Goal: Task Accomplishment & Management: Use online tool/utility

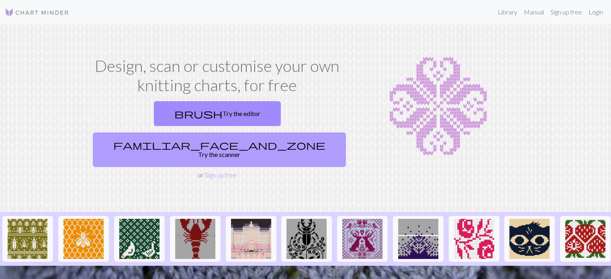
click at [255, 133] on link "familiar_face_and_zone Try the scanner" at bounding box center [219, 150] width 253 height 35
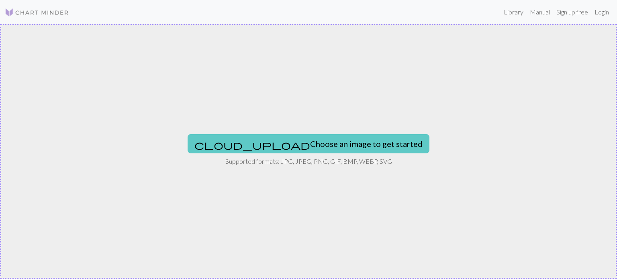
click at [335, 149] on button "cloud_upload Choose an image to get started" at bounding box center [309, 143] width 242 height 19
type input "C:\fakepath\chart a.jpg"
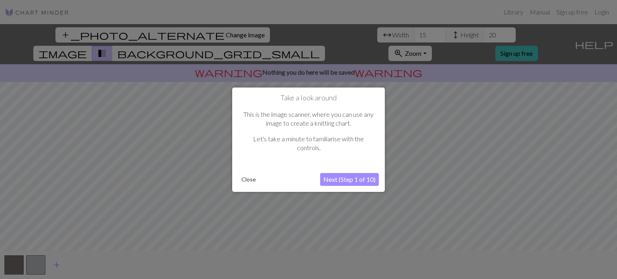
click at [332, 179] on button "Next (Step 1 of 10)" at bounding box center [349, 179] width 59 height 13
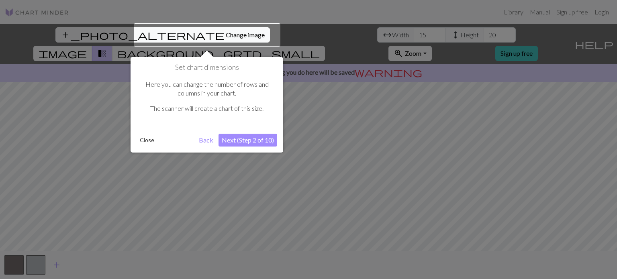
click at [245, 139] on button "Next (Step 2 of 10)" at bounding box center [247, 140] width 59 height 13
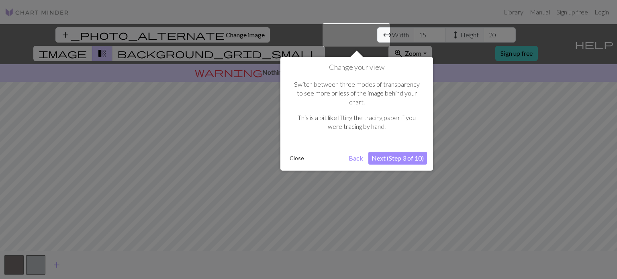
click at [383, 152] on button "Next (Step 3 of 10)" at bounding box center [397, 158] width 59 height 13
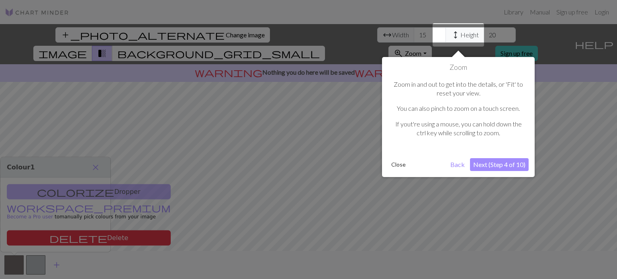
click at [490, 162] on button "Next (Step 4 of 10)" at bounding box center [499, 164] width 59 height 13
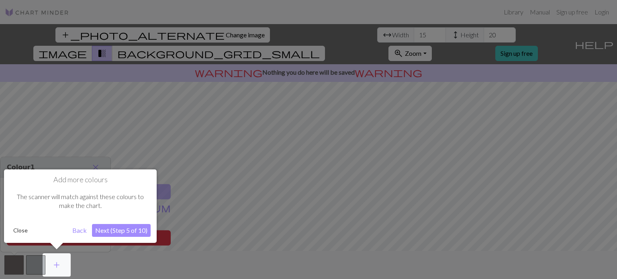
click at [141, 233] on button "Next (Step 5 of 10)" at bounding box center [121, 230] width 59 height 13
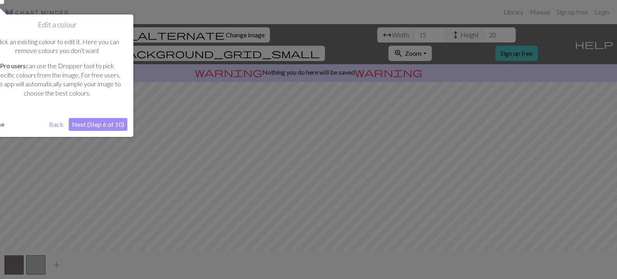
click at [108, 121] on button "Next (Step 6 of 10)" at bounding box center [98, 124] width 59 height 13
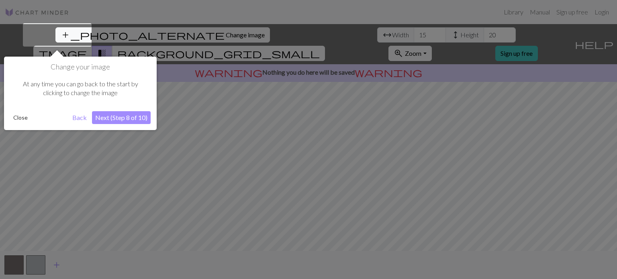
click at [126, 119] on button "Next (Step 8 of 10)" at bounding box center [121, 117] width 59 height 13
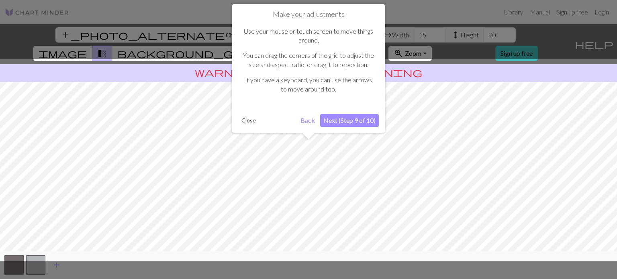
click at [356, 128] on div "Make your adjustments Use your mouse or touch screen to move things around. You…" at bounding box center [308, 68] width 153 height 129
click at [361, 122] on button "Next (Step 9 of 10)" at bounding box center [349, 120] width 59 height 13
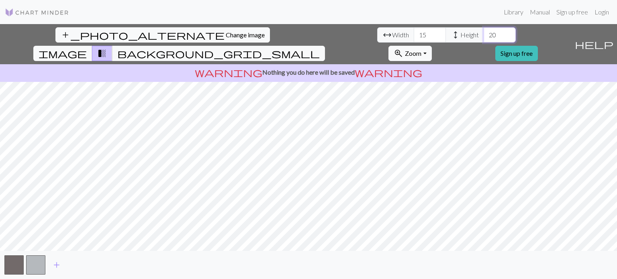
click at [483, 33] on input "20" at bounding box center [499, 34] width 32 height 15
type input "2"
type input "53"
click at [414, 34] on input "15" at bounding box center [430, 34] width 32 height 15
type input "16"
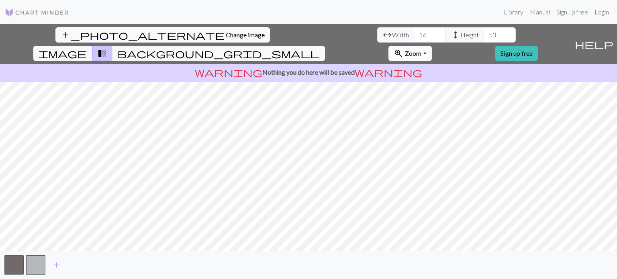
drag, startPoint x: 472, startPoint y: 27, endPoint x: 469, endPoint y: 35, distance: 8.0
click at [469, 35] on div "add_photo_alternate Change image arrow_range Width 16 height Height 53 image tr…" at bounding box center [285, 44] width 571 height 40
click at [431, 46] on button "zoom_in Zoom Zoom" at bounding box center [409, 53] width 43 height 15
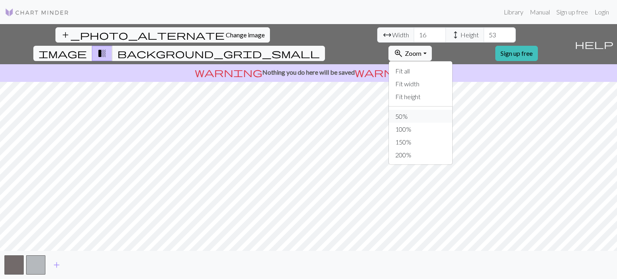
click at [452, 110] on button "50%" at bounding box center [420, 116] width 63 height 13
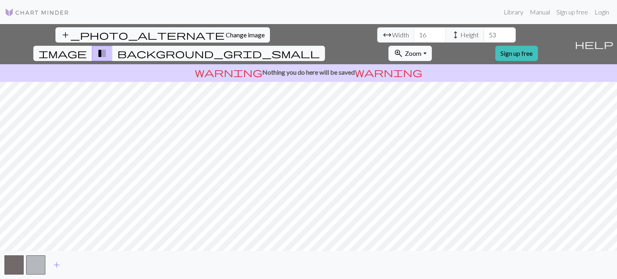
click at [431, 46] on button "zoom_in Zoom Zoom" at bounding box center [409, 53] width 43 height 15
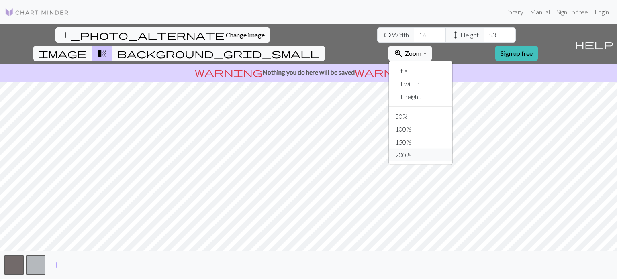
click at [450, 149] on button "200%" at bounding box center [420, 155] width 63 height 13
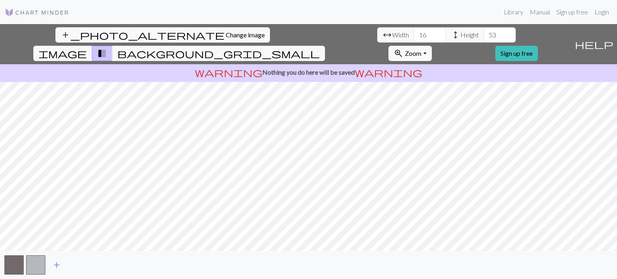
click at [55, 271] on span "add" at bounding box center [57, 264] width 10 height 11
click at [71, 269] on button "add" at bounding box center [78, 264] width 20 height 15
click at [102, 270] on span "add" at bounding box center [100, 264] width 10 height 11
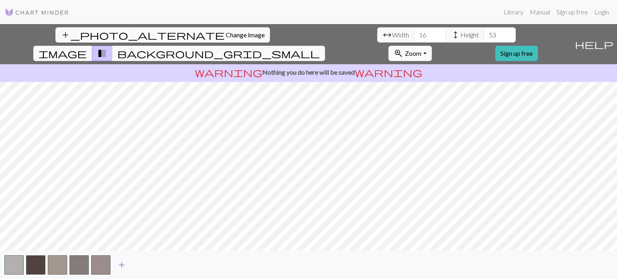
click at [124, 267] on span "add" at bounding box center [122, 264] width 10 height 11
click at [124, 267] on button "button" at bounding box center [122, 264] width 19 height 19
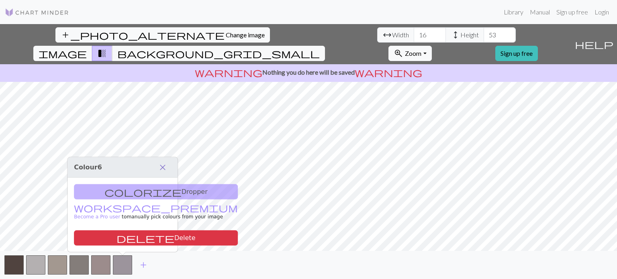
click at [165, 168] on span "close" at bounding box center [163, 167] width 10 height 11
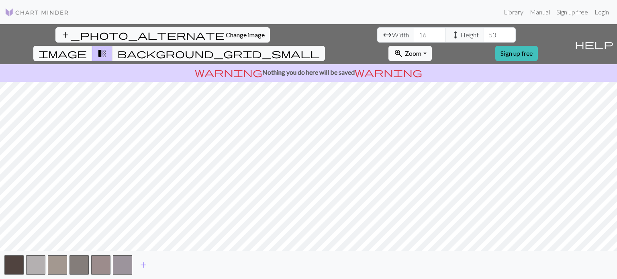
click at [87, 48] on span "image" at bounding box center [63, 53] width 48 height 11
click at [122, 268] on button "button" at bounding box center [122, 264] width 19 height 19
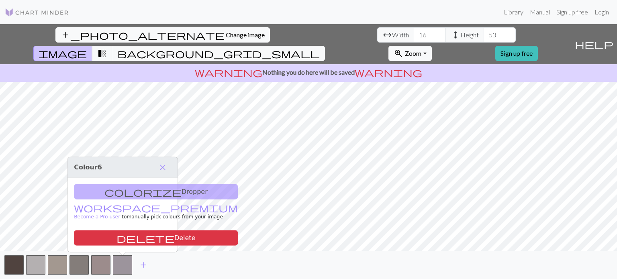
click at [120, 196] on div "colorize Dropper workspace_premium Become a Pro user to manually pick colours f…" at bounding box center [122, 215] width 110 height 74
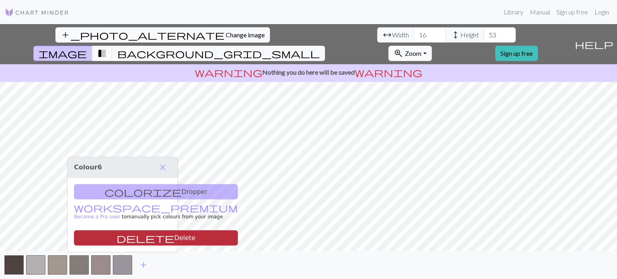
click at [149, 239] on button "delete Delete" at bounding box center [156, 237] width 164 height 15
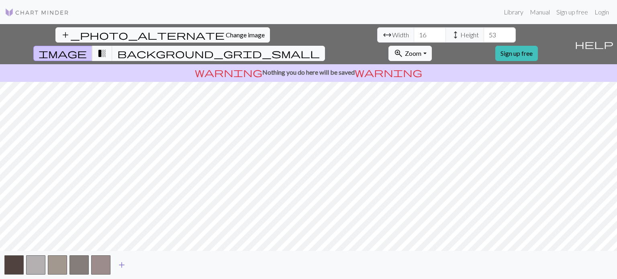
click at [121, 267] on span "add" at bounding box center [122, 264] width 10 height 11
click at [8, 261] on button "button" at bounding box center [13, 264] width 19 height 19
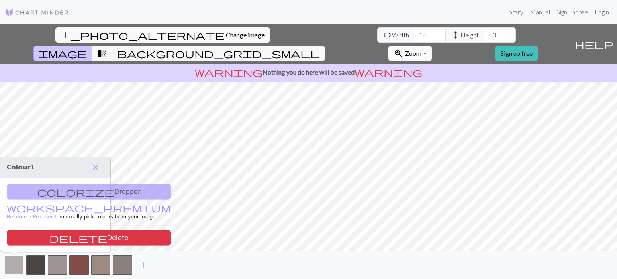
click at [12, 262] on button "button" at bounding box center [13, 264] width 19 height 19
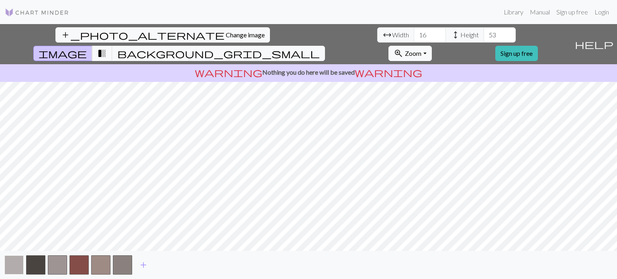
click at [12, 262] on button "button" at bounding box center [13, 264] width 19 height 19
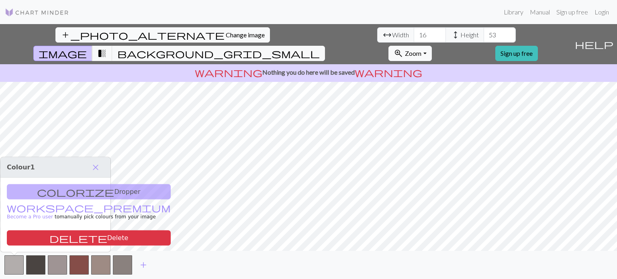
click at [48, 219] on small "workspace_premium Become a Pro user to manually pick colours from your image" at bounding box center [89, 213] width 164 height 14
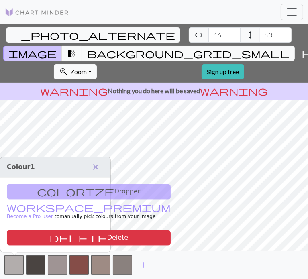
click at [101, 170] on button "close" at bounding box center [95, 168] width 17 height 14
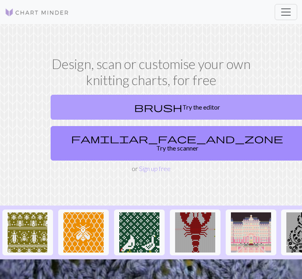
click at [121, 102] on link "brush Try the editor" at bounding box center [177, 107] width 253 height 25
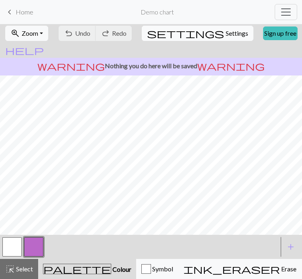
click at [226, 38] on span "Settings" at bounding box center [237, 34] width 22 height 10
select select "aran"
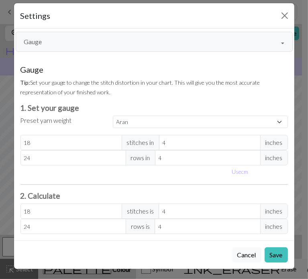
scroll to position [8, 0]
click at [253, 43] on button "Gauge" at bounding box center [154, 42] width 277 height 20
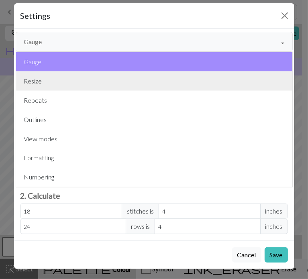
click at [87, 83] on button "Resize" at bounding box center [154, 80] width 276 height 19
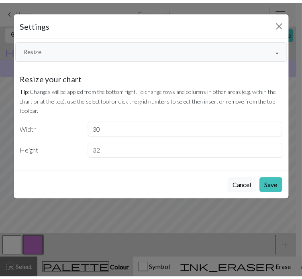
scroll to position [0, 0]
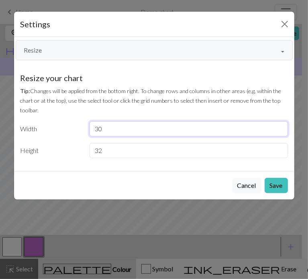
click at [136, 132] on input "30" at bounding box center [189, 128] width 198 height 15
type input "3"
type input "16"
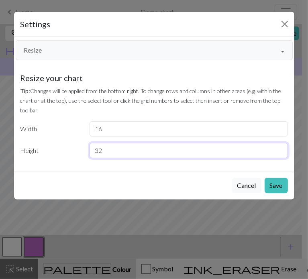
click at [155, 149] on input "32" at bounding box center [189, 150] width 198 height 15
type input "3"
type input "53"
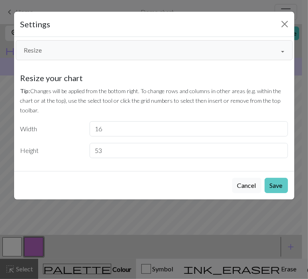
click at [277, 184] on button "Save" at bounding box center [276, 185] width 23 height 15
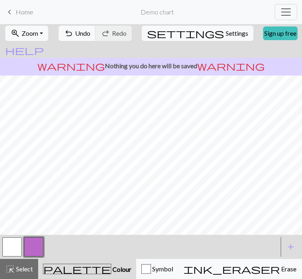
click at [13, 257] on button "button" at bounding box center [11, 246] width 19 height 19
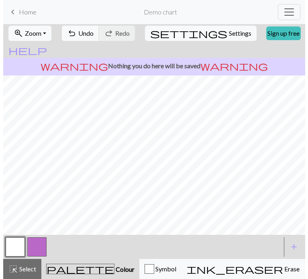
scroll to position [27, 0]
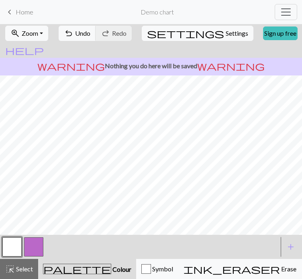
click at [37, 245] on button "button" at bounding box center [33, 246] width 19 height 19
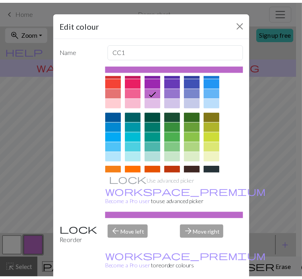
scroll to position [0, 0]
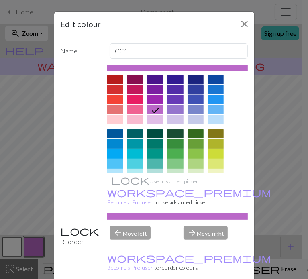
click at [200, 93] on div at bounding box center [196, 90] width 16 height 10
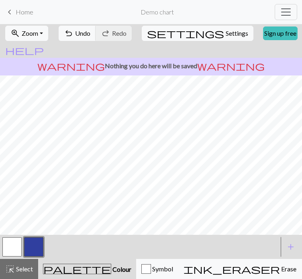
click at [31, 249] on button "button" at bounding box center [33, 246] width 19 height 19
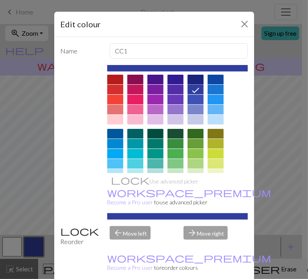
click at [202, 81] on div at bounding box center [196, 80] width 16 height 10
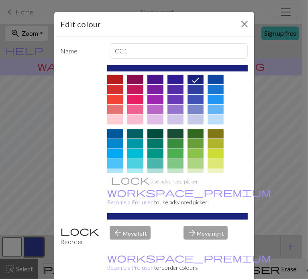
click at [122, 139] on div at bounding box center [115, 134] width 16 height 10
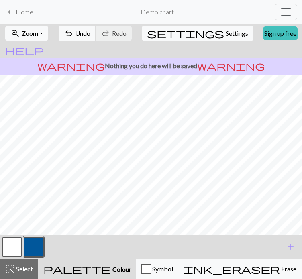
scroll to position [247, 0]
click at [14, 247] on button "button" at bounding box center [11, 246] width 19 height 19
click at [290, 251] on span "add" at bounding box center [291, 246] width 10 height 11
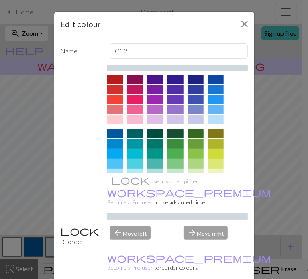
click at [220, 112] on div at bounding box center [216, 110] width 16 height 10
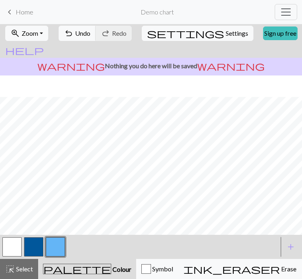
scroll to position [269, 0]
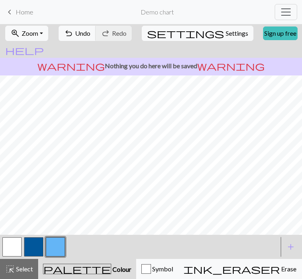
click at [34, 247] on button "button" at bounding box center [33, 246] width 19 height 19
click at [73, 35] on span "undo" at bounding box center [69, 33] width 10 height 11
click at [15, 245] on button "button" at bounding box center [11, 246] width 19 height 19
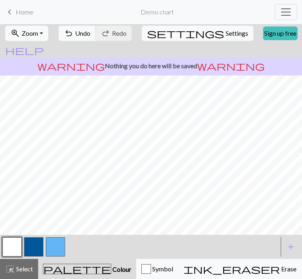
click at [36, 246] on button "button" at bounding box center [33, 246] width 19 height 19
click at [90, 34] on span "Undo" at bounding box center [82, 33] width 15 height 8
click at [293, 251] on span "add" at bounding box center [291, 246] width 10 height 11
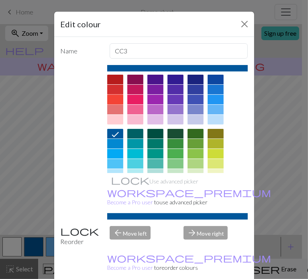
click at [121, 104] on div at bounding box center [115, 100] width 16 height 10
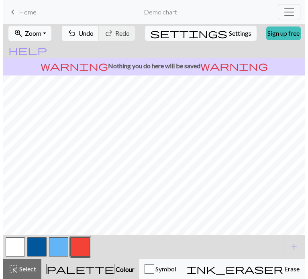
scroll to position [48, 0]
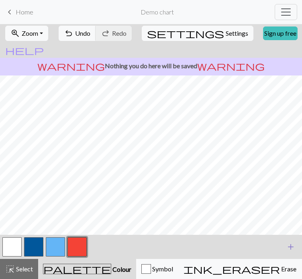
click at [292, 245] on span "add" at bounding box center [291, 246] width 10 height 11
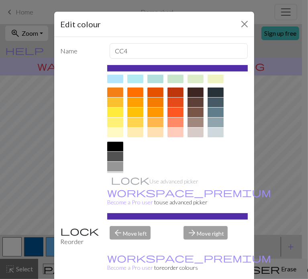
scroll to position [98, 0]
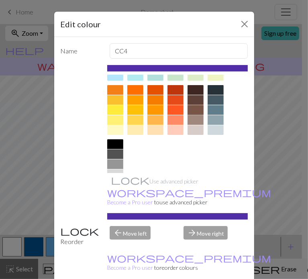
click at [201, 114] on div at bounding box center [196, 110] width 16 height 10
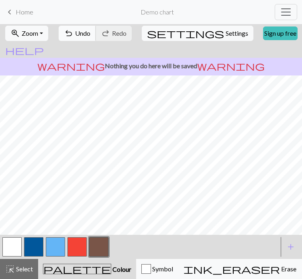
click at [90, 30] on span "Undo" at bounding box center [82, 33] width 15 height 8
click at [92, 33] on button "undo Undo Undo" at bounding box center [77, 33] width 37 height 15
click at [4, 242] on button "button" at bounding box center [11, 246] width 19 height 19
click at [82, 248] on button "button" at bounding box center [76, 246] width 19 height 19
click at [78, 241] on button "button" at bounding box center [76, 246] width 19 height 19
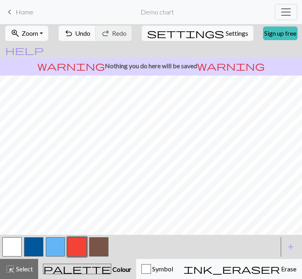
click at [100, 245] on button "button" at bounding box center [98, 246] width 19 height 19
click at [79, 244] on button "button" at bounding box center [76, 246] width 19 height 19
click at [100, 242] on button "button" at bounding box center [98, 246] width 19 height 19
click at [295, 253] on button "add Add a colour" at bounding box center [291, 247] width 20 height 20
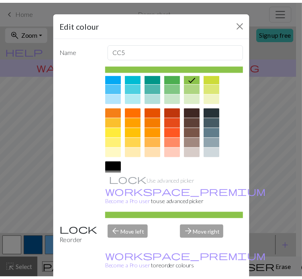
scroll to position [75, 0]
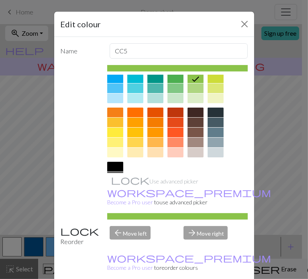
click at [179, 147] on div at bounding box center [175, 143] width 16 height 10
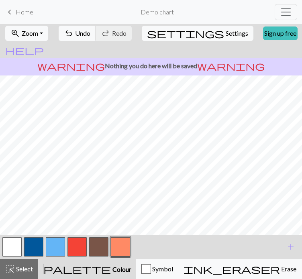
scroll to position [0, 0]
click at [103, 247] on button "button" at bounding box center [98, 246] width 19 height 19
click at [59, 245] on button "button" at bounding box center [55, 246] width 19 height 19
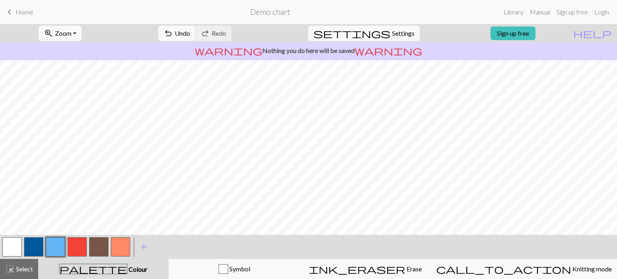
click at [264, 13] on h2 "Demo chart" at bounding box center [270, 11] width 40 height 9
click at [14, 267] on span "highlight_alt" at bounding box center [10, 268] width 10 height 11
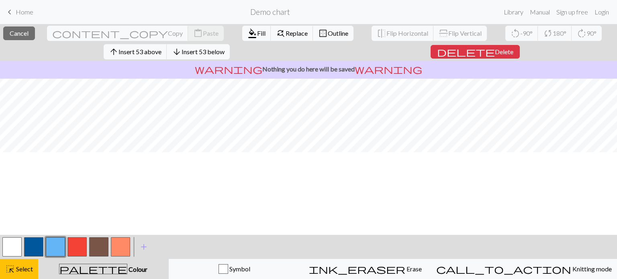
scroll to position [0, 0]
click at [168, 29] on span "Copy" at bounding box center [175, 33] width 15 height 8
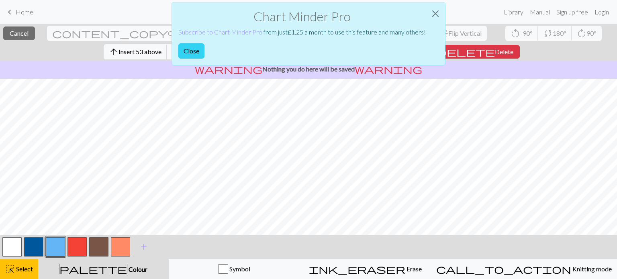
click at [196, 53] on button "Close" at bounding box center [191, 50] width 26 height 15
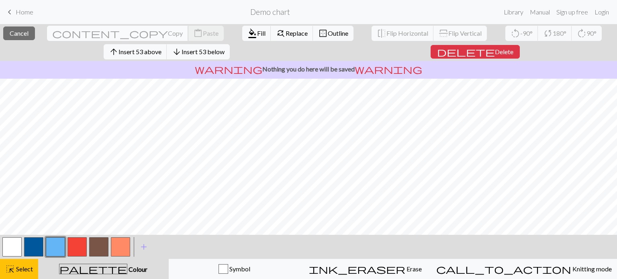
click at [168, 32] on span "Copy" at bounding box center [175, 33] width 15 height 8
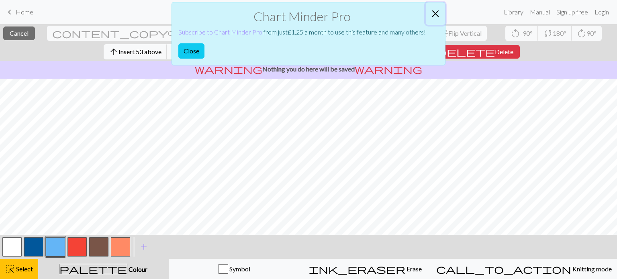
click at [302, 13] on button "Close" at bounding box center [435, 13] width 19 height 22
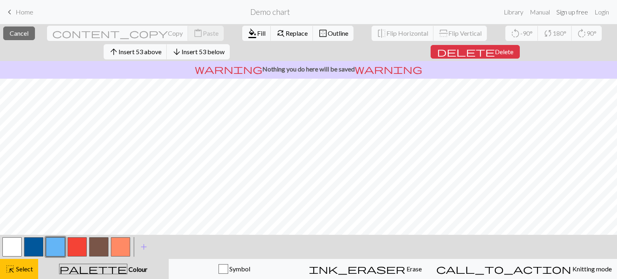
click at [302, 12] on link "Sign up free" at bounding box center [572, 12] width 38 height 16
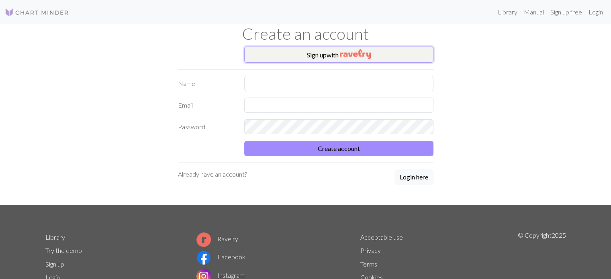
click at [302, 62] on button "Sign up with" at bounding box center [338, 55] width 189 height 16
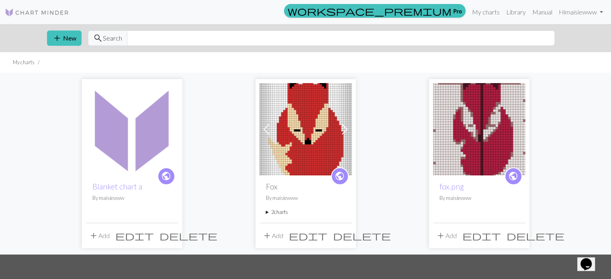
click at [127, 175] on div "public Blanket chart a By maisiewww" at bounding box center [132, 198] width 92 height 47
click at [115, 187] on link "Blanket chart a" at bounding box center [117, 186] width 50 height 9
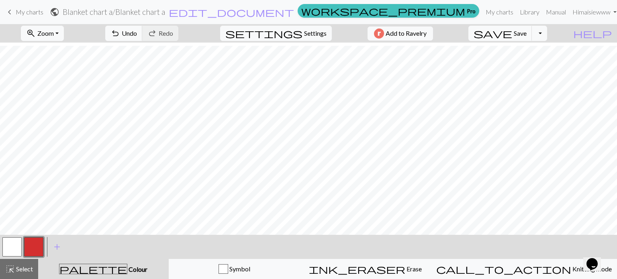
scroll to position [273, 0]
click at [59, 250] on span "add" at bounding box center [57, 246] width 10 height 11
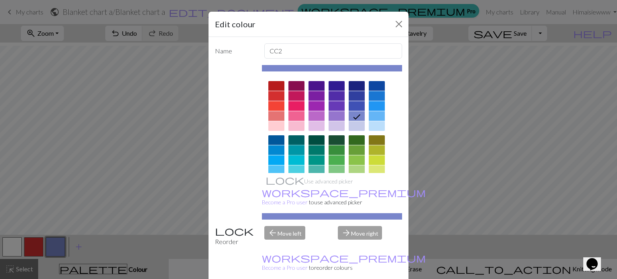
click at [294, 147] on div at bounding box center [296, 150] width 16 height 10
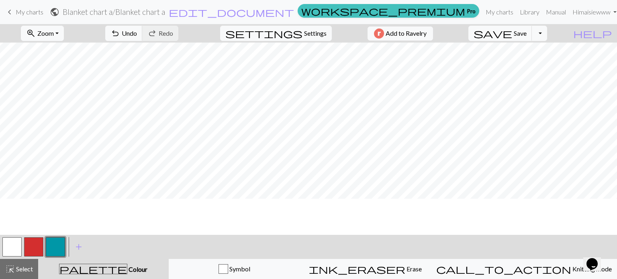
scroll to position [231, 0]
click at [78, 246] on span "add" at bounding box center [79, 246] width 10 height 11
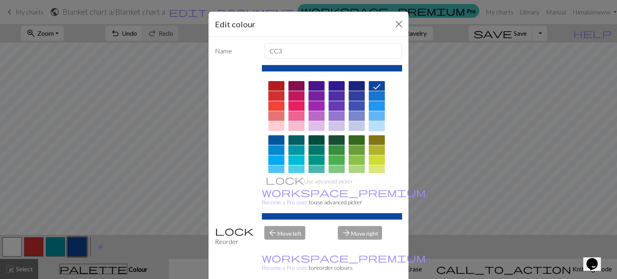
click at [302, 123] on div at bounding box center [377, 126] width 16 height 10
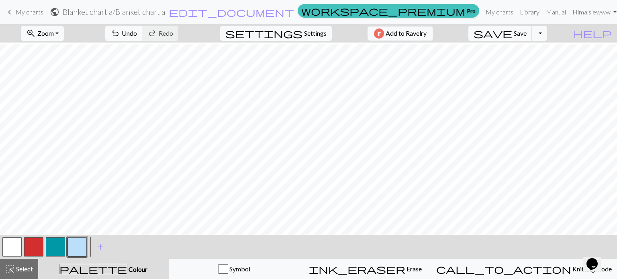
scroll to position [263, 0]
click at [55, 244] on button "button" at bounding box center [55, 246] width 19 height 19
click at [137, 35] on span "Undo" at bounding box center [129, 33] width 15 height 8
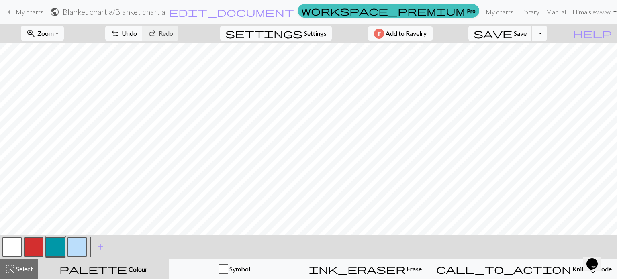
click at [34, 241] on button "button" at bounding box center [33, 246] width 19 height 19
click at [143, 38] on button "undo Undo Undo" at bounding box center [123, 33] width 37 height 15
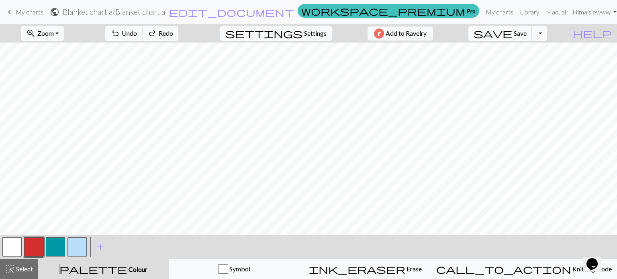
click at [143, 38] on button "undo Undo Undo" at bounding box center [123, 33] width 37 height 15
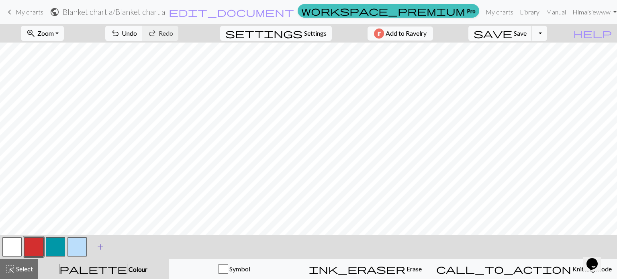
click at [98, 245] on span "add" at bounding box center [101, 246] width 10 height 11
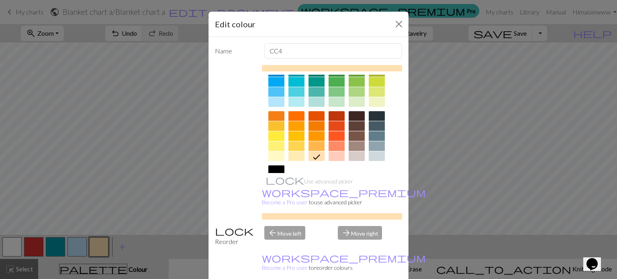
scroll to position [75, 0]
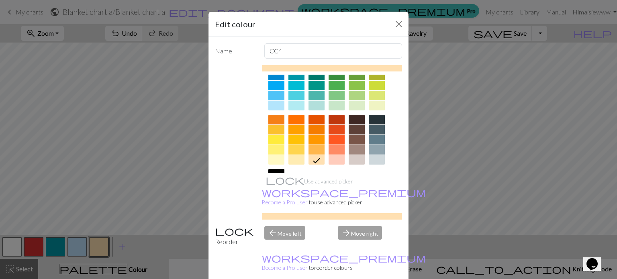
click at [302, 143] on div at bounding box center [357, 140] width 16 height 10
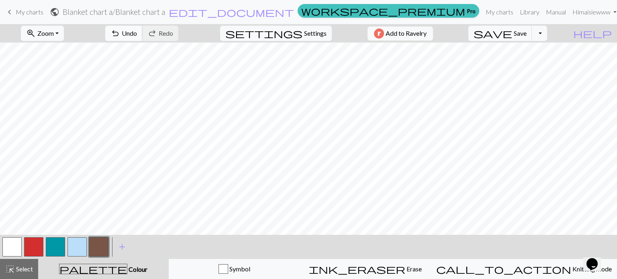
click at [120, 33] on span "undo" at bounding box center [115, 33] width 10 height 11
click at [121, 247] on span "add" at bounding box center [122, 246] width 10 height 11
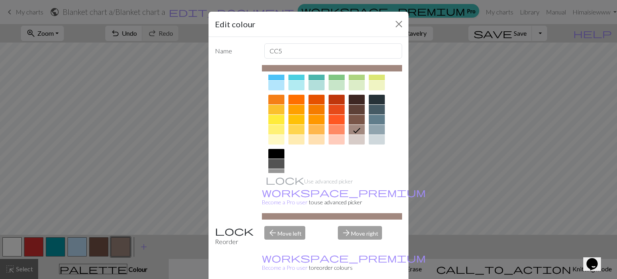
scroll to position [96, 0]
click at [302, 138] on div at bounding box center [336, 139] width 16 height 10
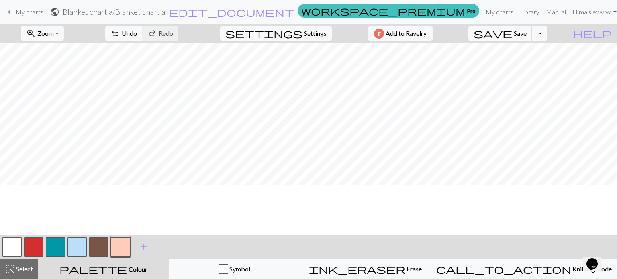
scroll to position [0, 0]
click at [143, 32] on button "undo Undo Undo" at bounding box center [123, 33] width 37 height 15
click at [137, 33] on span "Undo" at bounding box center [129, 33] width 15 height 8
click at [99, 250] on button "button" at bounding box center [98, 246] width 19 height 19
click at [120, 245] on button "button" at bounding box center [120, 246] width 19 height 19
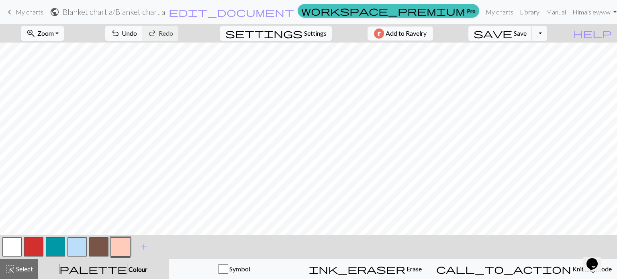
click at [99, 248] on button "button" at bounding box center [98, 246] width 19 height 19
click at [69, 248] on button "button" at bounding box center [76, 246] width 19 height 19
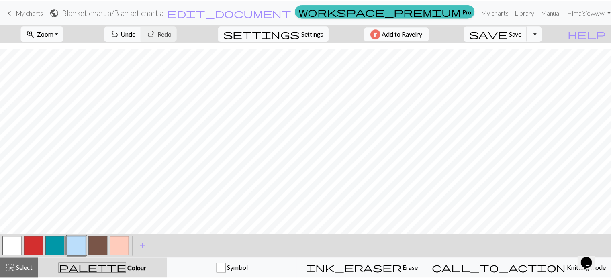
scroll to position [275, 0]
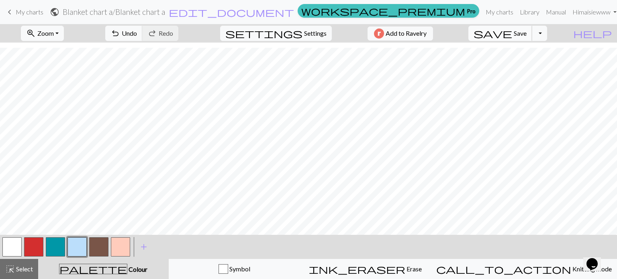
click at [302, 29] on span "Save" at bounding box center [520, 33] width 13 height 8
click at [302, 33] on span "save" at bounding box center [492, 33] width 39 height 11
click at [302, 30] on button "Toggle Dropdown" at bounding box center [539, 33] width 15 height 15
click at [302, 45] on button "file_copy Save a copy" at bounding box center [480, 51] width 133 height 13
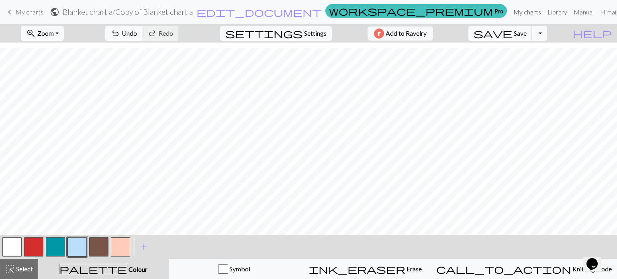
click at [302, 16] on link "My charts" at bounding box center [527, 12] width 34 height 16
click at [302, 38] on button "save Save Save" at bounding box center [500, 33] width 64 height 15
click at [302, 16] on div "Chart saved" at bounding box center [308, 16] width 617 height 32
click at [302, 13] on div "Chart saved" at bounding box center [308, 16] width 617 height 32
click at [302, 12] on link "My charts" at bounding box center [527, 12] width 34 height 16
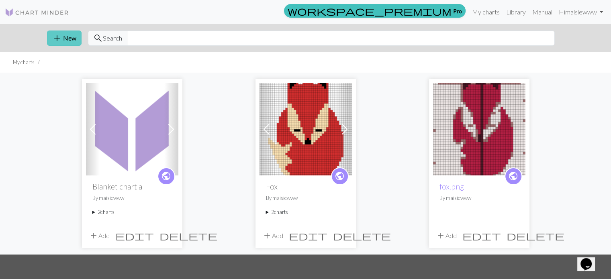
click at [67, 41] on button "add New" at bounding box center [64, 38] width 35 height 15
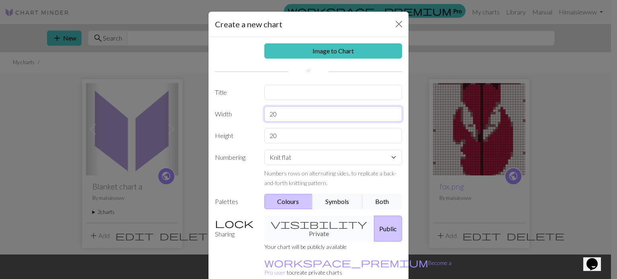
click at [292, 115] on input "20" at bounding box center [333, 113] width 138 height 15
type input "2"
type input "36"
click at [286, 137] on input "20" at bounding box center [333, 135] width 138 height 15
type input "2"
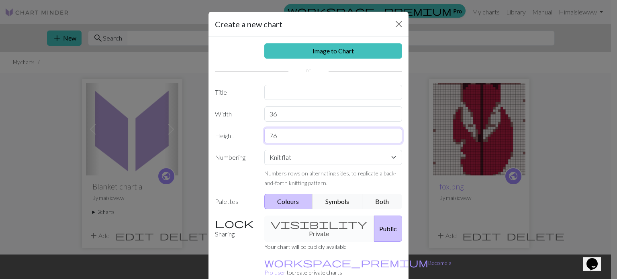
scroll to position [37, 0]
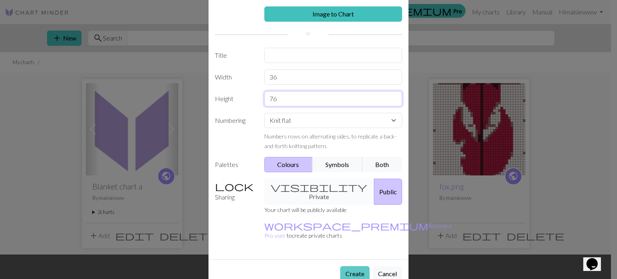
type input "76"
click at [302, 266] on button "Create" at bounding box center [354, 273] width 29 height 15
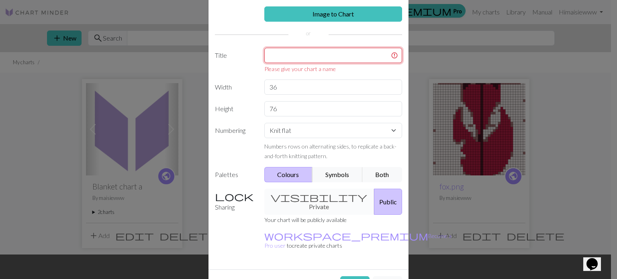
click at [294, 49] on input "text" at bounding box center [333, 55] width 138 height 15
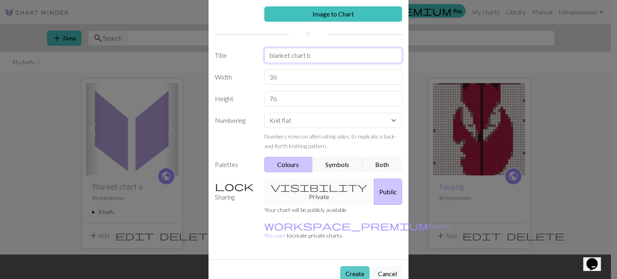
type input "blanket chart b"
click at [302, 266] on button "Create" at bounding box center [354, 273] width 29 height 15
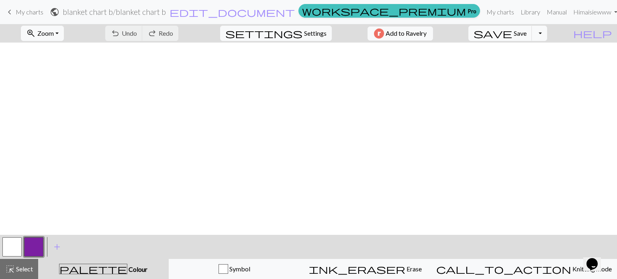
scroll to position [212, 0]
click at [39, 246] on button "button" at bounding box center [33, 246] width 19 height 19
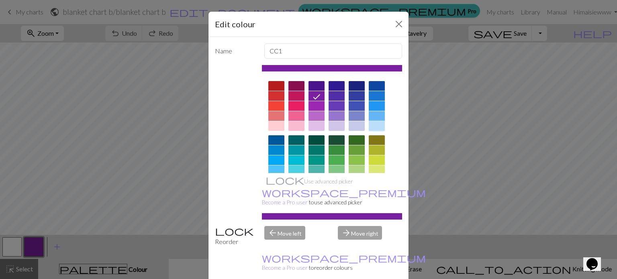
click at [302, 126] on div at bounding box center [377, 126] width 16 height 10
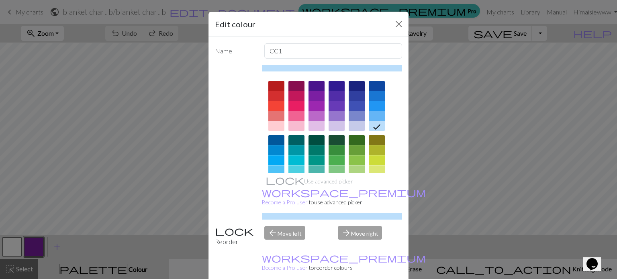
click at [48, 212] on div "Edit colour Name CC1 Use advanced picker workspace_premium Become a Pro user to…" at bounding box center [308, 139] width 617 height 279
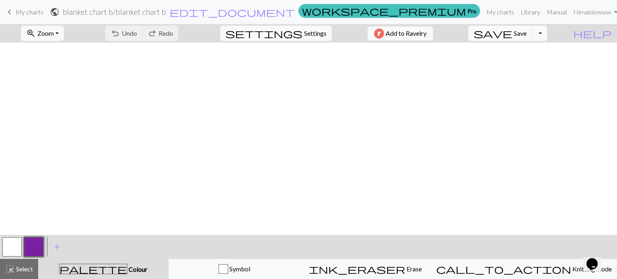
scroll to position [460, 0]
click at [32, 244] on button "button" at bounding box center [33, 246] width 19 height 19
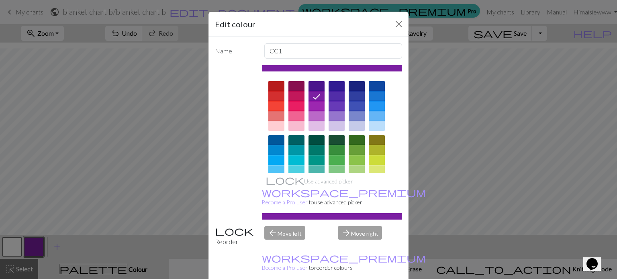
click at [302, 125] on div at bounding box center [377, 126] width 16 height 10
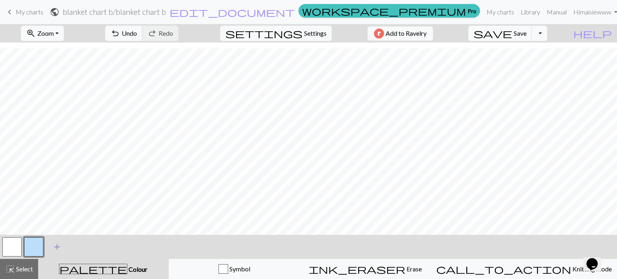
click at [54, 248] on span "add" at bounding box center [57, 246] width 10 height 11
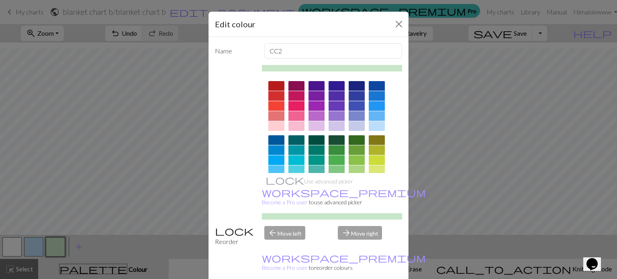
scroll to position [129, 0]
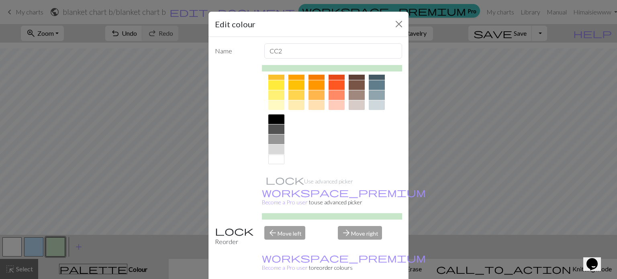
click at [268, 158] on div at bounding box center [276, 160] width 16 height 10
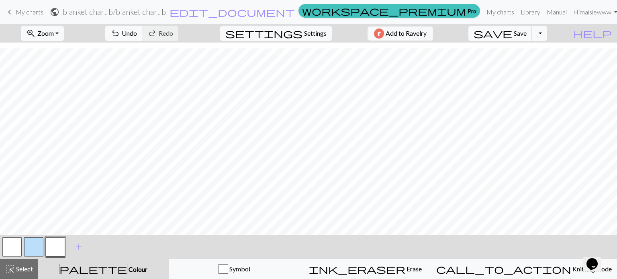
click at [29, 246] on button "button" at bounding box center [33, 246] width 19 height 19
click at [120, 34] on span "undo" at bounding box center [115, 33] width 10 height 11
click at [143, 29] on button "undo Undo Undo" at bounding box center [123, 33] width 37 height 15
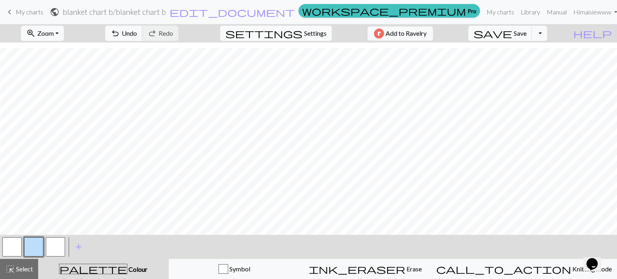
click at [302, 29] on span "Settings" at bounding box center [315, 34] width 22 height 10
select select "aran"
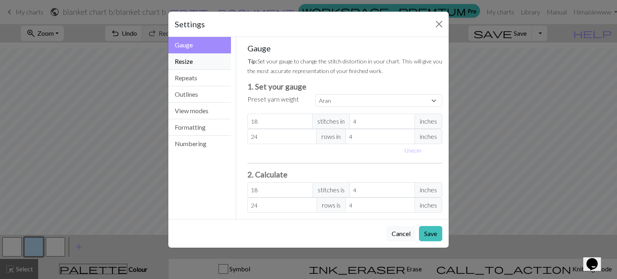
click at [190, 62] on button "Resize" at bounding box center [199, 61] width 63 height 16
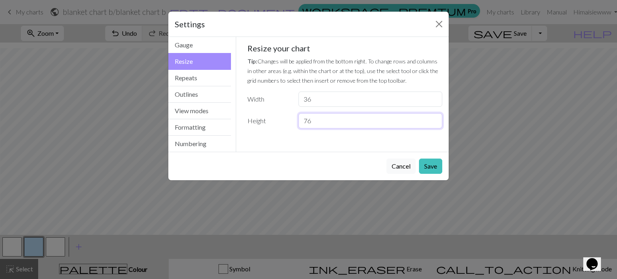
click at [302, 118] on input "76" at bounding box center [370, 120] width 144 height 15
type input "7"
type input "22"
click at [302, 171] on button "Save" at bounding box center [430, 166] width 23 height 15
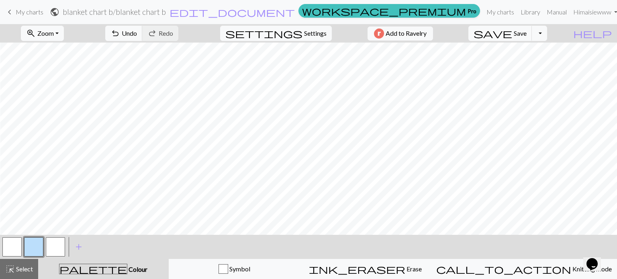
scroll to position [26, 0]
click at [29, 244] on button "button" at bounding box center [33, 246] width 19 height 19
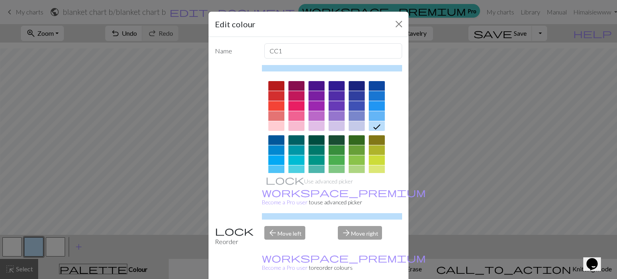
click at [82, 194] on div "Edit colour Name CC1 Use advanced picker workspace_premium Become a Pro user to…" at bounding box center [308, 139] width 617 height 279
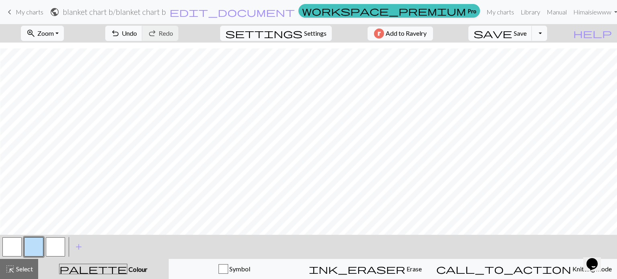
click at [32, 240] on button "button" at bounding box center [33, 246] width 19 height 19
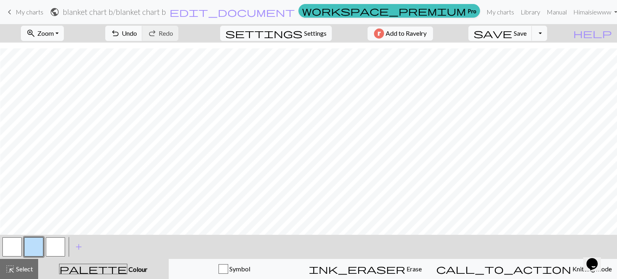
click at [51, 245] on button "button" at bounding box center [55, 246] width 19 height 19
click at [40, 243] on button "button" at bounding box center [33, 246] width 19 height 19
click at [56, 247] on button "button" at bounding box center [55, 246] width 19 height 19
click at [28, 247] on button "button" at bounding box center [33, 246] width 19 height 19
click at [57, 243] on button "button" at bounding box center [55, 246] width 19 height 19
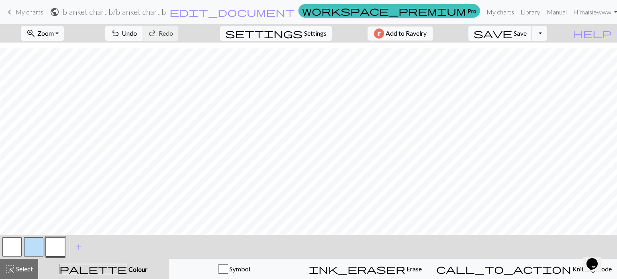
click at [27, 245] on button "button" at bounding box center [33, 246] width 19 height 19
click at [55, 243] on button "button" at bounding box center [55, 246] width 19 height 19
click at [35, 251] on button "button" at bounding box center [33, 246] width 19 height 19
click at [53, 247] on button "button" at bounding box center [55, 246] width 19 height 19
click at [45, 256] on div at bounding box center [56, 247] width 22 height 22
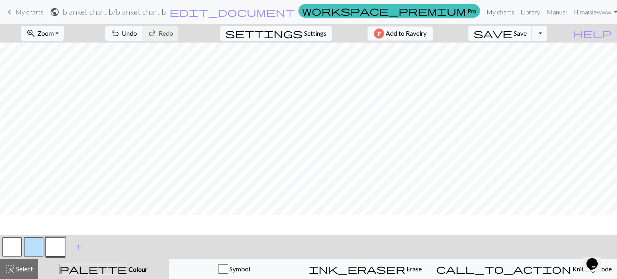
scroll to position [0, 0]
click at [31, 244] on button "button" at bounding box center [33, 246] width 19 height 19
click at [53, 242] on button "button" at bounding box center [55, 246] width 19 height 19
click at [33, 247] on button "button" at bounding box center [33, 246] width 19 height 19
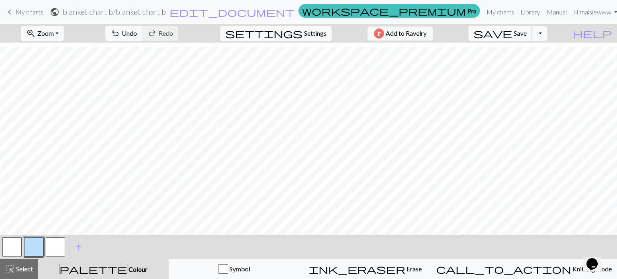
click at [50, 248] on button "button" at bounding box center [55, 246] width 19 height 19
click at [56, 247] on button "button" at bounding box center [55, 246] width 19 height 19
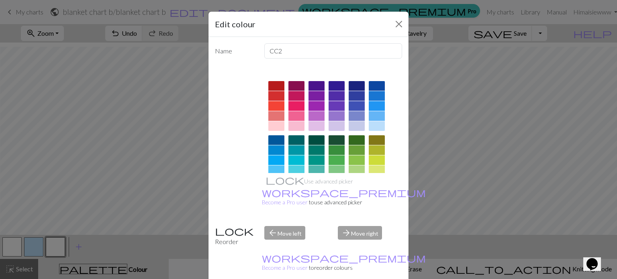
click at [56, 247] on div "Edit colour Name CC2 Use advanced picker workspace_premium Become a Pro user to…" at bounding box center [308, 139] width 617 height 279
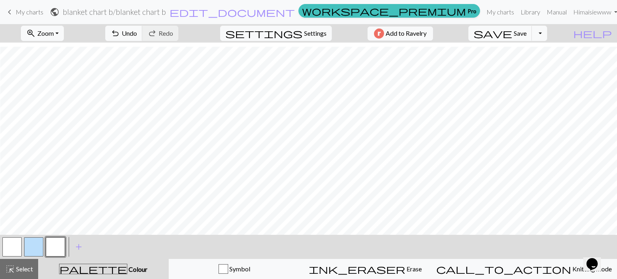
click at [56, 247] on button "button" at bounding box center [55, 246] width 19 height 19
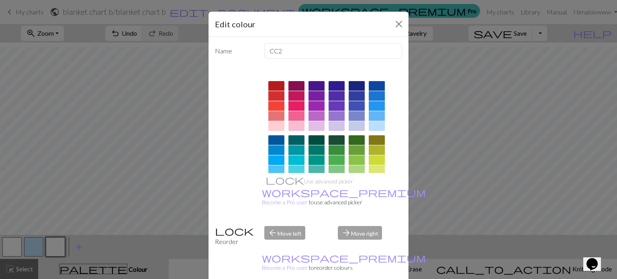
click at [51, 247] on div "Edit colour Name CC2 Use advanced picker workspace_premium Become a Pro user to…" at bounding box center [308, 139] width 617 height 279
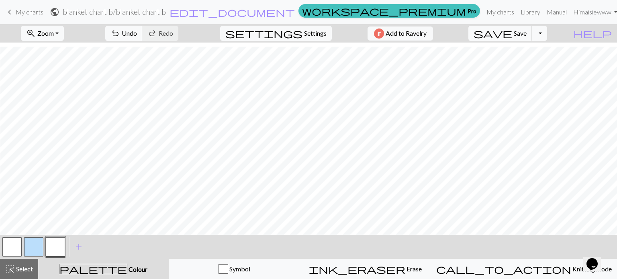
click at [28, 246] on button "button" at bounding box center [33, 246] width 19 height 19
click at [57, 243] on button "button" at bounding box center [55, 246] width 19 height 19
click at [31, 245] on button "button" at bounding box center [33, 246] width 19 height 19
click at [137, 37] on span "Undo" at bounding box center [129, 33] width 15 height 8
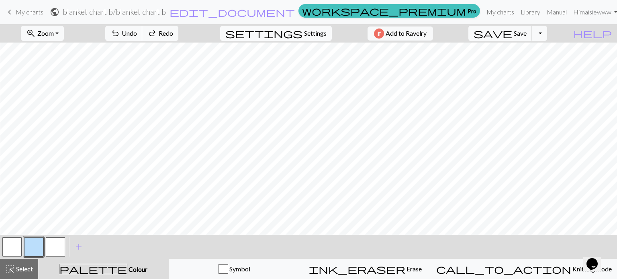
click at [302, 33] on span "Settings" at bounding box center [315, 34] width 22 height 10
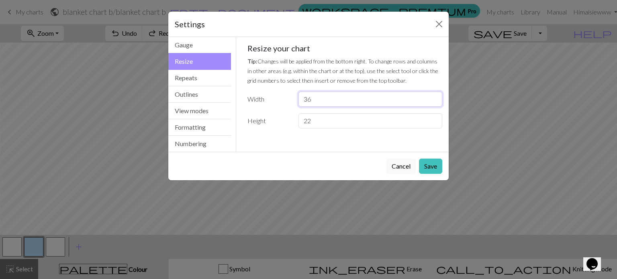
click at [302, 101] on input "36" at bounding box center [370, 99] width 144 height 15
click at [302, 123] on input "22" at bounding box center [370, 120] width 144 height 15
type input "24"
click at [302, 167] on button "Cancel" at bounding box center [400, 166] width 29 height 15
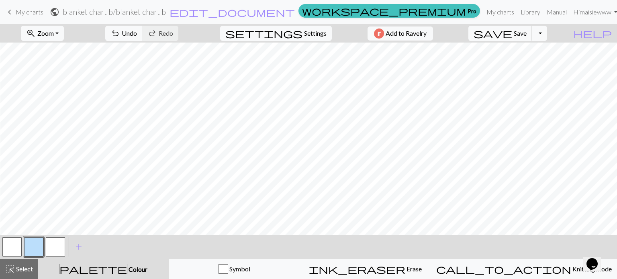
click at [57, 246] on button "button" at bounding box center [55, 246] width 19 height 19
click at [39, 247] on button "button" at bounding box center [33, 246] width 19 height 19
click at [26, 247] on button "button" at bounding box center [33, 246] width 19 height 19
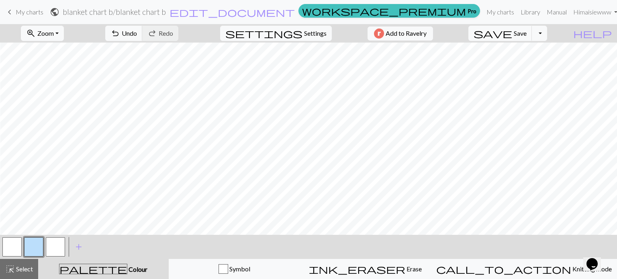
click at [54, 244] on button "button" at bounding box center [55, 246] width 19 height 19
click at [35, 245] on button "button" at bounding box center [33, 246] width 19 height 19
click at [53, 247] on button "button" at bounding box center [55, 246] width 19 height 19
click at [42, 240] on button "button" at bounding box center [33, 246] width 19 height 19
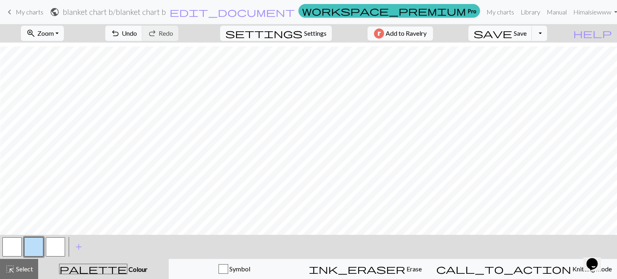
click at [59, 239] on button "button" at bounding box center [55, 246] width 19 height 19
click at [302, 31] on button "save Save Save" at bounding box center [500, 33] width 64 height 15
click at [29, 243] on button "button" at bounding box center [33, 246] width 19 height 19
click at [54, 30] on span "Zoom" at bounding box center [45, 33] width 16 height 8
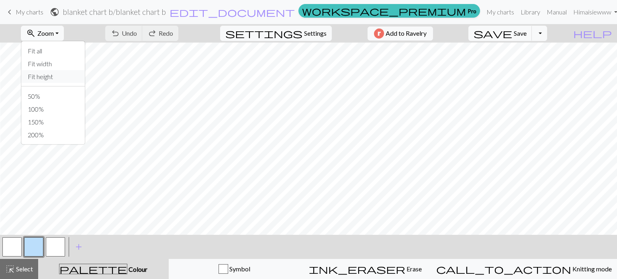
click at [69, 70] on button "Fit height" at bounding box center [52, 76] width 63 height 13
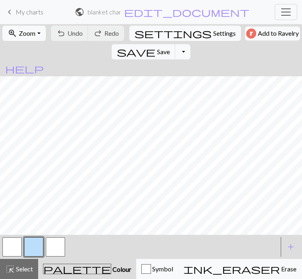
click at [27, 8] on span "My charts" at bounding box center [30, 12] width 28 height 8
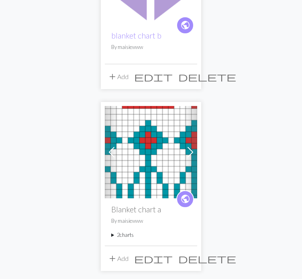
scroll to position [681, 0]
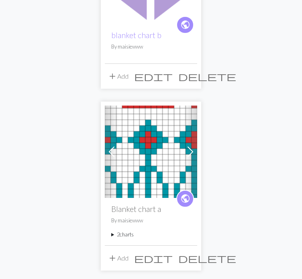
click at [140, 218] on p "By maisiewww" at bounding box center [151, 221] width 80 height 8
click at [138, 171] on img at bounding box center [151, 152] width 92 height 92
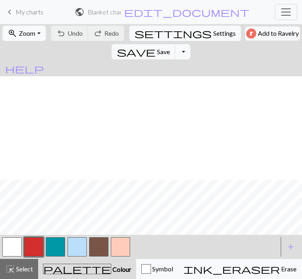
scroll to position [290, 0]
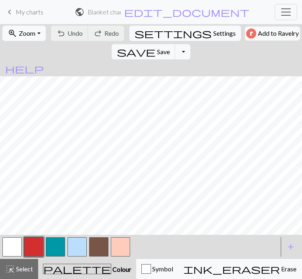
click at [50, 257] on button "button" at bounding box center [55, 246] width 19 height 19
click at [64, 39] on span "undo" at bounding box center [61, 33] width 10 height 11
click at [99, 257] on button "button" at bounding box center [98, 246] width 19 height 19
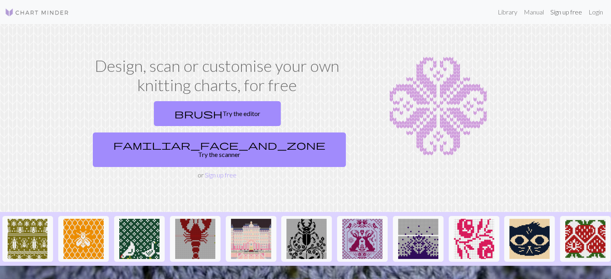
click at [577, 13] on link "Sign up free" at bounding box center [566, 12] width 38 height 16
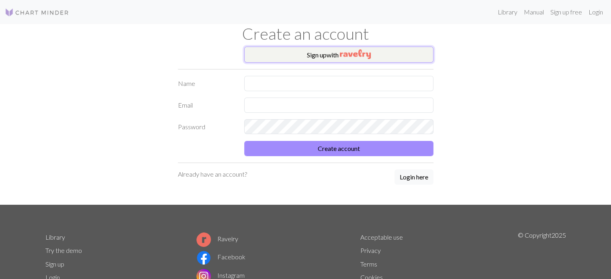
click at [324, 54] on button "Sign up with" at bounding box center [338, 55] width 189 height 16
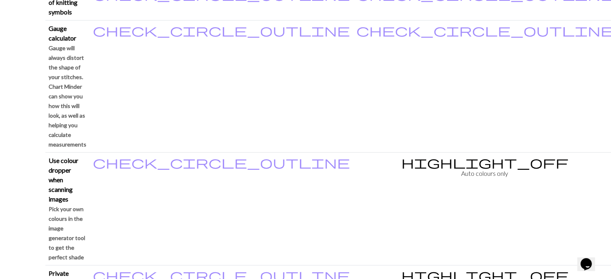
scroll to position [772, 0]
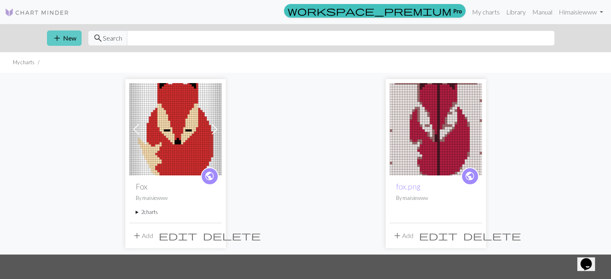
click at [59, 40] on span "add" at bounding box center [57, 38] width 10 height 11
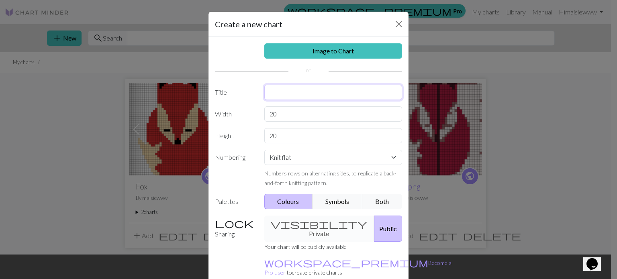
click at [281, 94] on input "text" at bounding box center [333, 92] width 138 height 15
type input "C"
type input "Blanket chart a"
click at [272, 113] on input "20" at bounding box center [333, 113] width 138 height 15
type input "2"
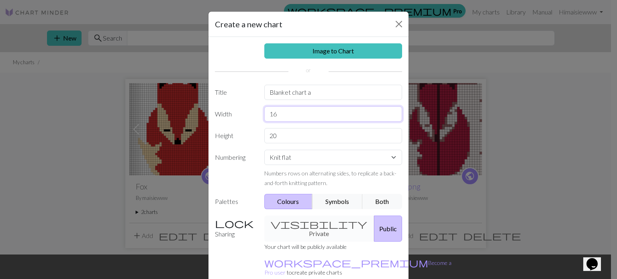
type input "16"
click at [274, 133] on input "20" at bounding box center [333, 135] width 138 height 15
type input "2"
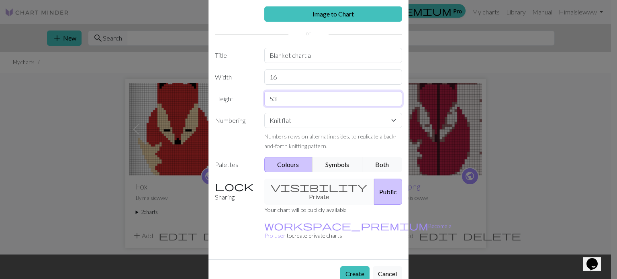
scroll to position [35, 0]
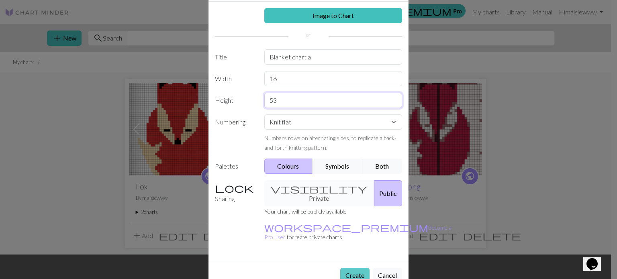
type input "53"
click at [357, 268] on button "Create" at bounding box center [354, 275] width 29 height 15
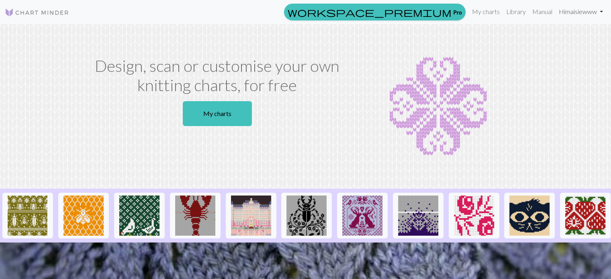
click at [568, 14] on link "Hi maisiewww" at bounding box center [580, 12] width 51 height 16
click at [536, 11] on link "Manual" at bounding box center [542, 12] width 27 height 16
click at [482, 14] on link "My charts" at bounding box center [486, 12] width 34 height 16
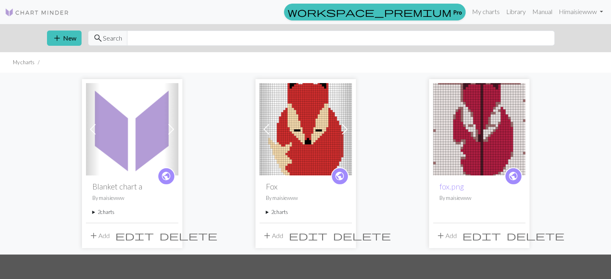
click at [173, 125] on span at bounding box center [171, 129] width 13 height 13
click at [138, 138] on img at bounding box center [132, 129] width 92 height 92
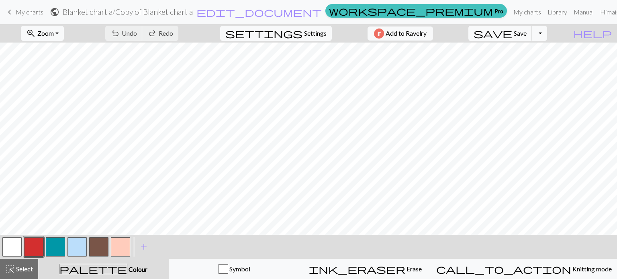
scroll to position [275, 0]
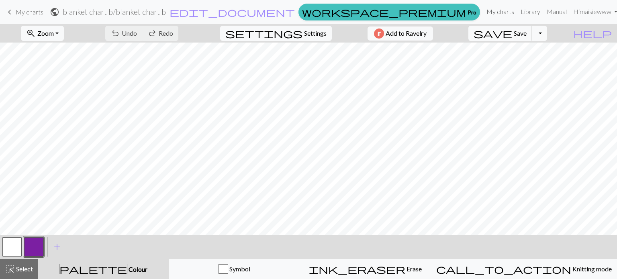
click at [483, 12] on link "My charts" at bounding box center [500, 12] width 34 height 16
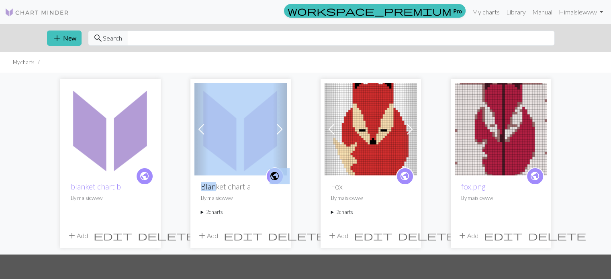
drag, startPoint x: 215, startPoint y: 190, endPoint x: 243, endPoint y: 143, distance: 54.5
click at [243, 143] on div "Previous Next public Blanket chart a By maisiewww 2 charts Blanket chart a dele…" at bounding box center [240, 163] width 100 height 169
click at [243, 143] on img at bounding box center [240, 129] width 92 height 92
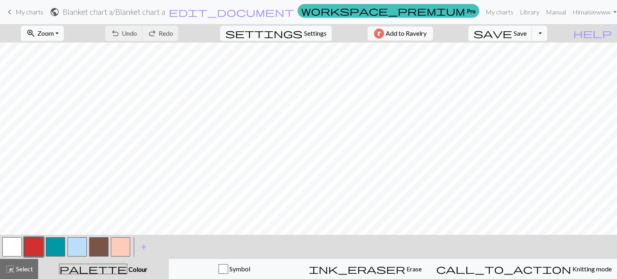
click at [77, 247] on button "button" at bounding box center [76, 246] width 19 height 19
click at [71, 249] on button "button" at bounding box center [76, 246] width 19 height 19
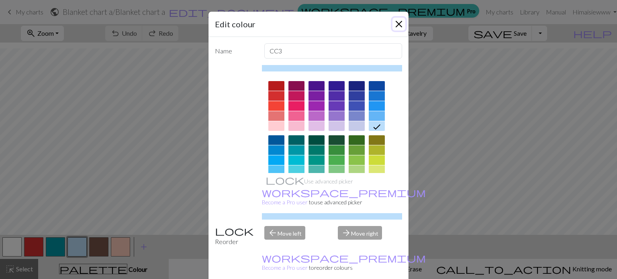
click at [394, 24] on button "Close" at bounding box center [398, 24] width 13 height 13
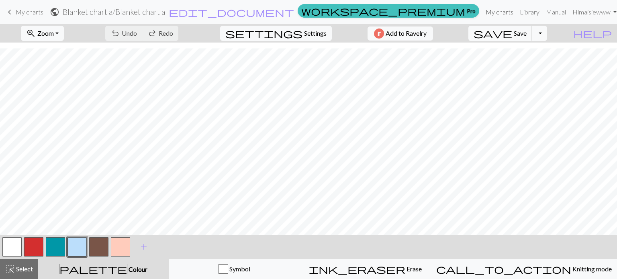
click at [483, 10] on link "My charts" at bounding box center [499, 12] width 34 height 16
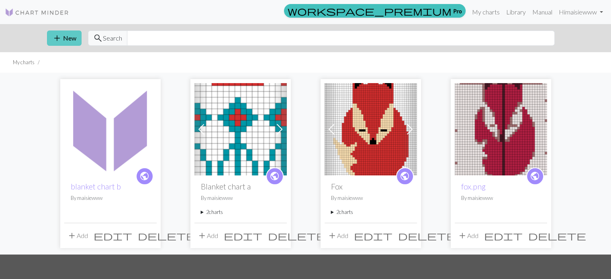
click at [65, 37] on button "add New" at bounding box center [64, 38] width 35 height 15
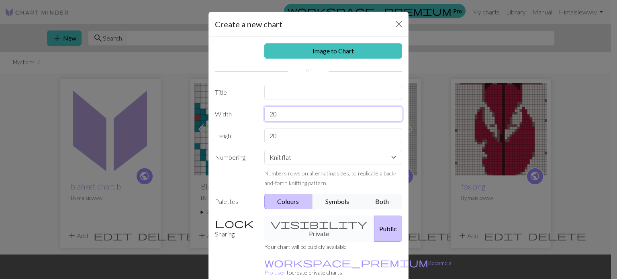
click at [286, 117] on input "20" at bounding box center [333, 113] width 138 height 15
type input "2"
type input "16"
click at [279, 135] on input "20" at bounding box center [333, 135] width 138 height 15
type input "2"
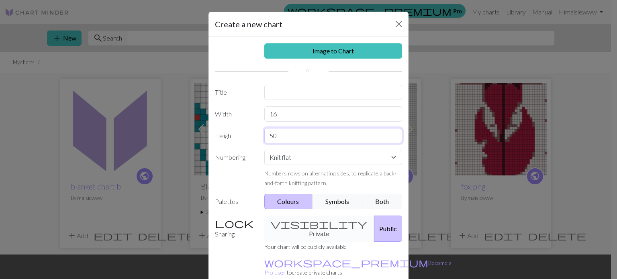
type input "50"
click at [280, 94] on input "text" at bounding box center [333, 92] width 138 height 15
type input "chart c1"
click at [286, 131] on input "50" at bounding box center [333, 135] width 138 height 15
type input "5"
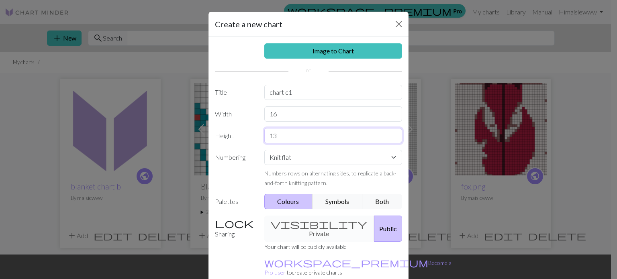
type input "1"
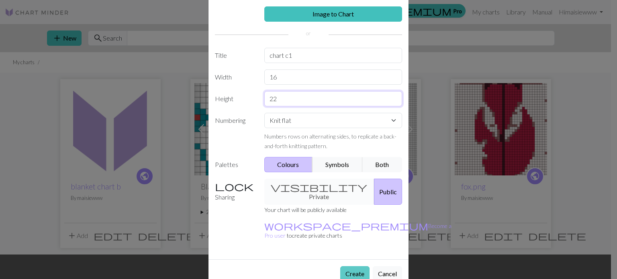
type input "22"
click at [354, 266] on button "Create" at bounding box center [354, 273] width 29 height 15
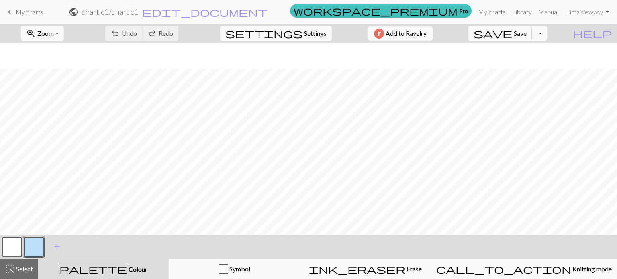
scroll to position [26, 0]
click at [57, 247] on span "add" at bounding box center [57, 246] width 10 height 11
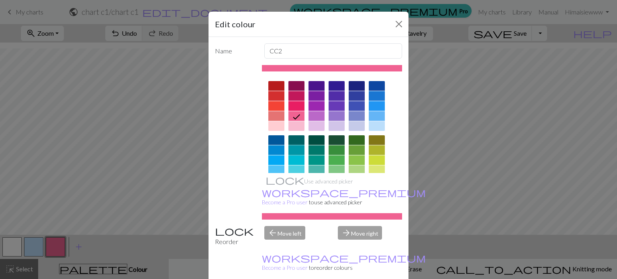
click at [293, 151] on div at bounding box center [296, 150] width 16 height 10
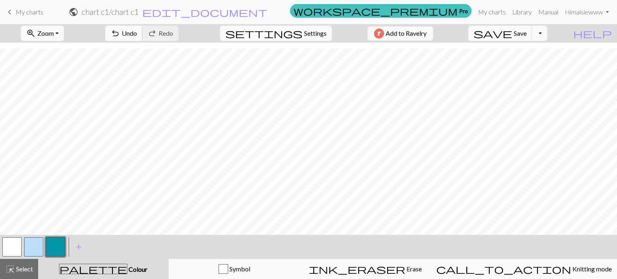
click at [137, 30] on span "Undo" at bounding box center [129, 33] width 15 height 8
click at [34, 243] on button "button" at bounding box center [33, 246] width 19 height 19
click at [57, 245] on button "button" at bounding box center [55, 246] width 19 height 19
click at [120, 31] on span "undo" at bounding box center [115, 33] width 10 height 11
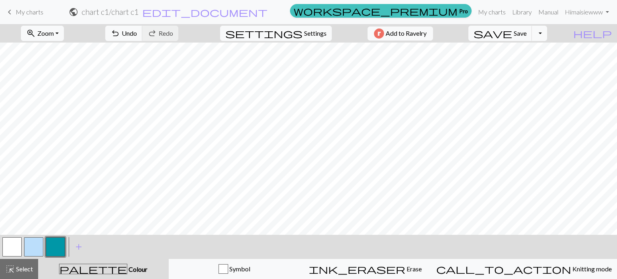
click at [36, 240] on button "button" at bounding box center [33, 246] width 19 height 19
click at [137, 37] on span "Undo" at bounding box center [129, 33] width 15 height 8
click at [13, 245] on button "button" at bounding box center [11, 246] width 19 height 19
click at [62, 239] on button "button" at bounding box center [55, 246] width 19 height 19
click at [35, 239] on button "button" at bounding box center [33, 246] width 19 height 19
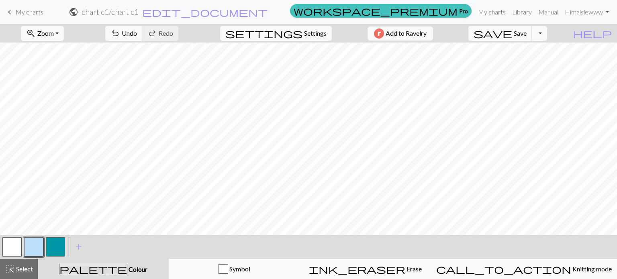
click at [12, 244] on button "button" at bounding box center [11, 246] width 19 height 19
click at [58, 243] on button "button" at bounding box center [55, 246] width 19 height 19
click at [10, 247] on button "button" at bounding box center [11, 246] width 19 height 19
click at [53, 241] on button "button" at bounding box center [55, 246] width 19 height 19
click at [12, 243] on button "button" at bounding box center [11, 246] width 19 height 19
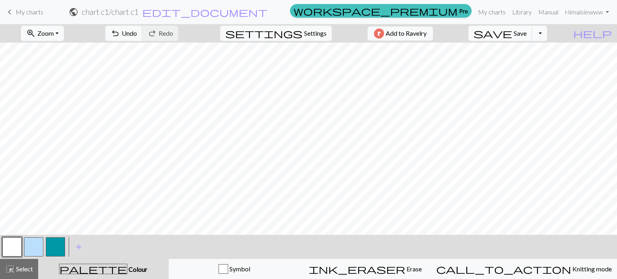
click at [55, 249] on button "button" at bounding box center [55, 246] width 19 height 19
click at [36, 243] on button "button" at bounding box center [33, 246] width 19 height 19
click at [120, 31] on span "undo" at bounding box center [115, 33] width 10 height 11
click at [120, 36] on span "undo" at bounding box center [115, 33] width 10 height 11
click at [57, 247] on button "button" at bounding box center [55, 246] width 19 height 19
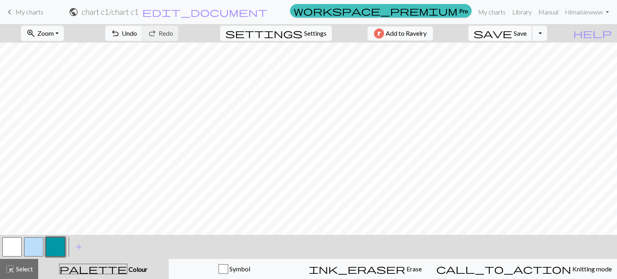
click at [512, 31] on span "save" at bounding box center [492, 33] width 39 height 11
click at [514, 33] on button "save Save Save" at bounding box center [500, 33] width 64 height 15
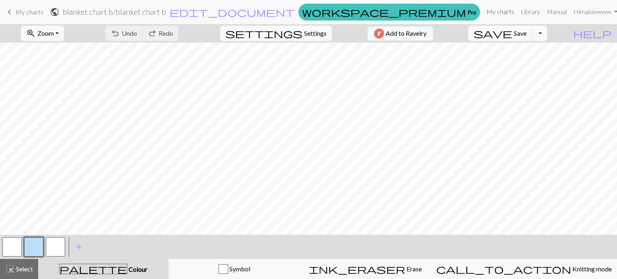
click at [488, 12] on link "My charts" at bounding box center [500, 12] width 34 height 16
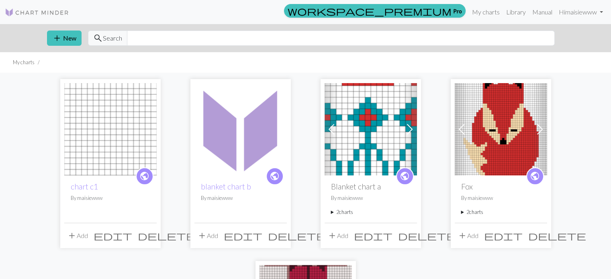
click at [341, 191] on h2 "Blanket chart a" at bounding box center [371, 186] width 80 height 9
click at [369, 149] on img at bounding box center [370, 129] width 92 height 92
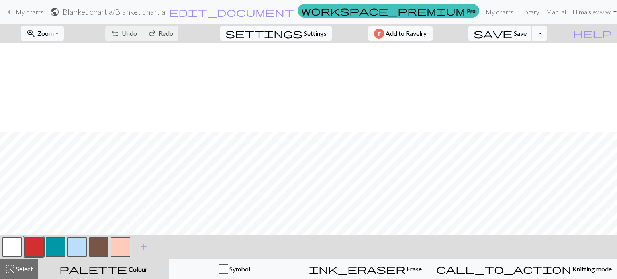
scroll to position [275, 0]
click at [51, 247] on button "button" at bounding box center [55, 246] width 19 height 19
click at [56, 249] on button "button" at bounding box center [55, 246] width 19 height 19
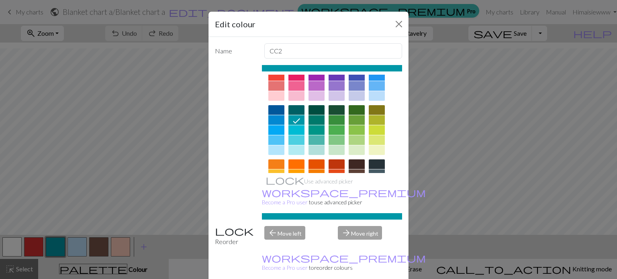
scroll to position [31, 0]
click at [395, 20] on button "Close" at bounding box center [398, 24] width 13 height 13
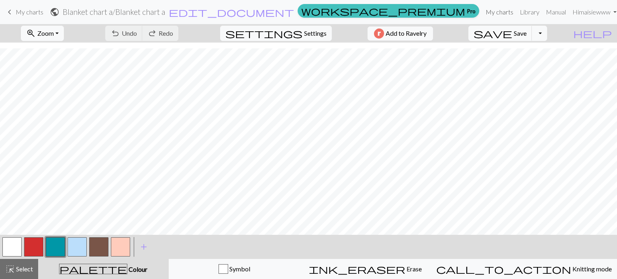
click at [493, 8] on link "My charts" at bounding box center [499, 12] width 34 height 16
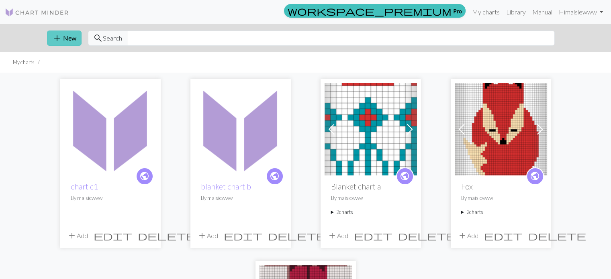
click at [61, 43] on button "add New" at bounding box center [64, 38] width 35 height 15
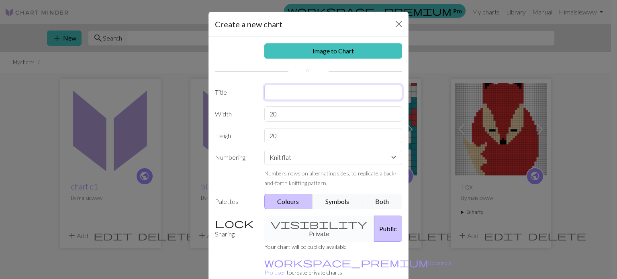
click at [290, 87] on input "text" at bounding box center [333, 92] width 138 height 15
type input "chart c2"
click at [279, 133] on input "20" at bounding box center [333, 135] width 138 height 15
type input "2"
type input "30"
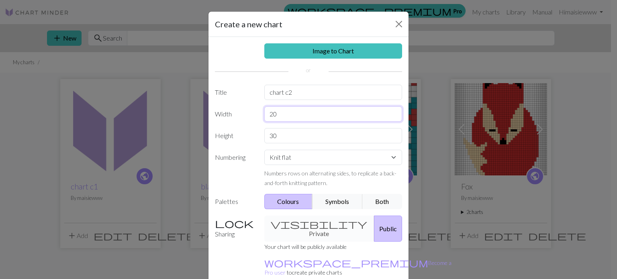
click at [278, 109] on input "20" at bounding box center [333, 113] width 138 height 15
type input "2"
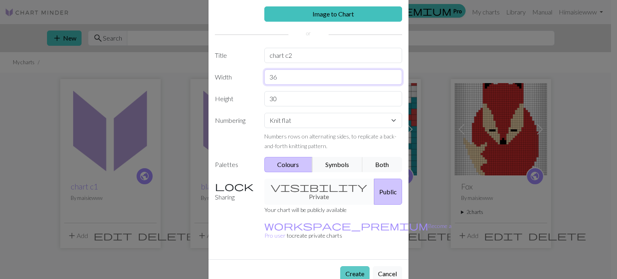
type input "36"
click at [352, 266] on button "Create" at bounding box center [354, 273] width 29 height 15
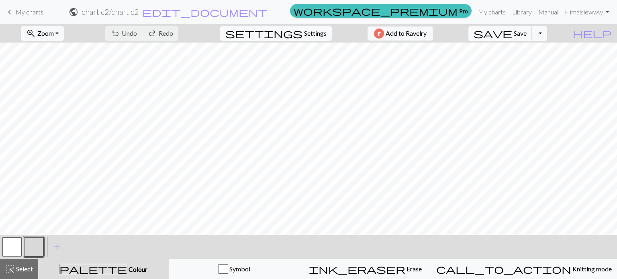
click at [40, 251] on button "button" at bounding box center [33, 246] width 19 height 19
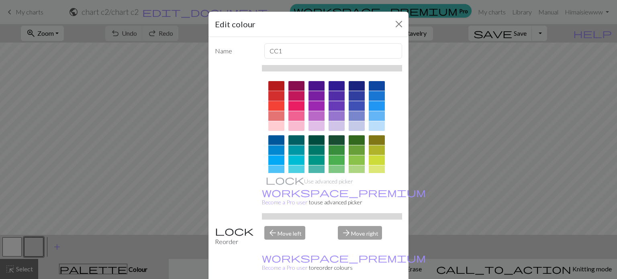
click at [273, 96] on div at bounding box center [276, 96] width 16 height 10
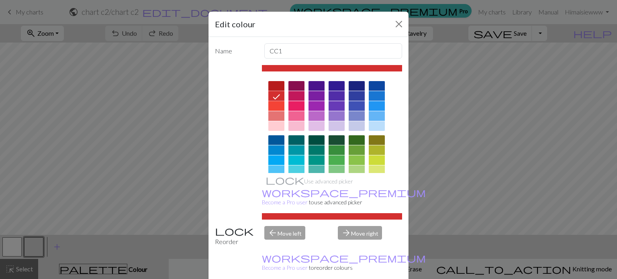
click at [120, 208] on div "Edit colour Name CC1 Use advanced picker workspace_premium Become a Pro user to…" at bounding box center [308, 139] width 617 height 279
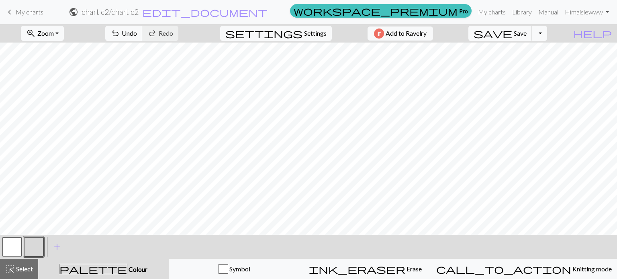
click at [38, 250] on button "button" at bounding box center [33, 246] width 19 height 19
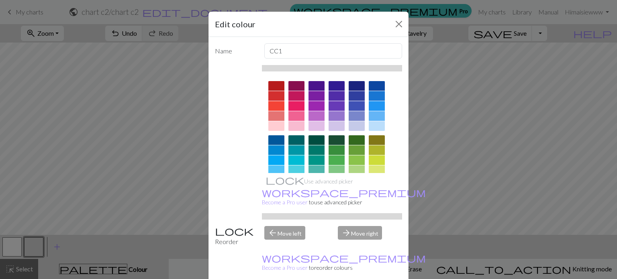
click at [272, 97] on div at bounding box center [276, 96] width 16 height 10
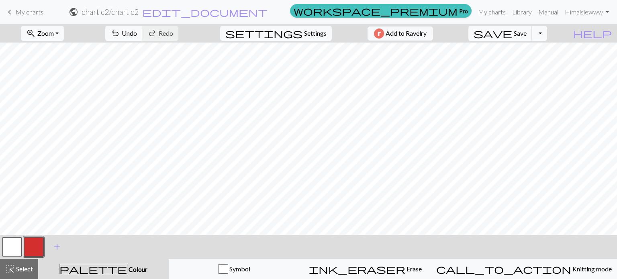
drag, startPoint x: 58, startPoint y: 247, endPoint x: 61, endPoint y: 254, distance: 7.5
click at [61, 254] on button "add Add a colour" at bounding box center [57, 247] width 20 height 20
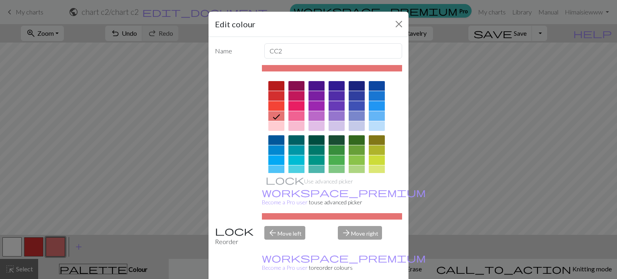
scroll to position [129, 0]
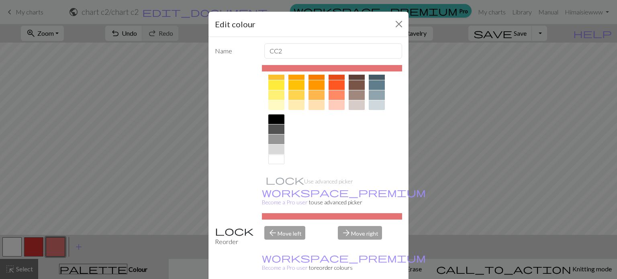
click at [362, 92] on div at bounding box center [332, 58] width 141 height 226
click at [356, 83] on div at bounding box center [357, 85] width 16 height 10
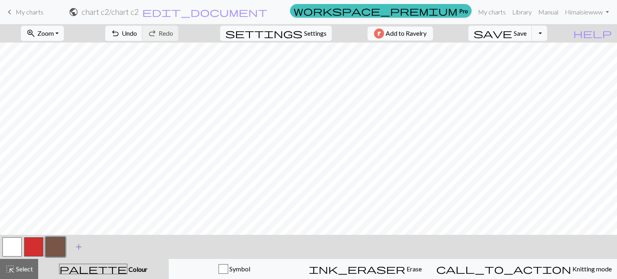
click at [79, 244] on span "add" at bounding box center [79, 246] width 10 height 11
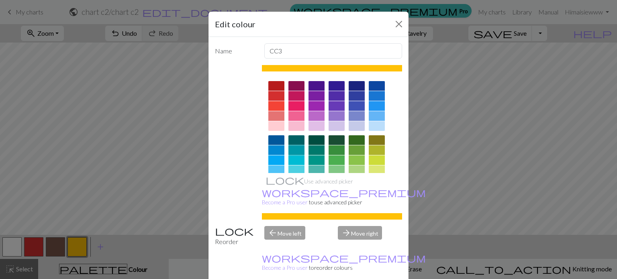
click at [292, 148] on div at bounding box center [296, 150] width 16 height 10
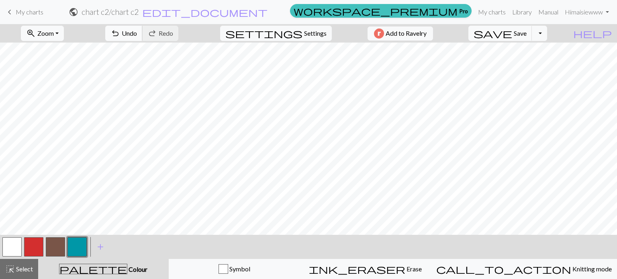
click at [137, 34] on span "Undo" at bounding box center [129, 33] width 15 height 8
click at [33, 244] on button "button" at bounding box center [33, 246] width 19 height 19
click at [104, 246] on span "add" at bounding box center [101, 246] width 10 height 11
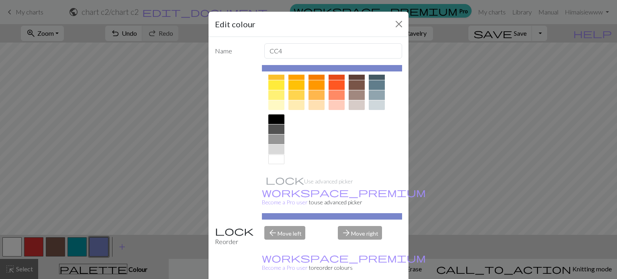
click at [269, 116] on div at bounding box center [276, 119] width 16 height 10
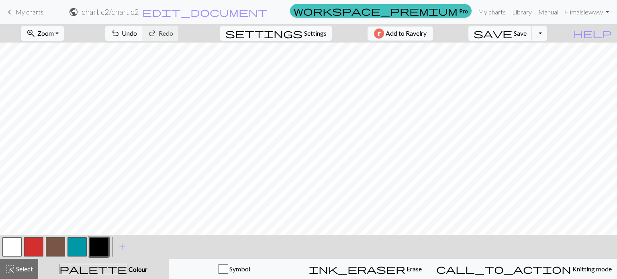
click at [34, 247] on button "button" at bounding box center [33, 246] width 19 height 19
click at [101, 250] on button "button" at bounding box center [98, 246] width 19 height 19
click at [111, 245] on div "add Add a colour" at bounding box center [122, 247] width 22 height 24
click at [12, 270] on span "highlight_alt" at bounding box center [10, 268] width 10 height 11
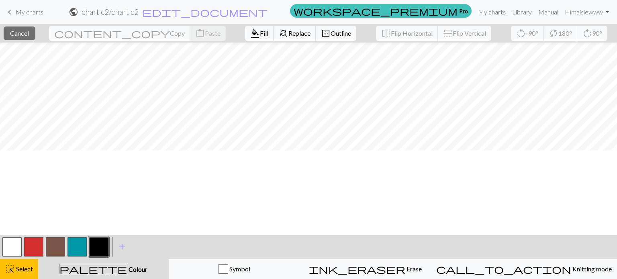
scroll to position [0, 0]
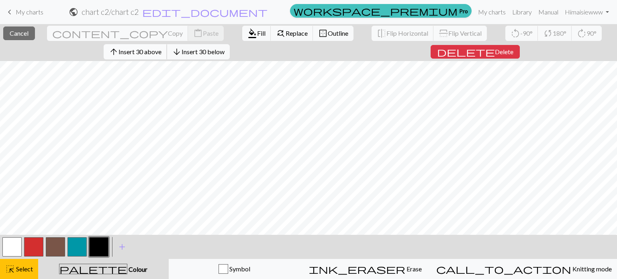
click at [151, 53] on span "Insert 30 above" at bounding box center [139, 52] width 43 height 8
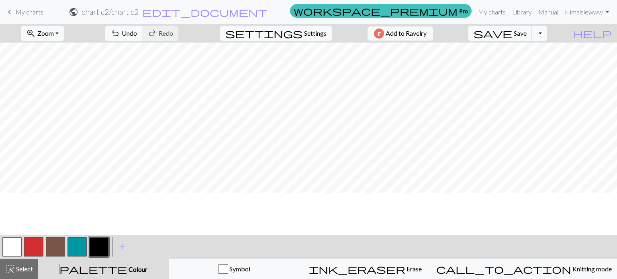
scroll to position [181, 0]
click at [10, 244] on button "button" at bounding box center [11, 246] width 19 height 19
click at [95, 246] on button "button" at bounding box center [98, 246] width 19 height 19
click at [14, 247] on button "button" at bounding box center [11, 246] width 19 height 19
click at [98, 239] on button "button" at bounding box center [98, 246] width 19 height 19
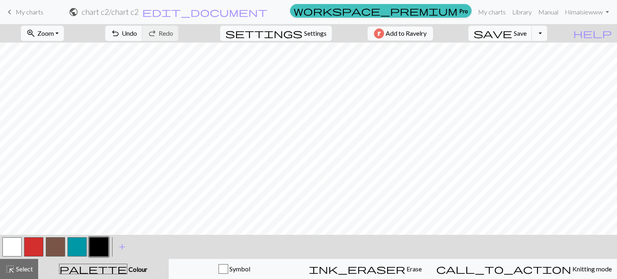
click at [39, 246] on button "button" at bounding box center [33, 246] width 19 height 19
click at [102, 248] on button "button" at bounding box center [98, 246] width 19 height 19
click at [8, 243] on button "button" at bounding box center [11, 246] width 19 height 19
click at [35, 239] on button "button" at bounding box center [33, 246] width 19 height 19
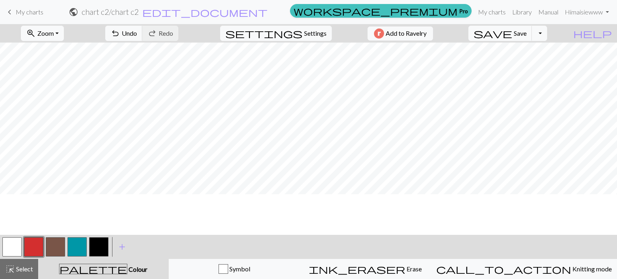
scroll to position [225, 0]
click at [100, 247] on button "button" at bounding box center [98, 246] width 19 height 19
click at [37, 244] on button "button" at bounding box center [33, 246] width 19 height 19
click at [74, 244] on button "button" at bounding box center [76, 246] width 19 height 19
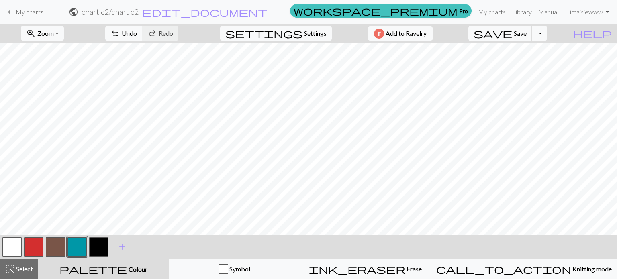
click at [53, 243] on button "button" at bounding box center [55, 246] width 19 height 19
click at [33, 244] on button "button" at bounding box center [33, 246] width 19 height 19
click at [26, 252] on button "button" at bounding box center [33, 246] width 19 height 19
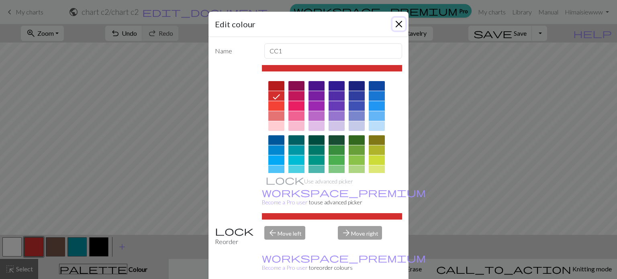
click at [401, 18] on button "Close" at bounding box center [398, 24] width 13 height 13
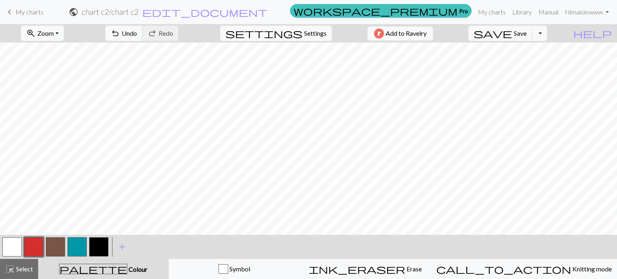
click at [76, 243] on button "button" at bounding box center [76, 246] width 19 height 19
click at [40, 246] on button "button" at bounding box center [33, 246] width 19 height 19
click at [75, 247] on button "button" at bounding box center [76, 246] width 19 height 19
click at [34, 247] on button "button" at bounding box center [33, 246] width 19 height 19
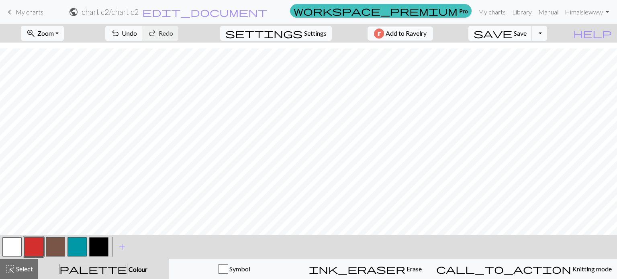
click at [526, 30] on span "Save" at bounding box center [520, 33] width 13 height 8
click at [21, 269] on span "Select" at bounding box center [24, 269] width 18 height 8
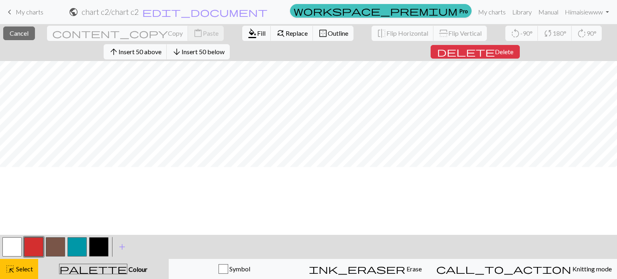
scroll to position [0, 0]
click at [21, 267] on span "Select" at bounding box center [24, 269] width 18 height 8
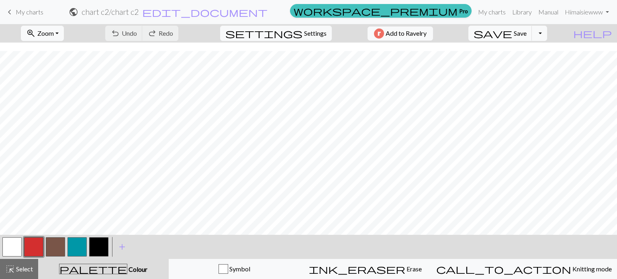
scroll to position [233, 0]
click at [310, 34] on span "Settings" at bounding box center [315, 34] width 22 height 10
select select "aran"
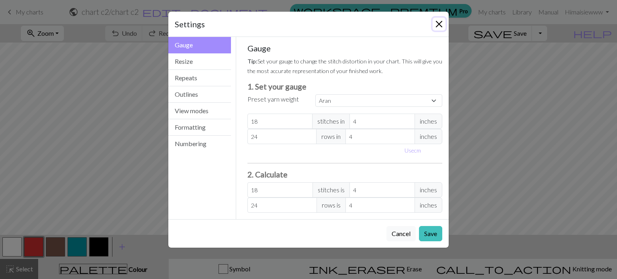
click at [437, 20] on button "Close" at bounding box center [438, 24] width 13 height 13
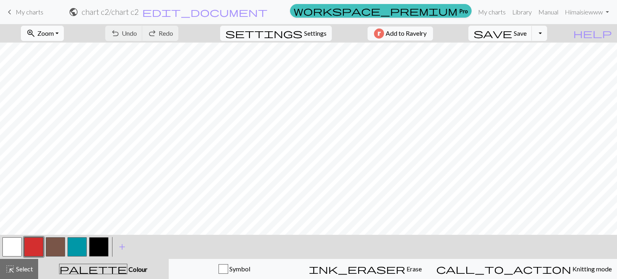
click at [64, 40] on button "zoom_in Zoom Zoom" at bounding box center [42, 33] width 43 height 15
click at [55, 53] on button "Fit all" at bounding box center [52, 51] width 63 height 13
click at [54, 34] on span "Zoom" at bounding box center [45, 33] width 16 height 8
click at [54, 101] on button "50%" at bounding box center [52, 96] width 63 height 13
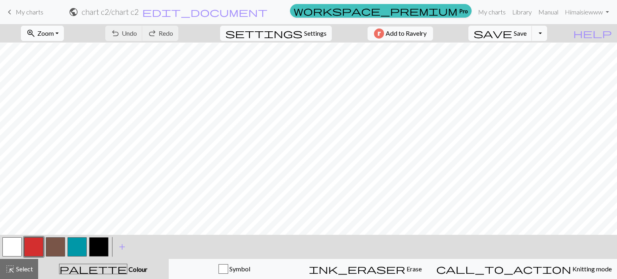
click at [52, 37] on span "Zoom" at bounding box center [45, 33] width 16 height 8
click at [57, 116] on button "150%" at bounding box center [52, 122] width 63 height 13
click at [54, 29] on span "Zoom" at bounding box center [45, 33] width 16 height 8
click at [64, 111] on button "100%" at bounding box center [52, 109] width 63 height 13
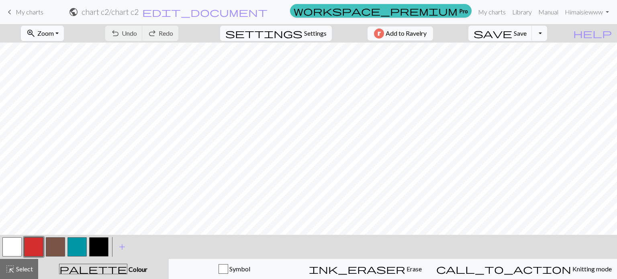
click at [60, 37] on button "zoom_in Zoom Zoom" at bounding box center [42, 33] width 43 height 15
click at [57, 119] on button "150%" at bounding box center [52, 122] width 63 height 13
click at [54, 32] on span "Zoom" at bounding box center [45, 33] width 16 height 8
click at [62, 62] on button "Fit width" at bounding box center [52, 63] width 63 height 13
click at [64, 37] on button "zoom_in Zoom Zoom" at bounding box center [42, 33] width 43 height 15
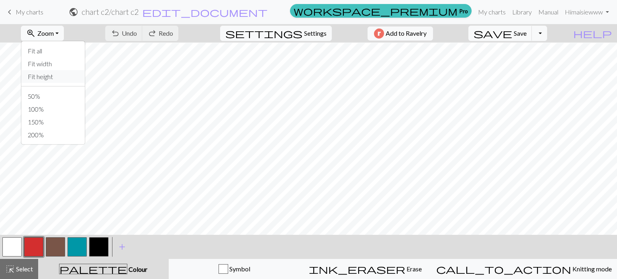
click at [62, 80] on button "Fit height" at bounding box center [52, 76] width 63 height 13
click at [483, 8] on link "My charts" at bounding box center [492, 12] width 34 height 16
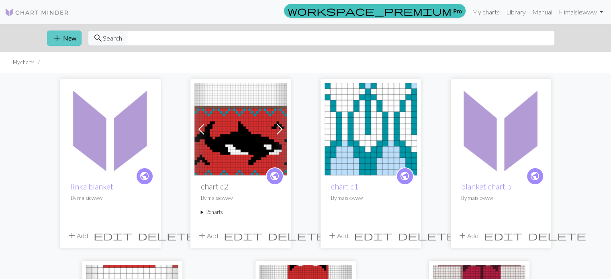
click at [66, 35] on button "add New" at bounding box center [64, 38] width 35 height 15
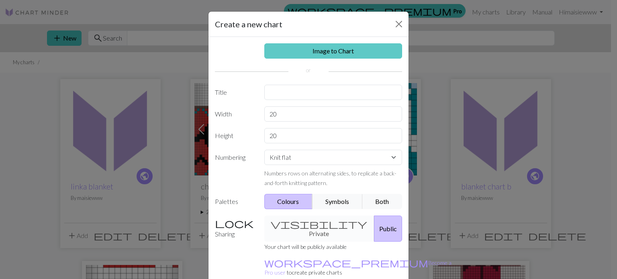
click at [285, 54] on link "Image to Chart" at bounding box center [333, 50] width 138 height 15
click at [304, 51] on link "Image to Chart" at bounding box center [333, 50] width 138 height 15
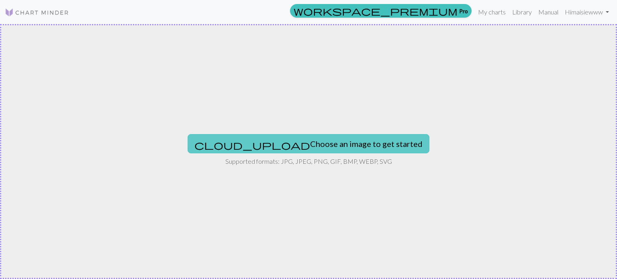
click at [266, 146] on button "cloud_upload Choose an image to get started" at bounding box center [309, 143] width 242 height 19
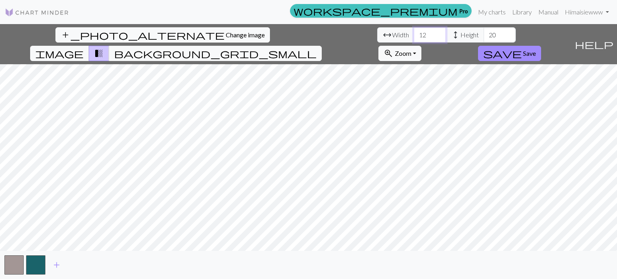
click at [414, 35] on input "12" at bounding box center [430, 34] width 32 height 15
type input "1"
type input "28"
click at [483, 35] on input "20" at bounding box center [499, 34] width 32 height 15
type input "2"
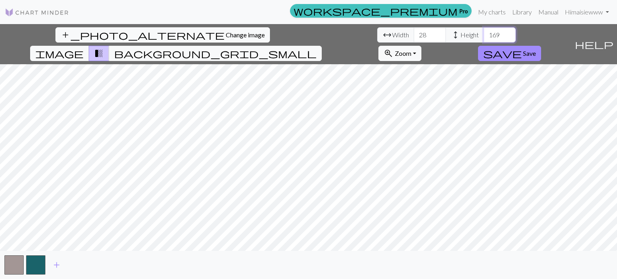
type input "169"
click at [320, 0] on html "This website uses cookies to ensure you get the best experience on our website.…" at bounding box center [308, 139] width 617 height 279
click at [84, 48] on span "image" at bounding box center [59, 53] width 48 height 11
click at [104, 48] on span "transition_fade" at bounding box center [99, 53] width 10 height 11
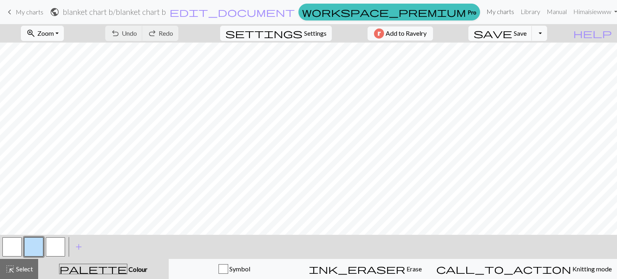
drag, startPoint x: 0, startPoint y: 0, endPoint x: 499, endPoint y: 12, distance: 499.3
click at [499, 12] on link "My charts" at bounding box center [500, 12] width 34 height 16
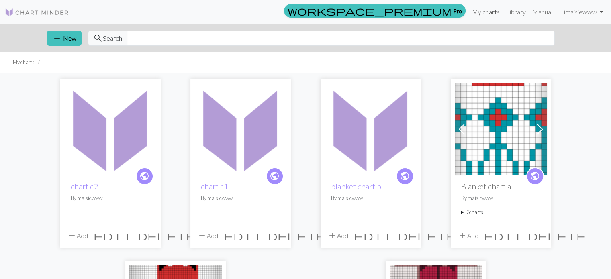
scroll to position [61, 0]
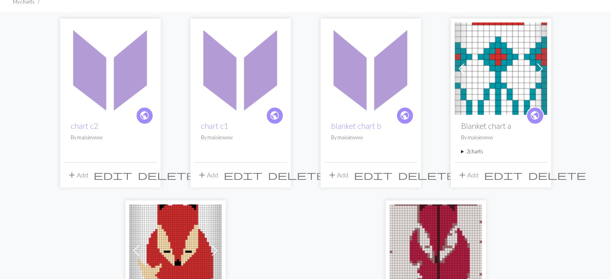
click at [511, 76] on img at bounding box center [501, 68] width 92 height 92
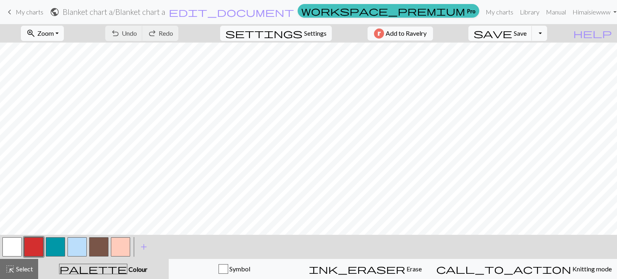
click at [26, 246] on button "button" at bounding box center [33, 246] width 19 height 19
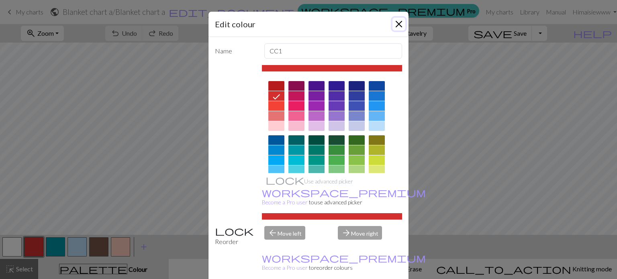
click at [399, 25] on button "Close" at bounding box center [398, 24] width 13 height 13
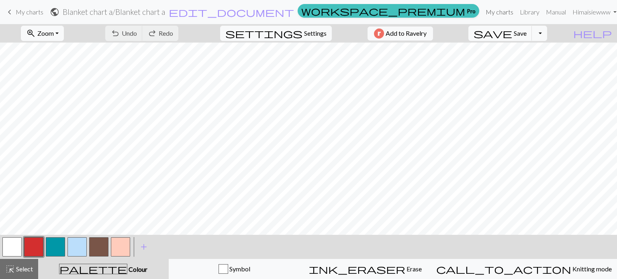
click at [483, 17] on link "My charts" at bounding box center [499, 12] width 34 height 16
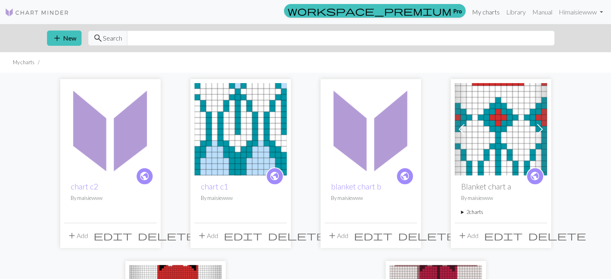
click at [488, 10] on link "My charts" at bounding box center [486, 12] width 34 height 16
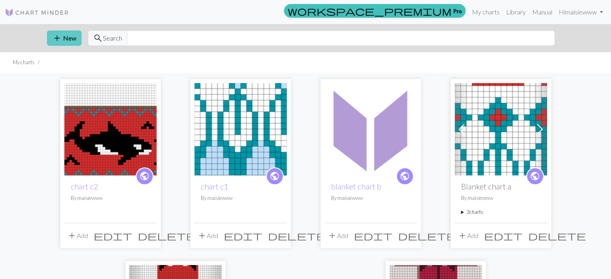
click at [64, 39] on button "add New" at bounding box center [64, 38] width 35 height 15
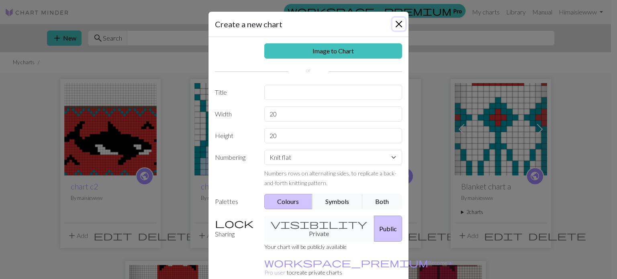
click at [398, 24] on button "Close" at bounding box center [398, 24] width 13 height 13
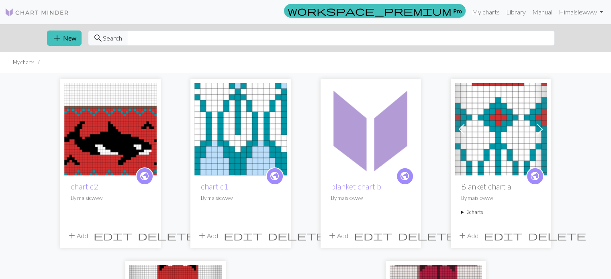
click at [78, 237] on button "add Add" at bounding box center [77, 235] width 27 height 15
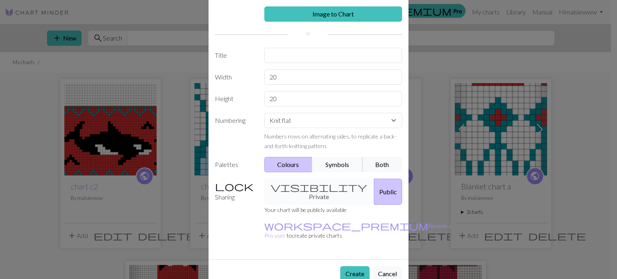
scroll to position [37, 0]
drag, startPoint x: 279, startPoint y: 100, endPoint x: 226, endPoint y: 92, distance: 53.6
click at [226, 92] on div "Height 20" at bounding box center [308, 98] width 197 height 15
type input "52"
click at [281, 77] on input "20" at bounding box center [333, 76] width 138 height 15
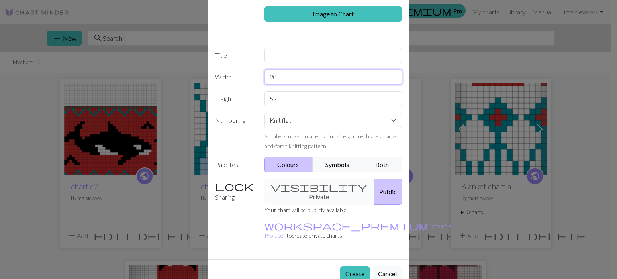
type input "2"
type input "48"
click at [346, 266] on button "Create" at bounding box center [354, 273] width 29 height 15
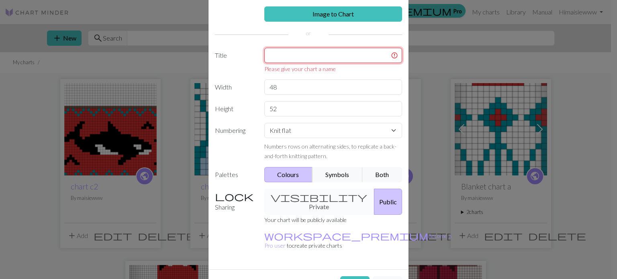
click at [284, 54] on input "text" at bounding box center [333, 55] width 138 height 15
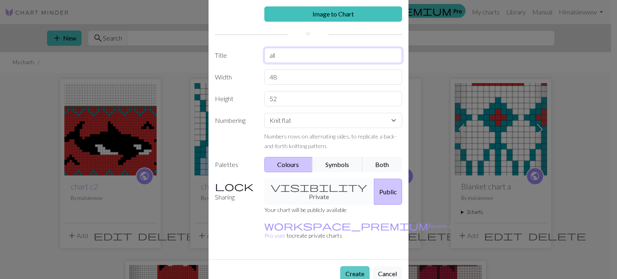
type input "all"
click at [345, 266] on button "Create" at bounding box center [354, 273] width 29 height 15
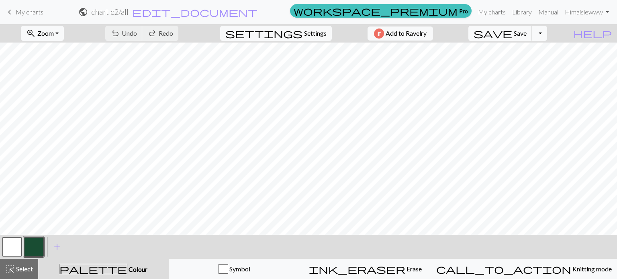
scroll to position [267, 0]
click at [494, 13] on link "My charts" at bounding box center [492, 12] width 34 height 16
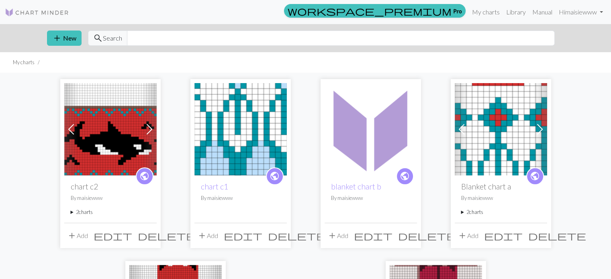
click at [500, 183] on h2 "Blanket chart a" at bounding box center [501, 186] width 80 height 9
click at [497, 185] on h2 "Blanket chart a" at bounding box center [501, 186] width 80 height 9
click at [494, 202] on div "public Blanket chart a By maisiewww 2 charts Blanket chart a delete Copy of Bla…" at bounding box center [501, 198] width 92 height 47
click at [493, 155] on img at bounding box center [501, 129] width 92 height 92
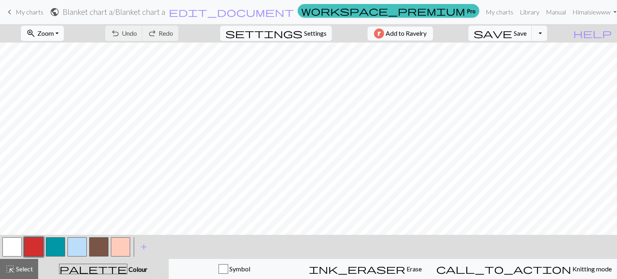
click at [64, 31] on button "zoom_in Zoom Zoom" at bounding box center [42, 33] width 43 height 15
click at [61, 75] on button "Fit height" at bounding box center [52, 76] width 63 height 13
click at [488, 12] on link "My charts" at bounding box center [499, 12] width 34 height 16
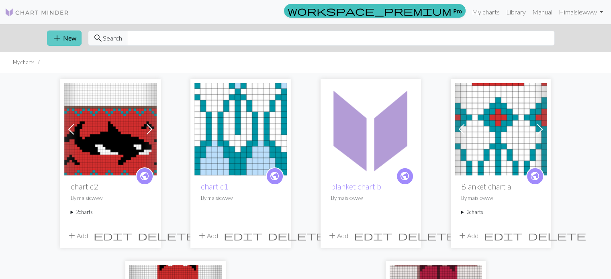
click at [60, 42] on span "add" at bounding box center [57, 38] width 10 height 11
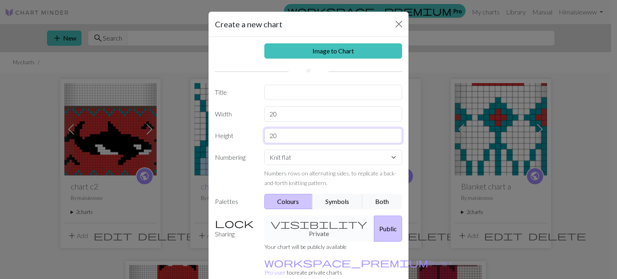
click at [300, 131] on input "20" at bounding box center [333, 135] width 138 height 15
type input "2"
type input "169"
click at [292, 113] on input "20" at bounding box center [333, 113] width 138 height 15
type input "2"
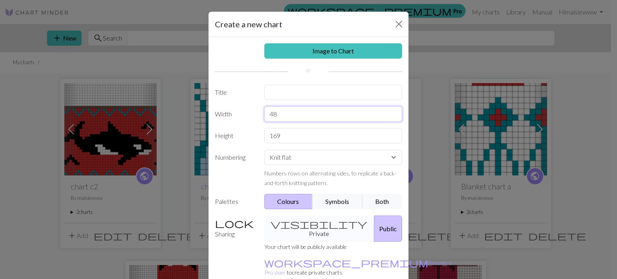
type input "48"
click at [270, 94] on input "text" at bounding box center [333, 92] width 138 height 15
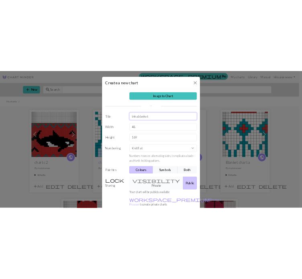
scroll to position [37, 0]
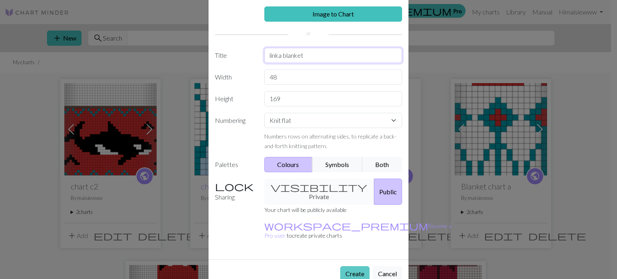
type input "linka blanket"
click at [350, 266] on button "Create" at bounding box center [354, 273] width 29 height 15
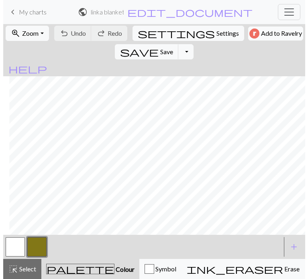
scroll to position [1222, 259]
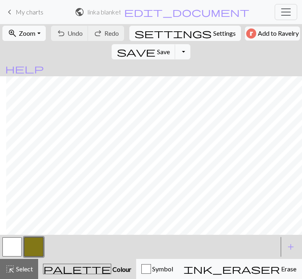
click at [37, 257] on button "button" at bounding box center [33, 246] width 19 height 19
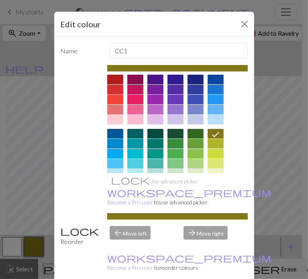
click at [157, 157] on div at bounding box center [155, 154] width 16 height 10
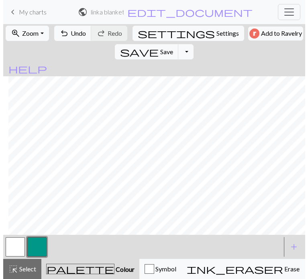
scroll to position [1222, 259]
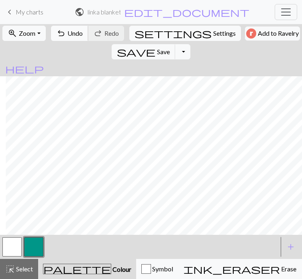
click at [70, 41] on button "undo Undo Undo" at bounding box center [69, 33] width 37 height 15
click at [289, 253] on span "add" at bounding box center [291, 246] width 10 height 11
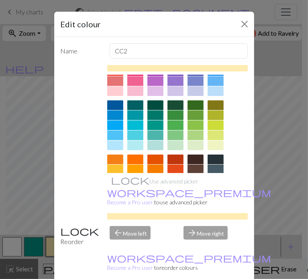
scroll to position [29, 0]
click at [114, 140] on div at bounding box center [115, 135] width 16 height 10
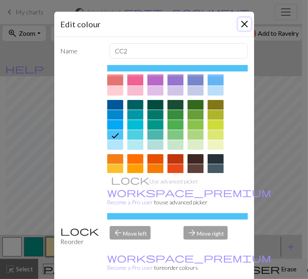
click at [244, 22] on button "Close" at bounding box center [244, 24] width 13 height 13
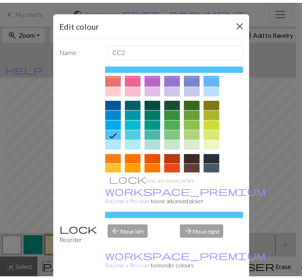
scroll to position [1222, 253]
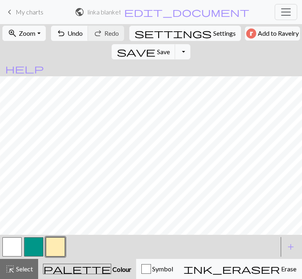
click at [58, 257] on button "button" at bounding box center [55, 246] width 19 height 19
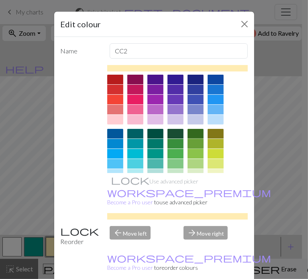
click at [202, 149] on div at bounding box center [196, 144] width 16 height 10
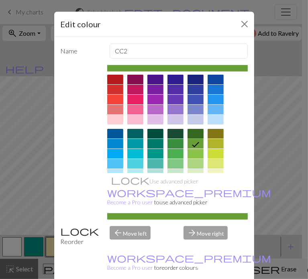
click at [199, 139] on div at bounding box center [196, 134] width 16 height 10
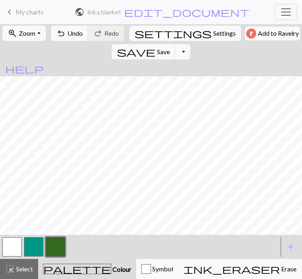
drag, startPoint x: 55, startPoint y: 271, endPoint x: 39, endPoint y: 273, distance: 15.3
click at [39, 258] on div at bounding box center [139, 247] width 277 height 22
click at [52, 257] on button "button" at bounding box center [55, 246] width 19 height 19
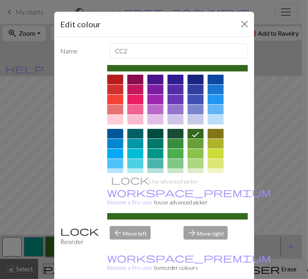
click at [35, 267] on div "Edit colour Name CC2 Use advanced picker workspace_premium Become a Pro user to…" at bounding box center [154, 139] width 308 height 279
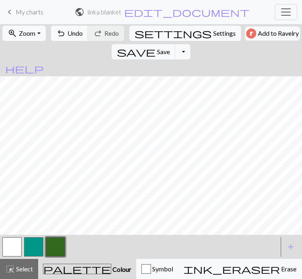
click at [32, 257] on button "button" at bounding box center [33, 246] width 19 height 19
click at [53, 257] on button "button" at bounding box center [55, 246] width 19 height 19
click at [51, 257] on button "button" at bounding box center [55, 246] width 19 height 19
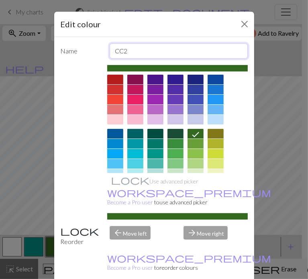
click at [133, 49] on input "CC2" at bounding box center [179, 50] width 138 height 15
type input "CC3"
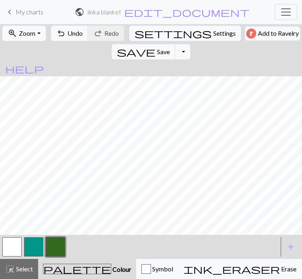
click at [32, 257] on button "button" at bounding box center [33, 246] width 19 height 19
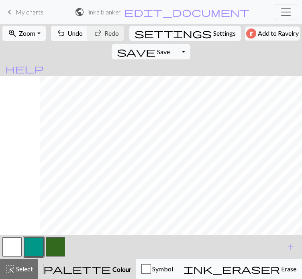
scroll to position [1222, 259]
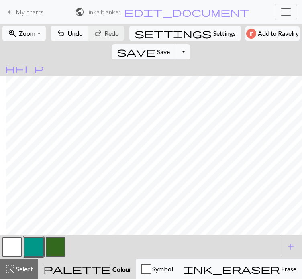
click at [27, 257] on button "button" at bounding box center [33, 246] width 19 height 19
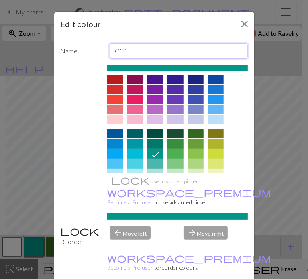
click at [140, 46] on input "CC1" at bounding box center [179, 50] width 138 height 15
type input "CC2"
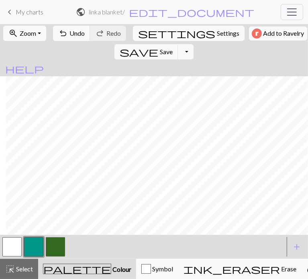
scroll to position [1222, 253]
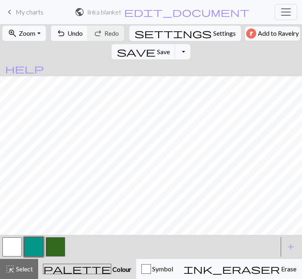
click at [12, 257] on button "button" at bounding box center [11, 246] width 19 height 19
click at [1, 258] on div at bounding box center [12, 247] width 22 height 22
click at [11, 257] on button "button" at bounding box center [11, 246] width 19 height 19
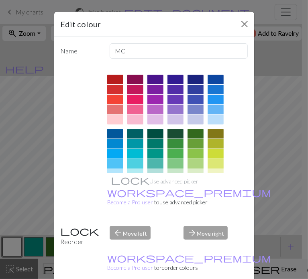
scroll to position [129, 0]
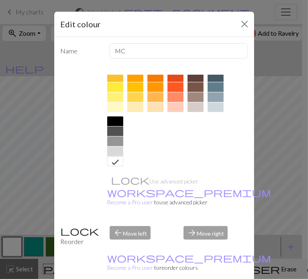
click at [115, 105] on div at bounding box center [115, 107] width 16 height 10
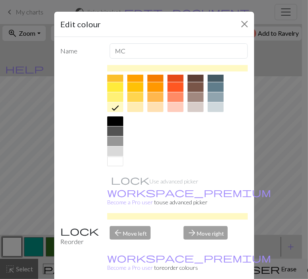
drag, startPoint x: 196, startPoint y: 271, endPoint x: 136, endPoint y: 128, distance: 154.8
click at [136, 128] on form "Edit colour Name MC Use advanced picker workspace_premium Become a Pro user to …" at bounding box center [154, 163] width 200 height 302
click at [131, 49] on input "MC" at bounding box center [179, 50] width 138 height 15
type input "M"
type input "cc1 - base colour"
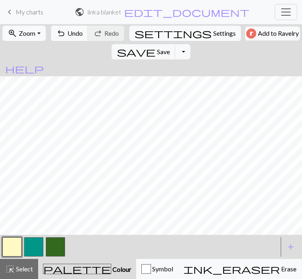
click at [16, 257] on button "button" at bounding box center [11, 246] width 19 height 19
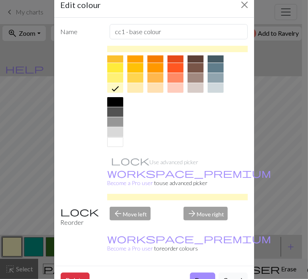
click at [119, 127] on div at bounding box center [115, 132] width 16 height 10
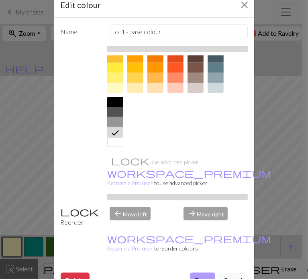
click at [196, 273] on button "Done" at bounding box center [202, 280] width 25 height 15
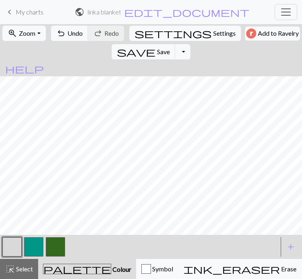
click at [38, 257] on button "button" at bounding box center [33, 246] width 19 height 19
click at [57, 257] on button "button" at bounding box center [55, 246] width 19 height 19
click at [54, 257] on button "button" at bounding box center [55, 246] width 19 height 19
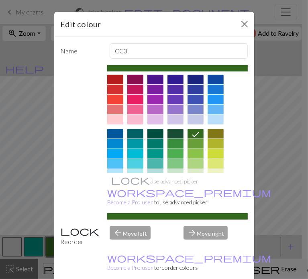
drag, startPoint x: 202, startPoint y: 159, endPoint x: 188, endPoint y: 176, distance: 22.6
click at [188, 176] on div "Use advanced picker workspace_premium Become a Pro user to use advanced picker" at bounding box center [177, 142] width 141 height 155
click at [217, 124] on div at bounding box center [216, 120] width 16 height 10
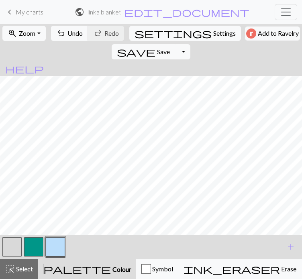
click at [34, 257] on button "button" at bounding box center [33, 246] width 19 height 19
click at [78, 37] on span "Undo" at bounding box center [74, 33] width 15 height 8
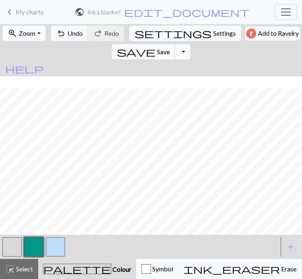
scroll to position [1158, 253]
click at [14, 257] on button "button" at bounding box center [11, 246] width 19 height 19
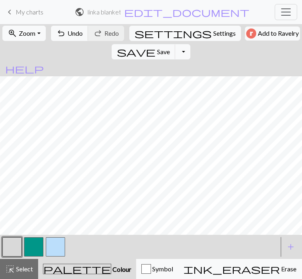
click at [37, 257] on button "button" at bounding box center [33, 246] width 19 height 19
click at [55, 257] on button "button" at bounding box center [55, 246] width 19 height 19
click at [37, 257] on button "button" at bounding box center [33, 246] width 19 height 19
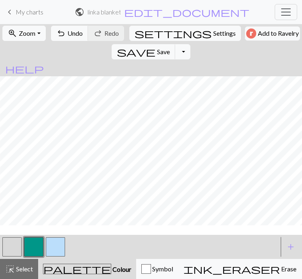
scroll to position [1108, 253]
click at [32, 257] on button "button" at bounding box center [33, 246] width 19 height 19
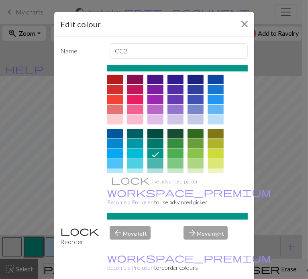
click at [143, 149] on div at bounding box center [135, 144] width 16 height 10
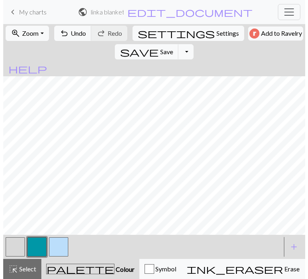
scroll to position [1099, 253]
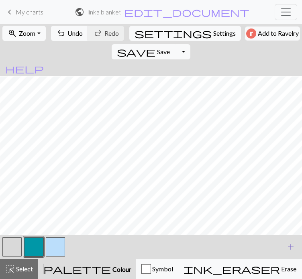
click at [292, 253] on span "add" at bounding box center [291, 246] width 10 height 11
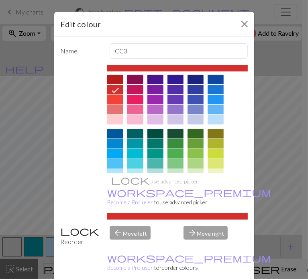
click at [119, 104] on div at bounding box center [115, 100] width 16 height 10
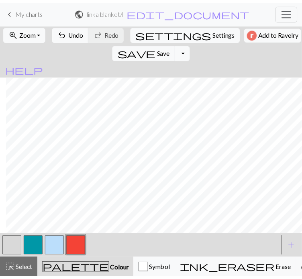
scroll to position [5, 0]
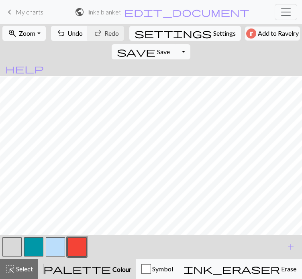
click at [31, 257] on button "button" at bounding box center [33, 246] width 19 height 19
click at [66, 39] on span "undo" at bounding box center [61, 33] width 10 height 11
click at [9, 257] on button "button" at bounding box center [11, 246] width 19 height 19
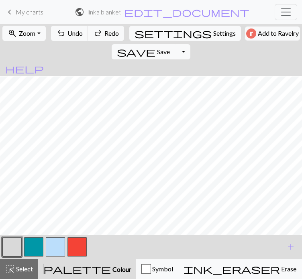
click at [31, 257] on button "button" at bounding box center [33, 246] width 19 height 19
click at [76, 257] on button "button" at bounding box center [76, 246] width 19 height 19
click at [30, 257] on button "button" at bounding box center [33, 246] width 19 height 19
click at [15, 257] on button "button" at bounding box center [11, 246] width 19 height 19
drag, startPoint x: 37, startPoint y: 266, endPoint x: 29, endPoint y: 269, distance: 8.6
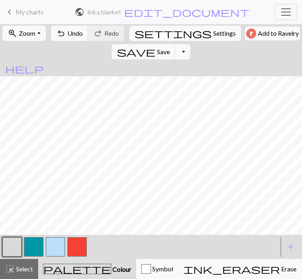
click at [29, 257] on button "button" at bounding box center [33, 246] width 19 height 19
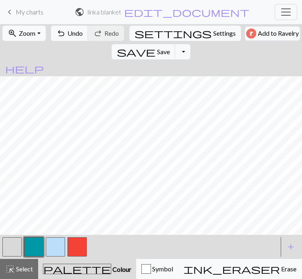
click at [14, 257] on button "button" at bounding box center [11, 246] width 19 height 19
click at [35, 257] on button "button" at bounding box center [33, 246] width 19 height 19
click at [78, 257] on button "button" at bounding box center [76, 246] width 19 height 19
click at [36, 257] on button "button" at bounding box center [33, 246] width 19 height 19
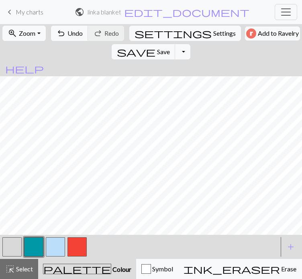
click at [54, 257] on button "button" at bounding box center [55, 246] width 19 height 19
click at [35, 257] on button "button" at bounding box center [33, 246] width 19 height 19
click at [53, 257] on button "button" at bounding box center [55, 246] width 19 height 19
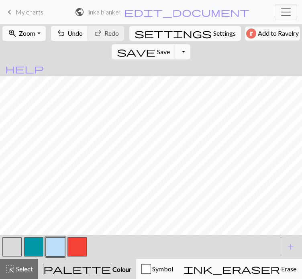
click at [32, 257] on button "button" at bounding box center [33, 246] width 19 height 19
click at [55, 257] on button "button" at bounding box center [55, 246] width 19 height 19
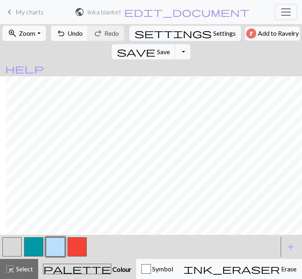
click at [74, 257] on button "button" at bounding box center [76, 246] width 19 height 19
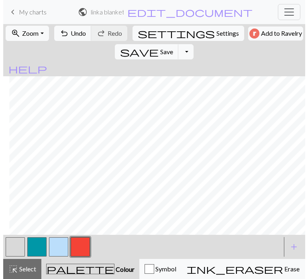
scroll to position [989, 259]
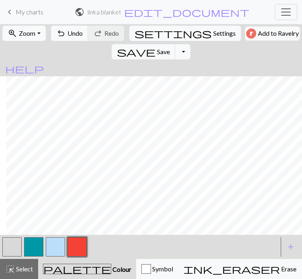
click at [10, 257] on button "button" at bounding box center [11, 246] width 19 height 19
click at [84, 257] on button "button" at bounding box center [76, 246] width 19 height 19
click at [291, 253] on span "add" at bounding box center [291, 246] width 10 height 11
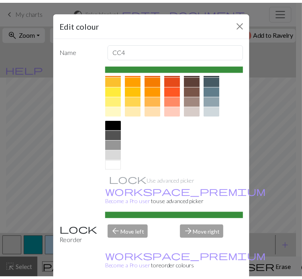
scroll to position [107, 0]
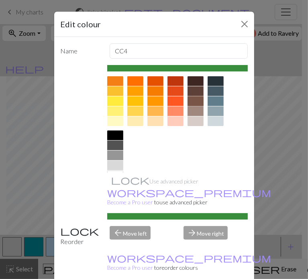
click at [198, 105] on div at bounding box center [196, 101] width 16 height 10
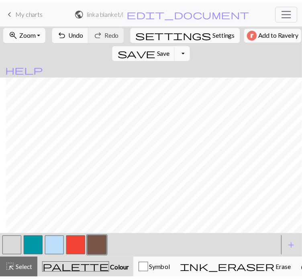
scroll to position [989, 253]
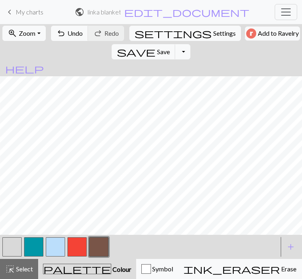
click at [74, 257] on button "button" at bounding box center [76, 246] width 19 height 19
click at [77, 257] on button "button" at bounding box center [76, 246] width 19 height 19
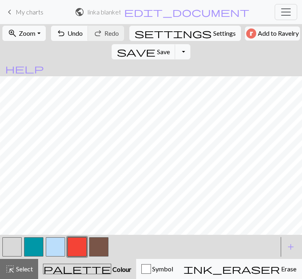
click at [99, 257] on button "button" at bounding box center [98, 246] width 19 height 19
click at [78, 257] on button "button" at bounding box center [76, 246] width 19 height 19
click at [98, 257] on button "button" at bounding box center [98, 246] width 19 height 19
click at [79, 257] on button "button" at bounding box center [76, 246] width 19 height 19
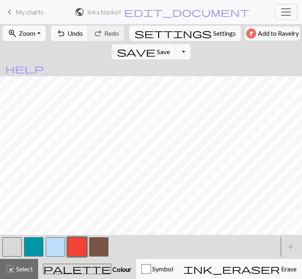
scroll to position [989, 77]
click at [96, 257] on button "button" at bounding box center [98, 246] width 19 height 19
click at [78, 257] on button "button" at bounding box center [76, 246] width 19 height 19
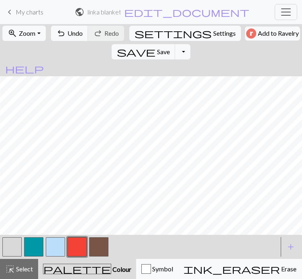
click at [11, 257] on button "button" at bounding box center [11, 246] width 19 height 19
click at [107, 257] on button "button" at bounding box center [98, 246] width 19 height 19
click at [81, 257] on button "button" at bounding box center [76, 246] width 19 height 19
click at [77, 257] on button "button" at bounding box center [76, 246] width 19 height 19
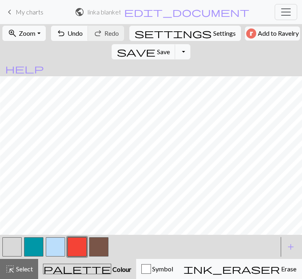
click at [79, 257] on button "button" at bounding box center [76, 246] width 19 height 19
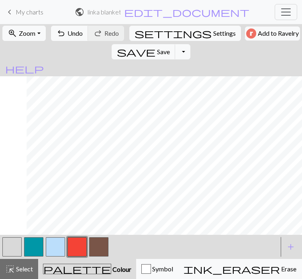
scroll to position [997, 190]
click at [102, 257] on button "button" at bounding box center [98, 246] width 19 height 19
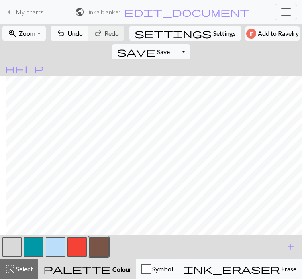
scroll to position [969, 259]
click at [95, 257] on button "button" at bounding box center [98, 246] width 19 height 19
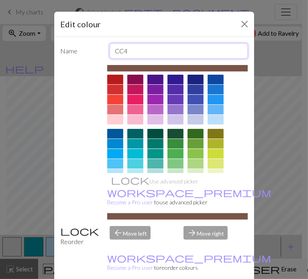
click at [138, 54] on input "CC4" at bounding box center [179, 50] width 138 height 15
type input "CC6"
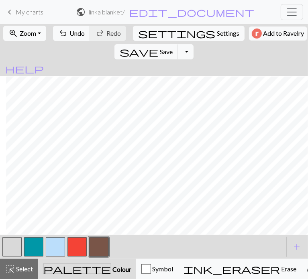
scroll to position [969, 253]
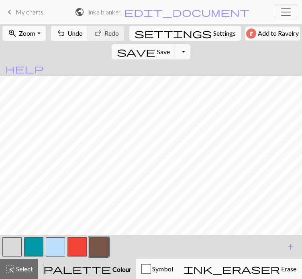
click at [290, 253] on span "add" at bounding box center [291, 246] width 10 height 11
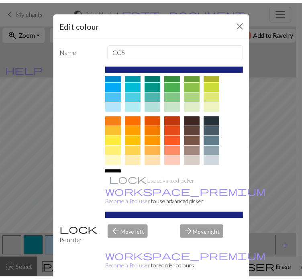
scroll to position [82, 0]
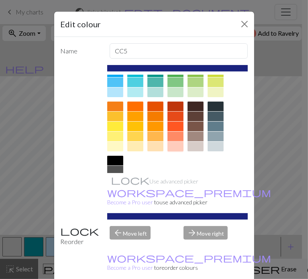
click at [178, 151] on div at bounding box center [175, 147] width 16 height 10
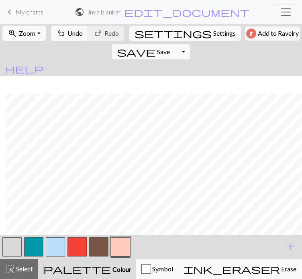
scroll to position [928, 259]
click at [102, 257] on button "button" at bounding box center [98, 246] width 19 height 19
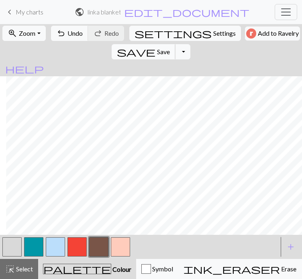
click at [155, 54] on span "save" at bounding box center [136, 51] width 39 height 11
click at [112, 257] on button "button" at bounding box center [120, 246] width 19 height 19
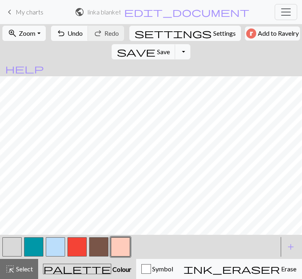
scroll to position [928, 78]
click at [13, 257] on button "button" at bounding box center [11, 246] width 19 height 19
click at [120, 257] on button "button" at bounding box center [120, 246] width 19 height 19
click at [99, 257] on button "button" at bounding box center [98, 246] width 19 height 19
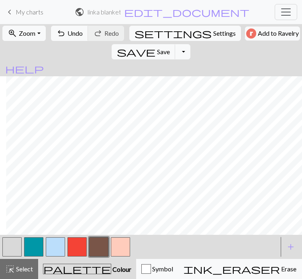
scroll to position [1029, 259]
click at [30, 257] on button "button" at bounding box center [33, 246] width 19 height 19
click at [175, 57] on button "save Save Save" at bounding box center [144, 51] width 64 height 15
click at [58, 257] on button "button" at bounding box center [55, 246] width 19 height 19
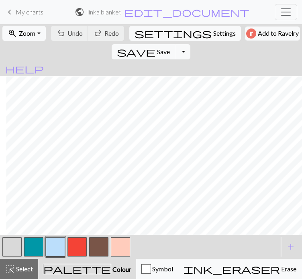
click at [56, 257] on button "button" at bounding box center [55, 246] width 19 height 19
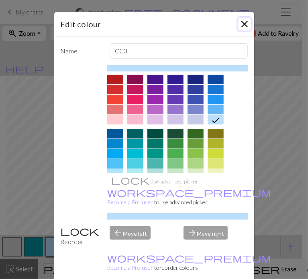
click at [239, 25] on button "Close" at bounding box center [244, 24] width 13 height 13
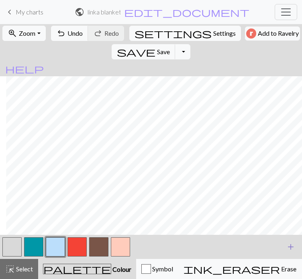
click at [296, 257] on button "add Add a colour" at bounding box center [291, 247] width 20 height 20
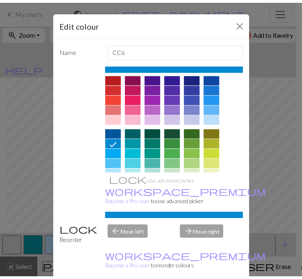
scroll to position [129, 0]
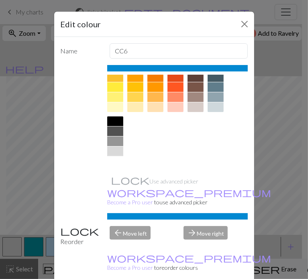
click at [117, 159] on div at bounding box center [115, 162] width 16 height 10
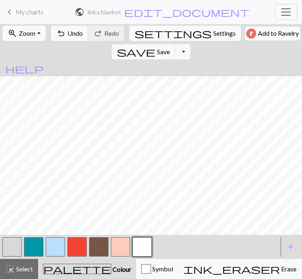
scroll to position [843, 253]
click at [62, 257] on button "button" at bounding box center [55, 246] width 19 height 19
click at [137, 257] on button "button" at bounding box center [142, 246] width 19 height 19
click at [53, 257] on button "button" at bounding box center [55, 246] width 19 height 19
click at [141, 257] on button "button" at bounding box center [142, 246] width 19 height 19
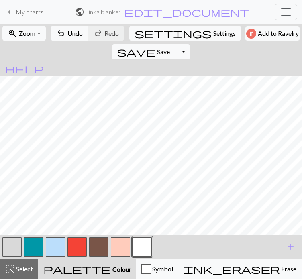
click at [55, 257] on button "button" at bounding box center [55, 246] width 19 height 19
click at [142, 257] on button "button" at bounding box center [142, 246] width 19 height 19
click at [50, 257] on button "button" at bounding box center [55, 246] width 19 height 19
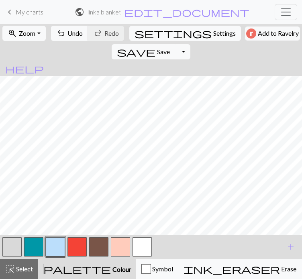
click at [141, 257] on button "button" at bounding box center [142, 246] width 19 height 19
click at [140, 257] on button "button" at bounding box center [142, 246] width 19 height 19
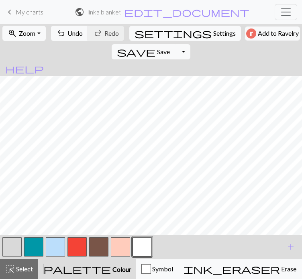
click at [46, 257] on button "button" at bounding box center [55, 246] width 19 height 19
click at [140, 257] on button "button" at bounding box center [142, 246] width 19 height 19
click at [75, 37] on span "Undo" at bounding box center [74, 33] width 15 height 8
click at [55, 257] on button "button" at bounding box center [55, 246] width 19 height 19
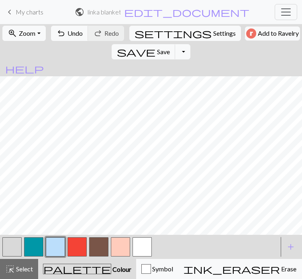
click at [141, 257] on button "button" at bounding box center [142, 246] width 19 height 19
click at [57, 257] on button "button" at bounding box center [55, 246] width 19 height 19
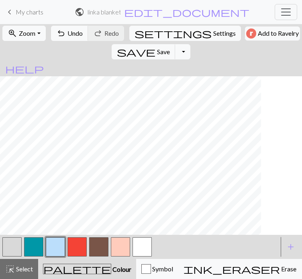
scroll to position [793, 101]
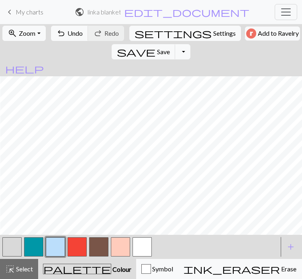
click at [143, 257] on button "button" at bounding box center [142, 246] width 19 height 19
click at [49, 257] on button "button" at bounding box center [55, 246] width 19 height 19
click at [143, 257] on button "button" at bounding box center [142, 246] width 19 height 19
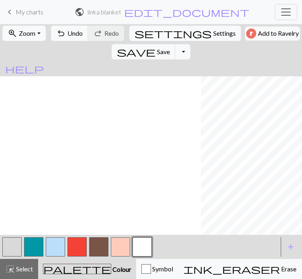
scroll to position [741, 259]
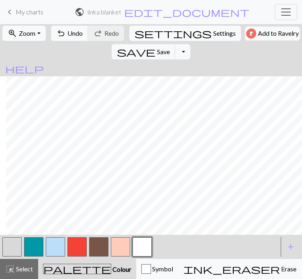
click at [51, 257] on button "button" at bounding box center [55, 246] width 19 height 19
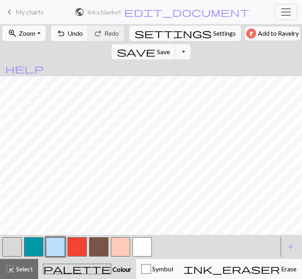
click at [143, 257] on button "button" at bounding box center [142, 246] width 19 height 19
click at [51, 257] on button "button" at bounding box center [55, 246] width 19 height 19
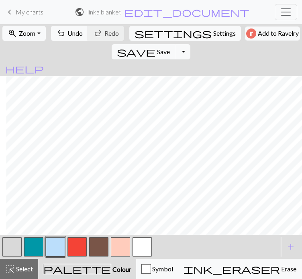
scroll to position [753, 259]
click at [147, 257] on button "button" at bounding box center [142, 246] width 19 height 19
click at [47, 257] on button "button" at bounding box center [55, 246] width 19 height 19
drag, startPoint x: 145, startPoint y: 271, endPoint x: 145, endPoint y: 258, distance: 13.3
click at [145, 257] on button "button" at bounding box center [142, 246] width 19 height 19
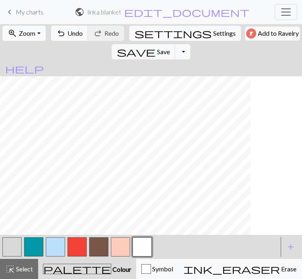
scroll to position [753, 202]
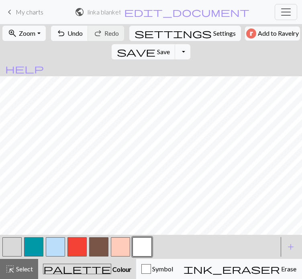
click at [49, 257] on button "button" at bounding box center [55, 246] width 19 height 19
click at [59, 257] on button "button" at bounding box center [55, 246] width 19 height 19
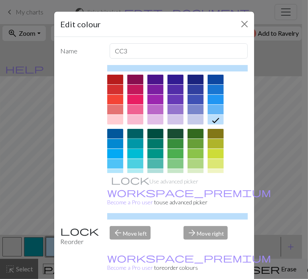
click at [143, 149] on div at bounding box center [135, 144] width 16 height 10
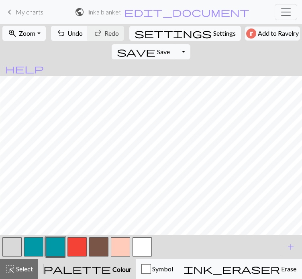
click at [53, 257] on button "button" at bounding box center [55, 246] width 19 height 19
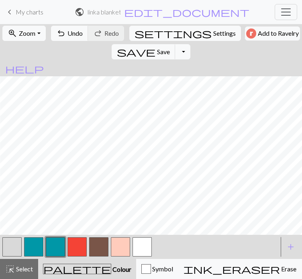
click at [32, 257] on button "button" at bounding box center [33, 246] width 19 height 19
click at [33, 257] on button "button" at bounding box center [33, 246] width 19 height 19
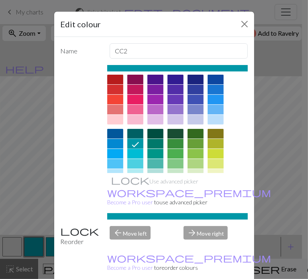
click at [136, 149] on icon at bounding box center [136, 145] width 10 height 10
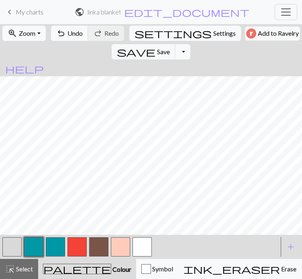
click at [52, 257] on button "button" at bounding box center [55, 246] width 19 height 19
click at [143, 257] on button "button" at bounding box center [142, 246] width 19 height 19
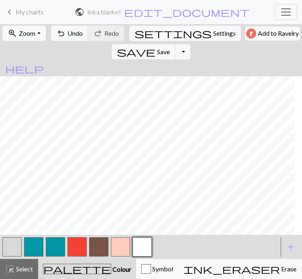
scroll to position [717, 182]
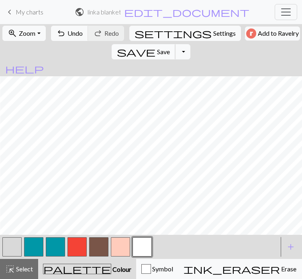
click at [155, 57] on span "save" at bounding box center [136, 51] width 39 height 11
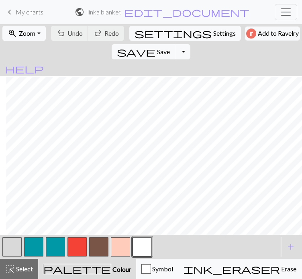
scroll to position [653, 259]
click at [55, 257] on button "button" at bounding box center [55, 246] width 19 height 19
click at [66, 39] on span "undo" at bounding box center [61, 33] width 10 height 11
click at [36, 257] on button "button" at bounding box center [33, 246] width 19 height 19
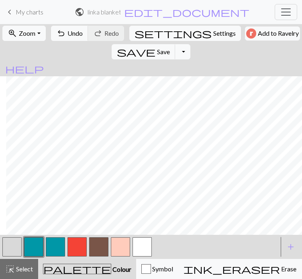
click at [36, 257] on button "button" at bounding box center [33, 246] width 19 height 19
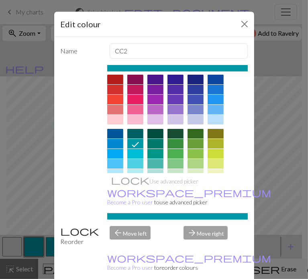
click at [138, 157] on div at bounding box center [135, 154] width 16 height 10
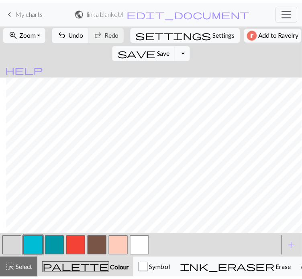
scroll to position [1222, 253]
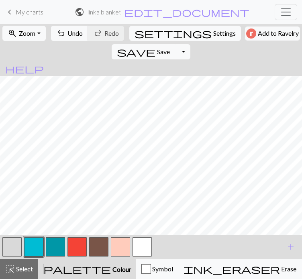
click at [53, 257] on button "button" at bounding box center [55, 246] width 19 height 19
click at [50, 257] on button "button" at bounding box center [55, 246] width 19 height 19
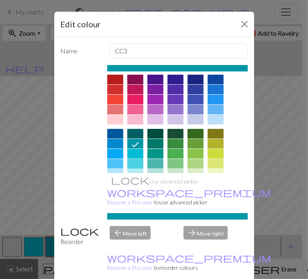
click at [137, 168] on div at bounding box center [135, 164] width 16 height 10
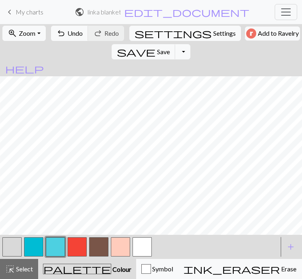
click at [33, 257] on button "button" at bounding box center [33, 246] width 19 height 19
click at [37, 257] on button "button" at bounding box center [33, 246] width 19 height 19
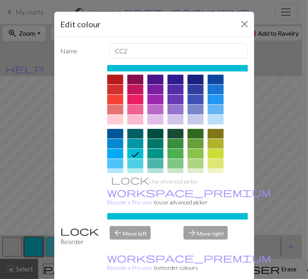
click at [139, 149] on div at bounding box center [135, 144] width 16 height 10
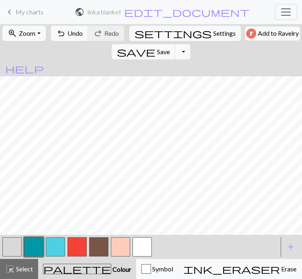
scroll to position [627, 253]
click at [31, 257] on button "button" at bounding box center [33, 246] width 19 height 19
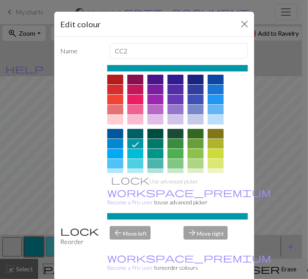
click at [31, 274] on div "Edit colour Name CC2 Use advanced picker workspace_premium Become a Pro user to…" at bounding box center [154, 139] width 308 height 279
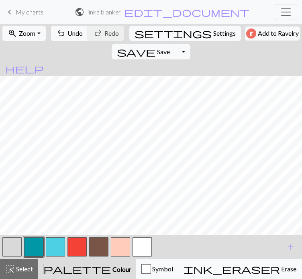
click at [31, 257] on button "button" at bounding box center [33, 246] width 19 height 19
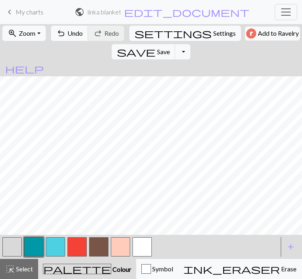
scroll to position [584, 253]
click at [66, 39] on span "undo" at bounding box center [61, 33] width 10 height 11
click at [55, 257] on button "button" at bounding box center [55, 246] width 19 height 19
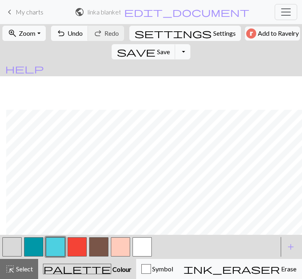
scroll to position [630, 259]
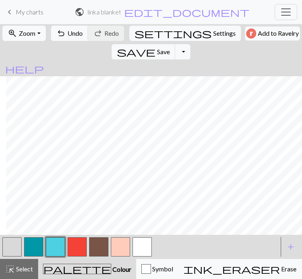
click at [31, 257] on button "button" at bounding box center [33, 246] width 19 height 19
click at [66, 39] on span "undo" at bounding box center [61, 33] width 10 height 11
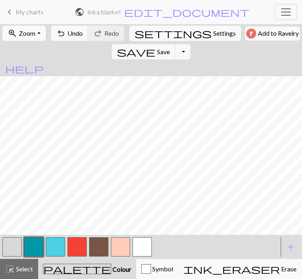
scroll to position [597, 168]
click at [71, 37] on span "Undo" at bounding box center [74, 33] width 15 height 8
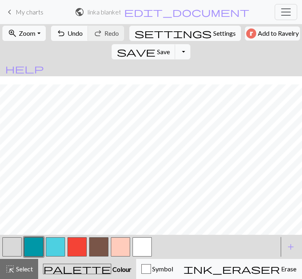
scroll to position [630, 168]
click at [55, 257] on button "button" at bounding box center [55, 246] width 19 height 19
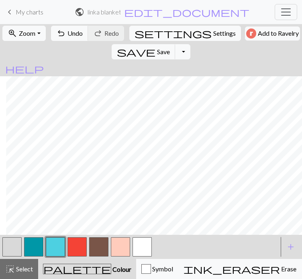
scroll to position [545, 259]
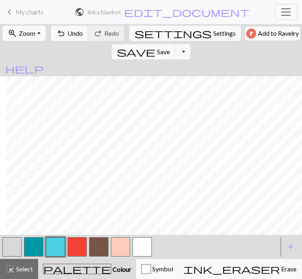
click at [38, 257] on button "button" at bounding box center [33, 246] width 19 height 19
click at [73, 37] on span "Undo" at bounding box center [74, 33] width 15 height 8
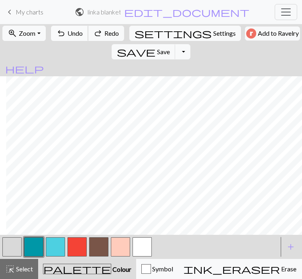
click at [73, 37] on span "Undo" at bounding box center [74, 33] width 15 height 8
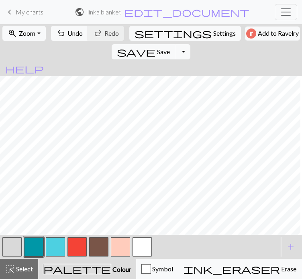
scroll to position [545, 197]
click at [56, 257] on button "button" at bounding box center [55, 246] width 19 height 19
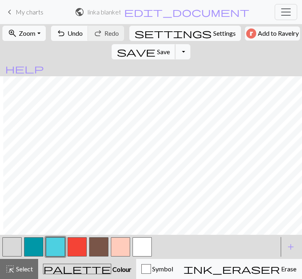
click at [155, 57] on span "save" at bounding box center [136, 51] width 39 height 11
click at [95, 257] on button "button" at bounding box center [98, 246] width 19 height 19
click at [69, 41] on button "undo Undo Undo" at bounding box center [69, 33] width 37 height 15
click at [32, 257] on button "button" at bounding box center [33, 246] width 19 height 19
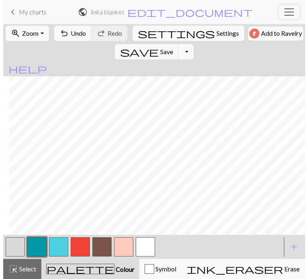
scroll to position [468, 259]
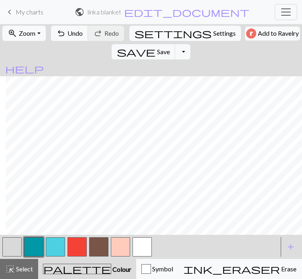
click at [75, 257] on button "button" at bounding box center [76, 246] width 19 height 19
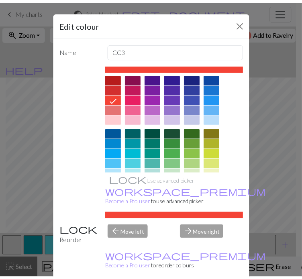
scroll to position [19, 0]
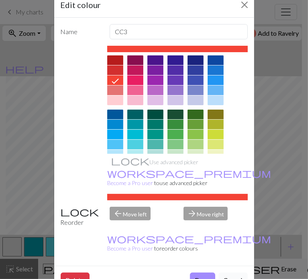
click at [229, 273] on button "Cancel" at bounding box center [232, 280] width 29 height 15
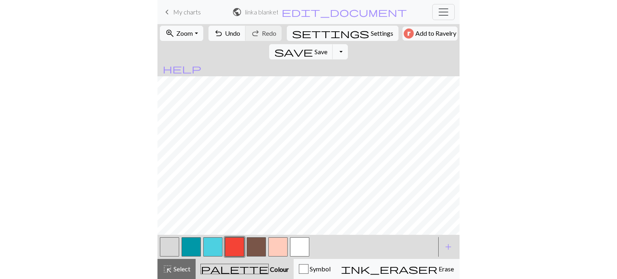
scroll to position [456, 0]
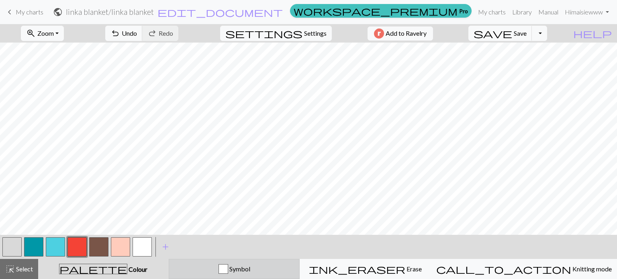
click at [295, 271] on div "Symbol" at bounding box center [234, 269] width 121 height 10
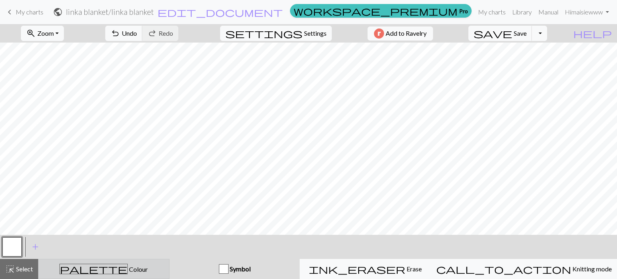
click at [160, 268] on div "palette Colour Colour" at bounding box center [103, 269] width 121 height 10
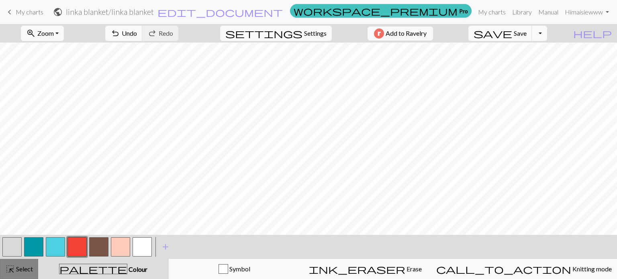
click at [29, 267] on span "Select" at bounding box center [24, 269] width 18 height 8
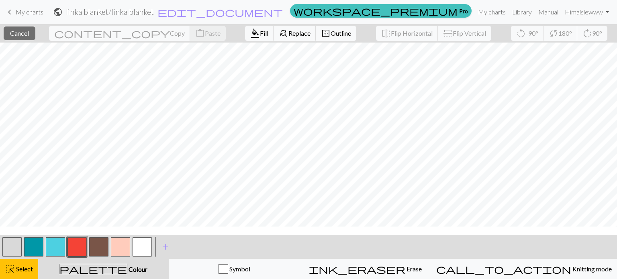
scroll to position [415, 0]
click at [72, 247] on button "button" at bounding box center [76, 246] width 19 height 19
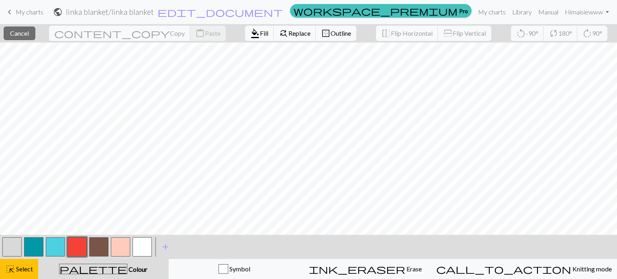
click at [82, 249] on button "button" at bounding box center [76, 246] width 19 height 19
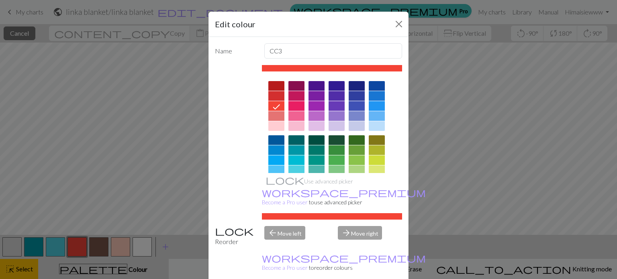
click at [82, 249] on div "Edit colour Name CC3 Use advanced picker workspace_premium Become a Pro user to…" at bounding box center [308, 139] width 617 height 279
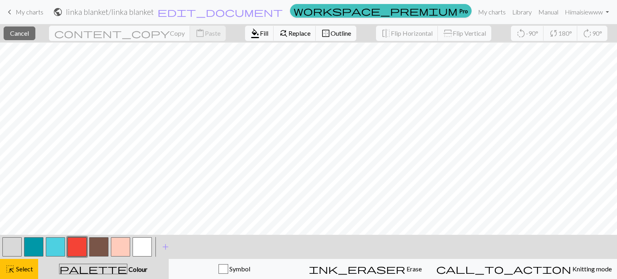
click at [97, 264] on span "palette" at bounding box center [92, 268] width 67 height 11
click at [97, 255] on button "button" at bounding box center [98, 246] width 19 height 19
click at [77, 247] on button "button" at bounding box center [76, 246] width 19 height 19
click at [250, 37] on span "format_color_fill" at bounding box center [255, 33] width 10 height 11
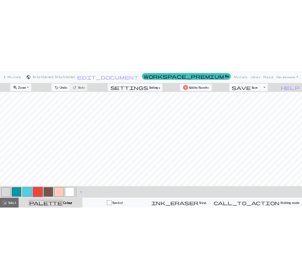
scroll to position [463, 6]
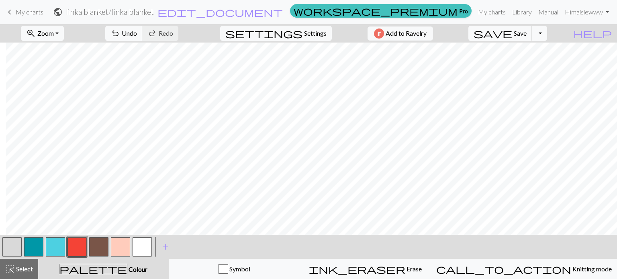
click at [34, 244] on button "button" at bounding box center [33, 246] width 19 height 19
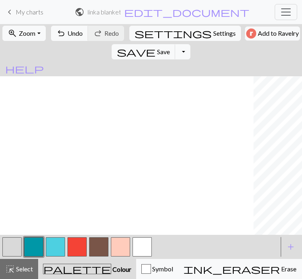
scroll to position [463, 259]
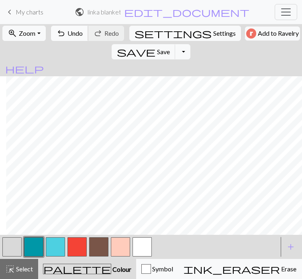
click at [66, 39] on span "undo" at bounding box center [61, 33] width 10 height 11
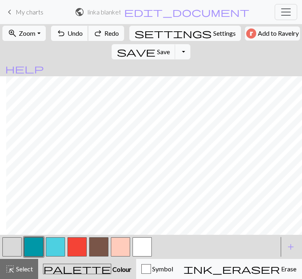
click at [66, 39] on span "undo" at bounding box center [61, 33] width 10 height 11
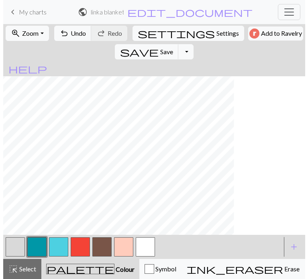
scroll to position [463, 117]
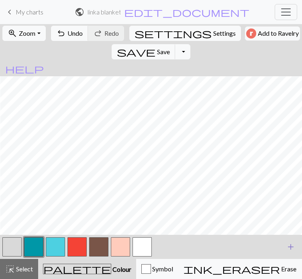
click at [294, 253] on span "add" at bounding box center [291, 246] width 10 height 11
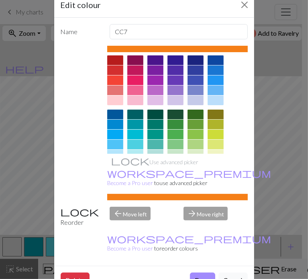
scroll to position [129, 0]
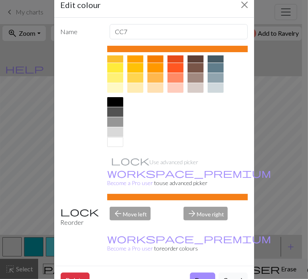
click at [117, 101] on div at bounding box center [115, 102] width 16 height 10
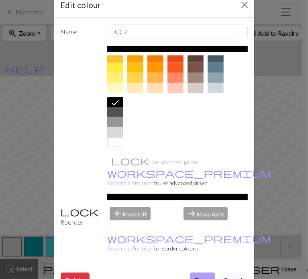
click at [196, 273] on button "Done" at bounding box center [202, 280] width 25 height 15
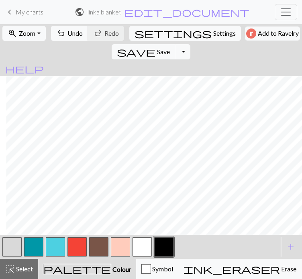
scroll to position [420, 259]
click at [76, 257] on button "button" at bounding box center [76, 246] width 19 height 19
click at [82, 257] on button "button" at bounding box center [76, 246] width 19 height 19
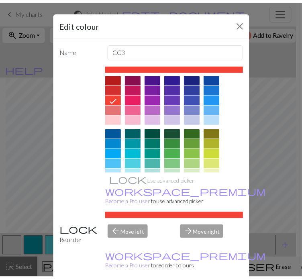
scroll to position [420, 253]
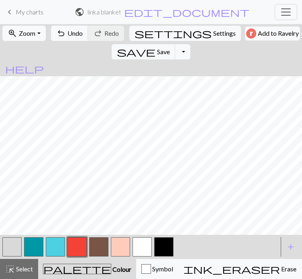
click at [165, 257] on button "button" at bounding box center [163, 246] width 19 height 19
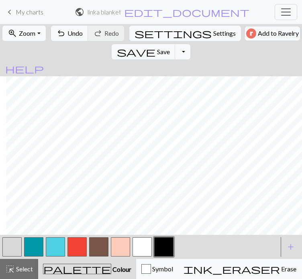
scroll to position [403, 259]
click at [143, 257] on button "button" at bounding box center [142, 246] width 19 height 19
click at [77, 257] on button "button" at bounding box center [76, 246] width 19 height 19
click at [163, 257] on button "button" at bounding box center [163, 246] width 19 height 19
click at [149, 257] on button "button" at bounding box center [142, 246] width 19 height 19
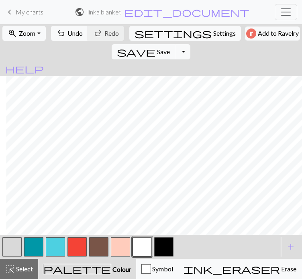
click at [158, 257] on button "button" at bounding box center [163, 246] width 19 height 19
click at [137, 257] on button "button" at bounding box center [142, 246] width 19 height 19
click at [165, 257] on button "button" at bounding box center [163, 246] width 19 height 19
click at [163, 257] on button "button" at bounding box center [163, 246] width 19 height 19
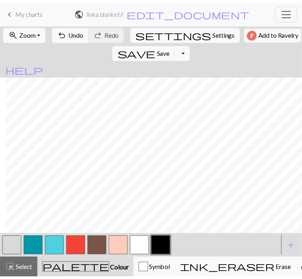
scroll to position [403, 253]
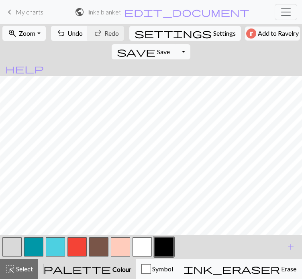
click at [139, 257] on button "button" at bounding box center [142, 246] width 19 height 19
click at [171, 257] on button "button" at bounding box center [163, 246] width 19 height 19
click at [147, 257] on button "button" at bounding box center [142, 246] width 19 height 19
click at [164, 257] on button "button" at bounding box center [163, 246] width 19 height 19
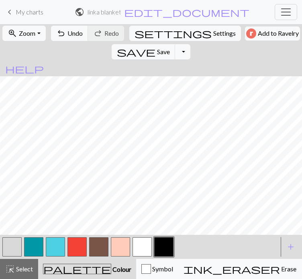
click at [140, 257] on button "button" at bounding box center [142, 246] width 19 height 19
click at [167, 257] on button "button" at bounding box center [163, 246] width 19 height 19
click at [165, 257] on button "button" at bounding box center [163, 246] width 19 height 19
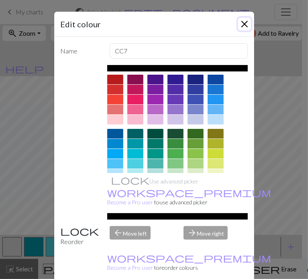
click at [245, 21] on button "Close" at bounding box center [244, 24] width 13 height 13
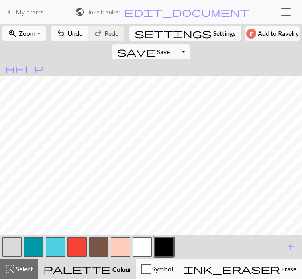
click at [82, 257] on button "button" at bounding box center [76, 246] width 19 height 19
click at [165, 257] on button "button" at bounding box center [163, 246] width 19 height 19
click at [164, 257] on button "button" at bounding box center [163, 246] width 19 height 19
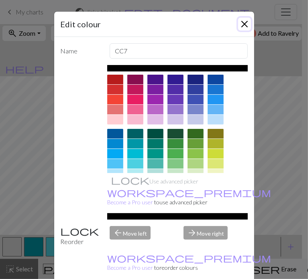
click at [238, 22] on button "Close" at bounding box center [244, 24] width 13 height 13
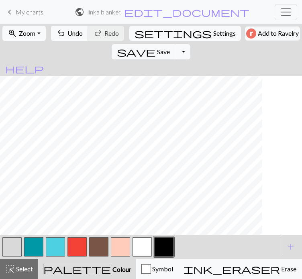
scroll to position [391, 94]
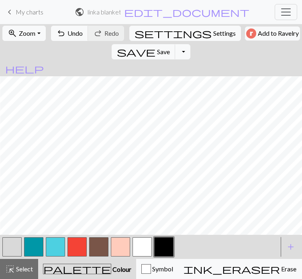
click at [84, 257] on button "button" at bounding box center [76, 246] width 19 height 19
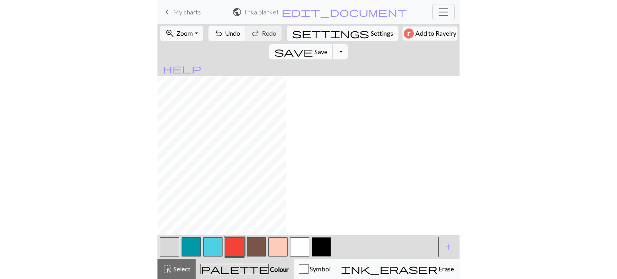
scroll to position [444, 0]
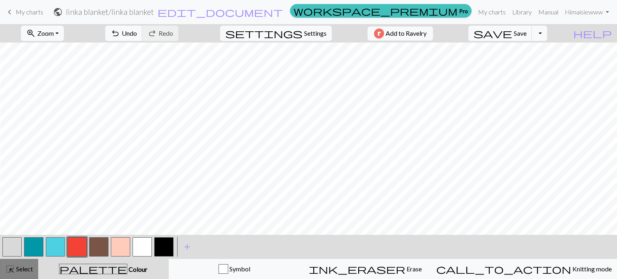
click at [18, 265] on div "highlight_alt Select Select" at bounding box center [19, 269] width 28 height 10
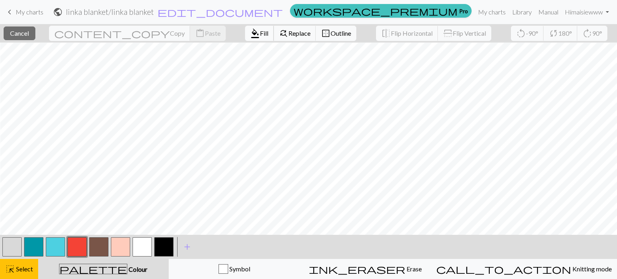
click at [260, 37] on span "Fill" at bounding box center [264, 33] width 8 height 8
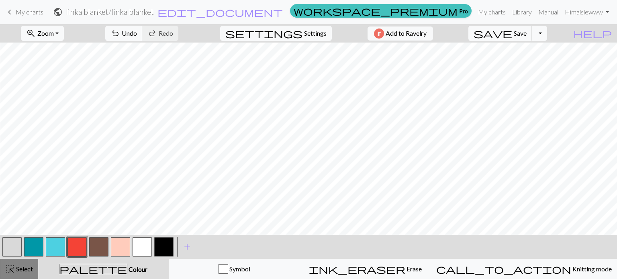
click at [13, 265] on span "highlight_alt" at bounding box center [10, 268] width 10 height 11
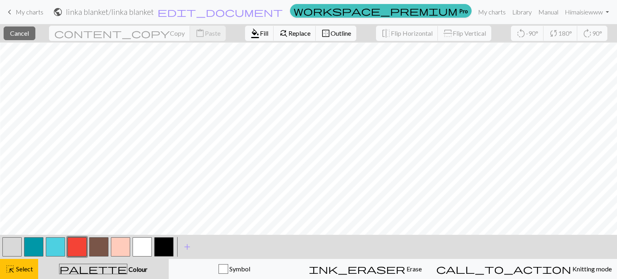
click at [82, 244] on button "button" at bounding box center [76, 246] width 19 height 19
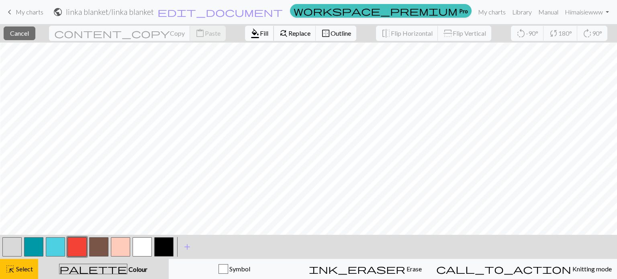
click at [250, 34] on span "format_color_fill" at bounding box center [255, 33] width 10 height 11
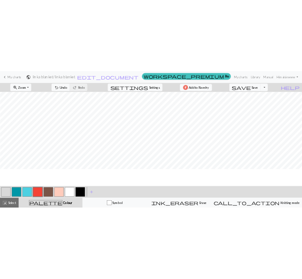
scroll to position [322, 0]
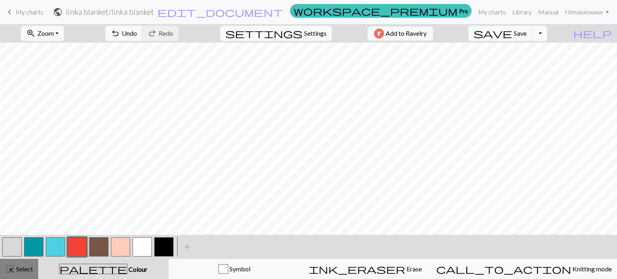
click at [29, 269] on span "Select" at bounding box center [24, 269] width 18 height 8
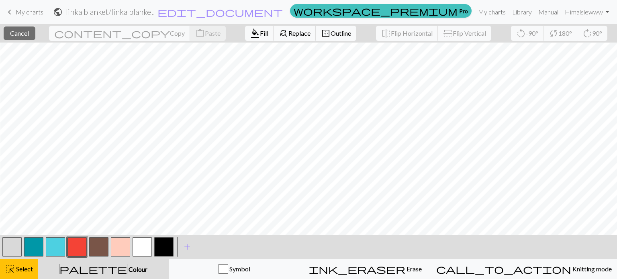
click at [78, 247] on button "button" at bounding box center [76, 246] width 19 height 19
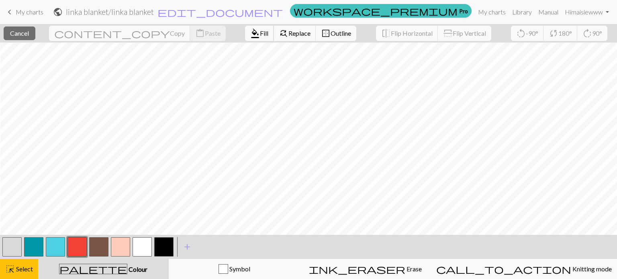
click at [250, 39] on span "format_color_fill" at bounding box center [255, 33] width 10 height 11
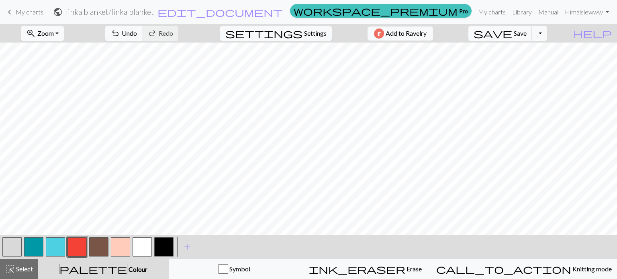
click at [40, 247] on button "button" at bounding box center [33, 246] width 19 height 19
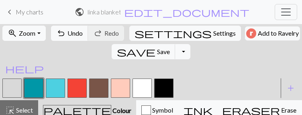
click at [217, 19] on form "public linka blanket / linka blanket edit_document Edit settings" at bounding box center [162, 12] width 175 height 14
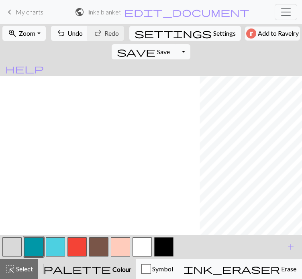
scroll to position [322, 259]
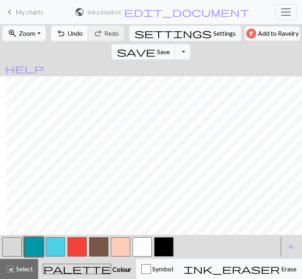
click at [71, 37] on span "Undo" at bounding box center [74, 33] width 15 height 8
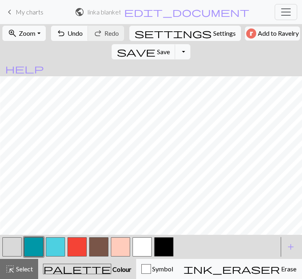
click at [99, 257] on button "button" at bounding box center [98, 246] width 19 height 19
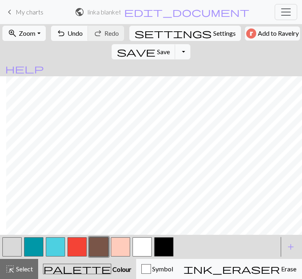
scroll to position [308, 259]
click at [77, 37] on span "Undo" at bounding box center [74, 33] width 15 height 8
click at [155, 57] on span "save" at bounding box center [136, 51] width 39 height 11
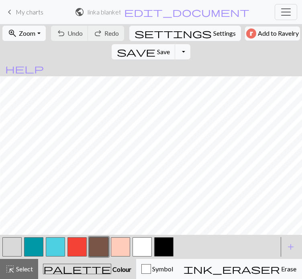
scroll to position [22, 0]
click at [114, 253] on button "button" at bounding box center [120, 246] width 19 height 19
click at [83, 35] on span "Undo" at bounding box center [74, 33] width 15 height 8
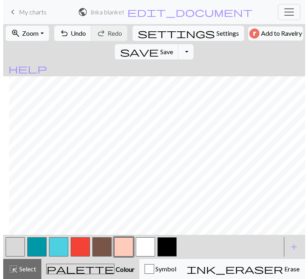
scroll to position [300, 259]
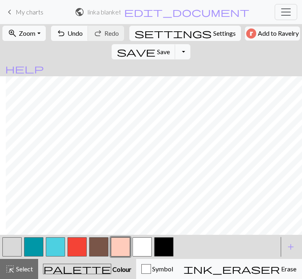
click at [122, 249] on button "button" at bounding box center [120, 246] width 19 height 19
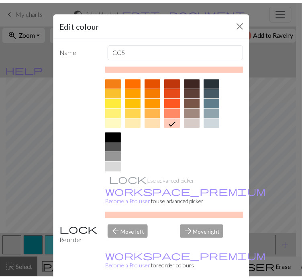
scroll to position [104, 0]
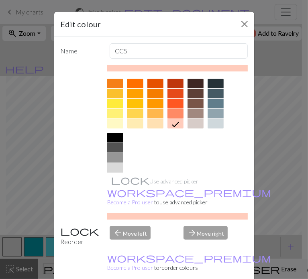
click at [179, 118] on div at bounding box center [175, 114] width 16 height 10
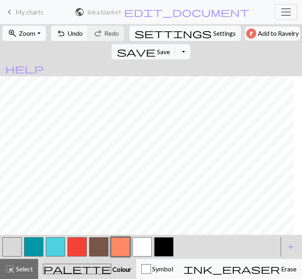
scroll to position [250, 173]
click at [65, 36] on span "undo" at bounding box center [61, 33] width 10 height 11
click at [66, 37] on span "undo" at bounding box center [61, 33] width 10 height 11
click at [66, 39] on span "undo" at bounding box center [61, 33] width 10 height 11
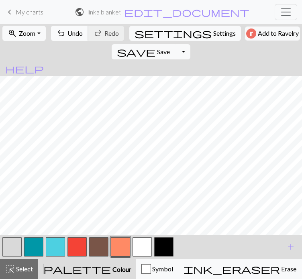
click at [78, 35] on span "Undo" at bounding box center [74, 33] width 15 height 8
click at [75, 37] on span "Undo" at bounding box center [74, 33] width 15 height 8
click at [65, 39] on span "undo" at bounding box center [61, 33] width 10 height 11
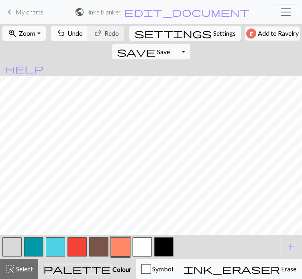
click at [66, 39] on span "undo" at bounding box center [61, 33] width 10 height 11
click at [12, 249] on button "button" at bounding box center [11, 246] width 19 height 19
click at [116, 243] on button "button" at bounding box center [120, 246] width 19 height 19
click at [95, 253] on button "button" at bounding box center [98, 246] width 19 height 19
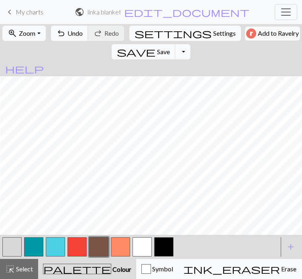
scroll to position [210, 0]
click at [66, 39] on span "undo" at bounding box center [61, 33] width 10 height 11
click at [56, 257] on button "button" at bounding box center [55, 246] width 19 height 19
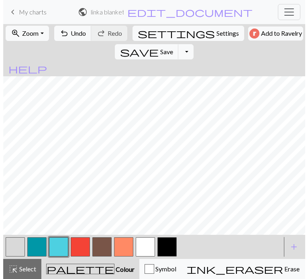
scroll to position [159, 259]
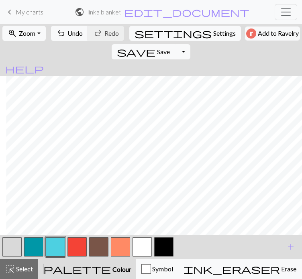
click at [120, 257] on button "button" at bounding box center [120, 246] width 19 height 19
click at [113, 257] on button "button" at bounding box center [120, 246] width 19 height 19
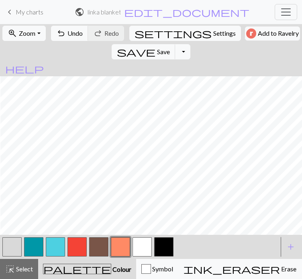
scroll to position [159, 128]
click at [89, 257] on button "button" at bounding box center [98, 246] width 19 height 19
click at [117, 257] on button "button" at bounding box center [120, 246] width 19 height 19
click at [95, 257] on button "button" at bounding box center [98, 246] width 19 height 19
click at [56, 257] on button "button" at bounding box center [55, 246] width 19 height 19
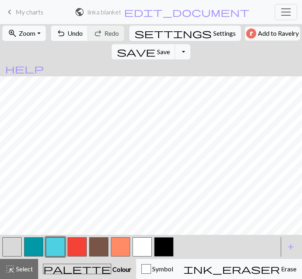
click at [114, 257] on button "button" at bounding box center [120, 246] width 19 height 19
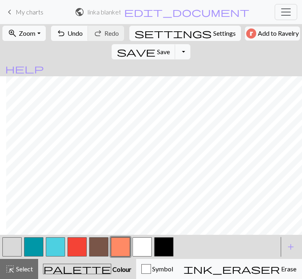
scroll to position [159, 259]
click at [100, 257] on button "button" at bounding box center [98, 246] width 19 height 19
click at [66, 39] on span "undo" at bounding box center [61, 33] width 10 height 11
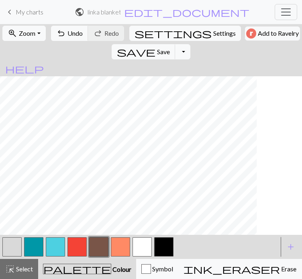
scroll to position [159, 140]
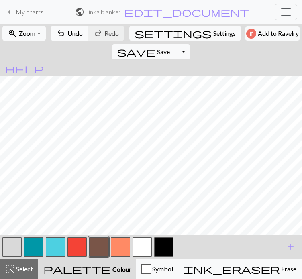
click at [77, 37] on span "Undo" at bounding box center [74, 33] width 15 height 8
click at [155, 54] on span "save" at bounding box center [136, 51] width 39 height 11
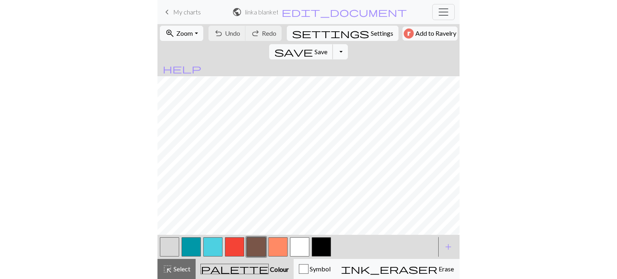
scroll to position [0, 0]
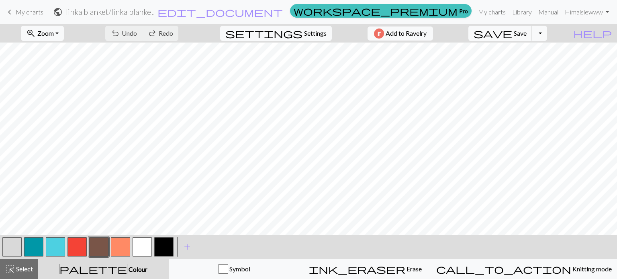
click at [122, 243] on button "button" at bounding box center [120, 246] width 19 height 19
click at [104, 240] on button "button" at bounding box center [98, 246] width 19 height 19
click at [80, 247] on button "button" at bounding box center [76, 246] width 19 height 19
click at [35, 245] on button "button" at bounding box center [33, 246] width 19 height 19
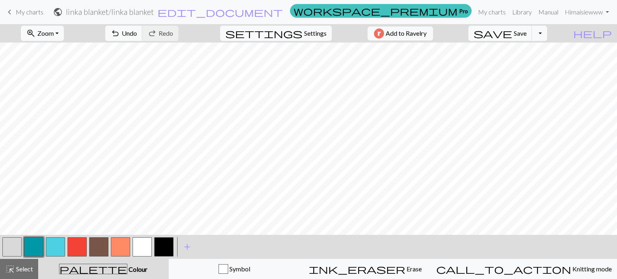
click at [76, 245] on button "button" at bounding box center [76, 246] width 19 height 19
click at [119, 246] on button "button" at bounding box center [120, 246] width 19 height 19
click at [78, 248] on button "button" at bounding box center [76, 246] width 19 height 19
click at [99, 247] on button "button" at bounding box center [98, 246] width 19 height 19
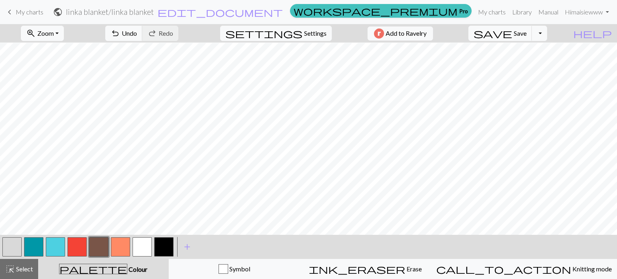
click at [79, 249] on button "button" at bounding box center [76, 246] width 19 height 19
click at [36, 243] on button "button" at bounding box center [33, 246] width 19 height 19
click at [143, 34] on button "undo Undo Undo" at bounding box center [123, 33] width 37 height 15
click at [82, 248] on button "button" at bounding box center [76, 246] width 19 height 19
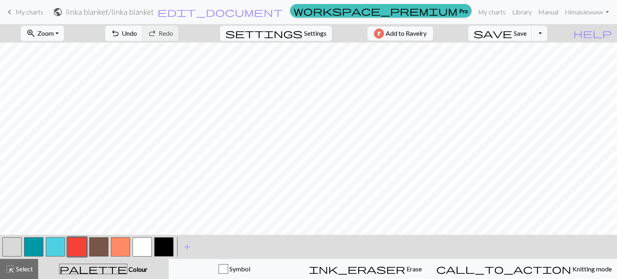
click at [97, 247] on button "button" at bounding box center [98, 246] width 19 height 19
click at [74, 244] on button "button" at bounding box center [76, 246] width 19 height 19
click at [96, 249] on button "button" at bounding box center [98, 246] width 19 height 19
click at [75, 245] on button "button" at bounding box center [76, 246] width 19 height 19
click at [16, 249] on button "button" at bounding box center [11, 246] width 19 height 19
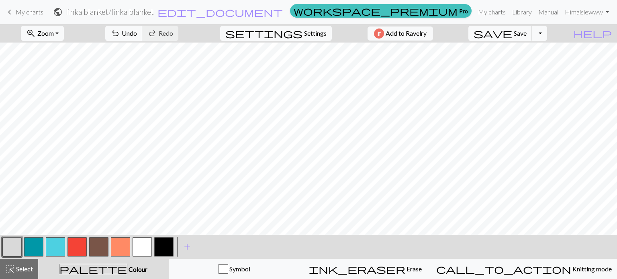
click at [57, 243] on button "button" at bounding box center [55, 246] width 19 height 19
click at [512, 33] on span "save" at bounding box center [492, 33] width 39 height 11
click at [69, 243] on button "button" at bounding box center [76, 246] width 19 height 19
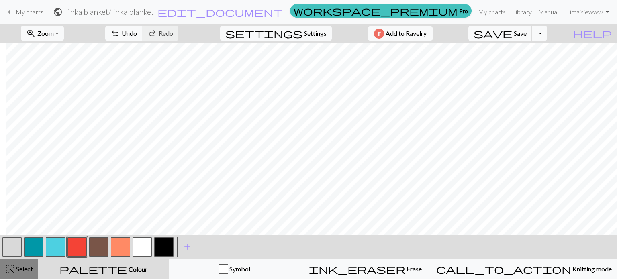
click at [17, 270] on span "Select" at bounding box center [24, 269] width 18 height 8
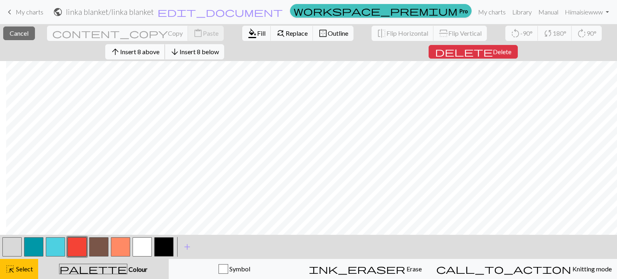
click at [165, 49] on button "arrow_upward Insert 8 above" at bounding box center [135, 51] width 60 height 15
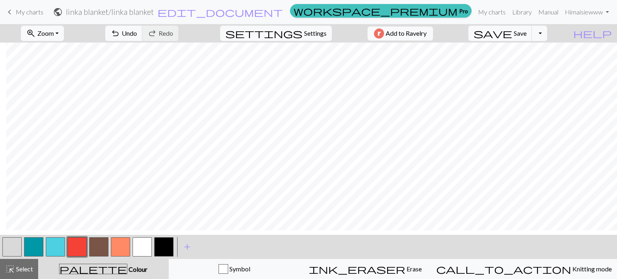
scroll to position [56, 6]
click at [137, 35] on span "Undo" at bounding box center [129, 33] width 15 height 8
click at [16, 247] on button "button" at bounding box center [11, 246] width 19 height 19
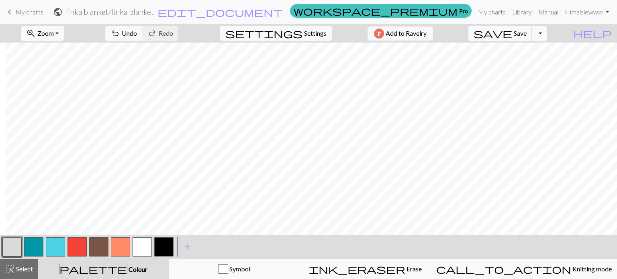
click at [77, 247] on button "button" at bounding box center [76, 246] width 19 height 19
click at [137, 37] on span "Undo" at bounding box center [129, 33] width 15 height 8
click at [21, 247] on button "button" at bounding box center [11, 246] width 19 height 19
click at [75, 245] on button "button" at bounding box center [76, 246] width 19 height 19
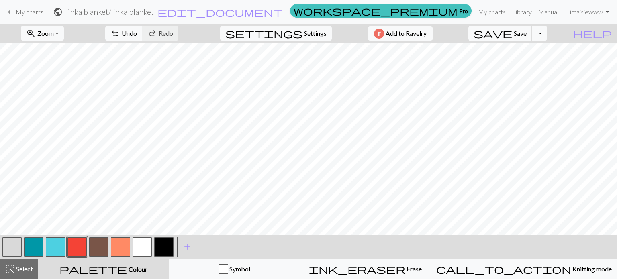
click at [10, 248] on button "button" at bounding box center [11, 246] width 19 height 19
click at [75, 246] on button "button" at bounding box center [76, 246] width 19 height 19
click at [120, 37] on span "undo" at bounding box center [115, 33] width 10 height 11
click at [143, 28] on button "undo Undo Undo" at bounding box center [123, 33] width 37 height 15
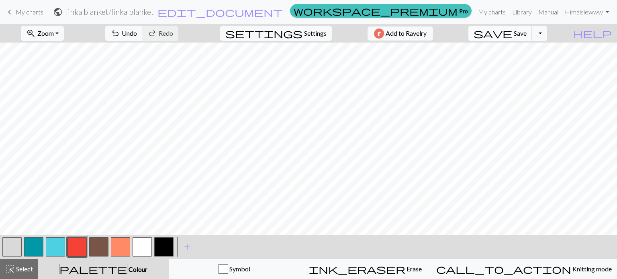
click at [528, 39] on button "save Save Save" at bounding box center [500, 33] width 64 height 15
click at [39, 249] on button "button" at bounding box center [33, 246] width 19 height 19
click at [137, 35] on span "Undo" at bounding box center [129, 33] width 15 height 8
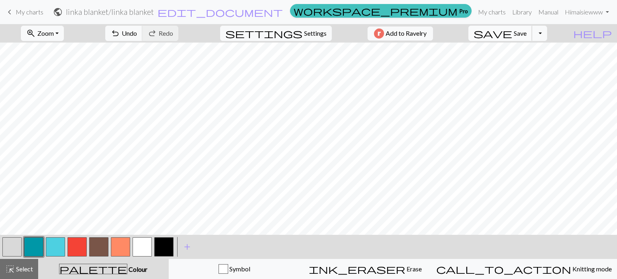
click at [512, 31] on span "save" at bounding box center [492, 33] width 39 height 11
click at [90, 249] on button "button" at bounding box center [98, 246] width 19 height 19
click at [54, 31] on span "Zoom" at bounding box center [45, 33] width 16 height 8
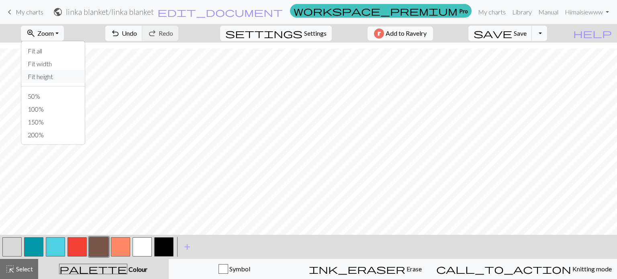
click at [63, 74] on button "Fit height" at bounding box center [52, 76] width 63 height 13
click at [40, 245] on button "button" at bounding box center [33, 246] width 19 height 19
click at [64, 38] on button "zoom_in Zoom Zoom" at bounding box center [42, 33] width 43 height 15
click at [64, 67] on button "Fit width" at bounding box center [52, 63] width 63 height 13
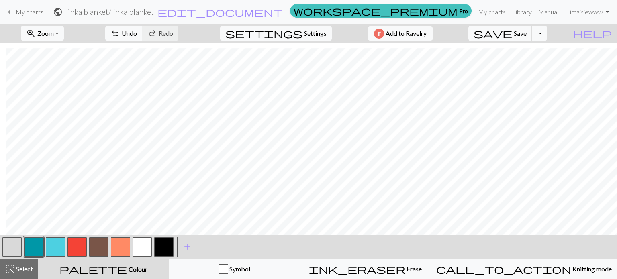
scroll to position [1436, 6]
click at [53, 243] on button "button" at bounding box center [55, 246] width 19 height 19
click at [32, 244] on button "button" at bounding box center [33, 246] width 19 height 19
click at [53, 243] on button "button" at bounding box center [55, 246] width 19 height 19
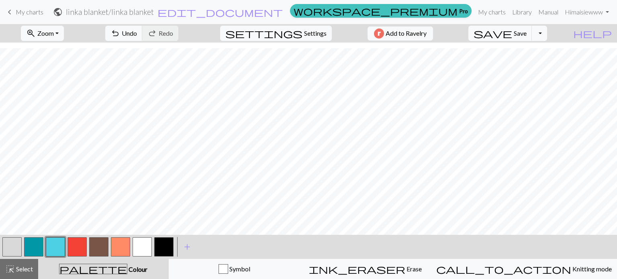
click at [29, 245] on button "button" at bounding box center [33, 246] width 19 height 19
click at [58, 244] on button "button" at bounding box center [55, 246] width 19 height 19
click at [24, 271] on span "Select" at bounding box center [24, 269] width 18 height 8
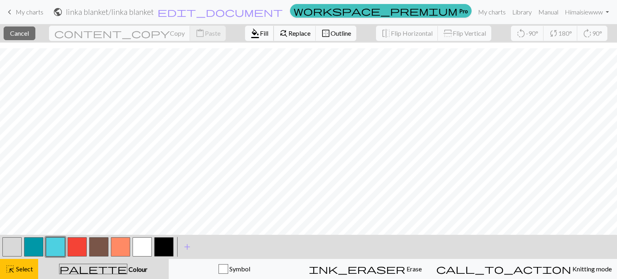
click at [250, 30] on span "format_color_fill" at bounding box center [255, 33] width 10 height 11
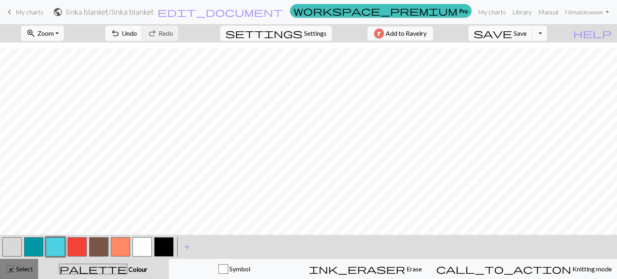
click at [12, 268] on span "highlight_alt" at bounding box center [10, 268] width 10 height 11
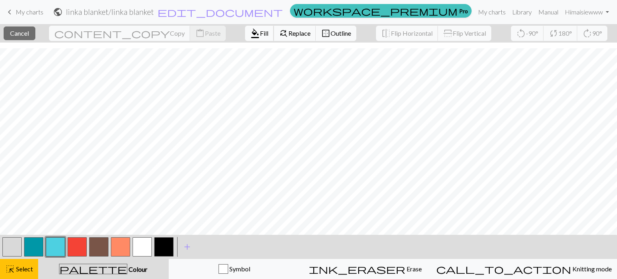
click at [250, 33] on span "format_color_fill" at bounding box center [255, 33] width 10 height 11
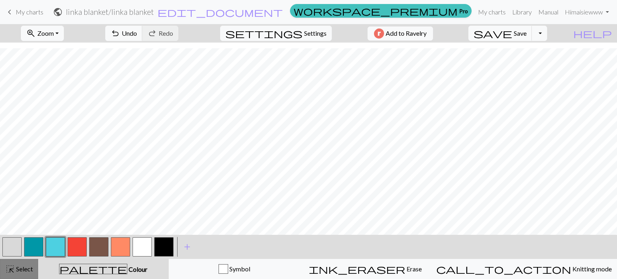
click at [18, 269] on span "Select" at bounding box center [24, 269] width 18 height 8
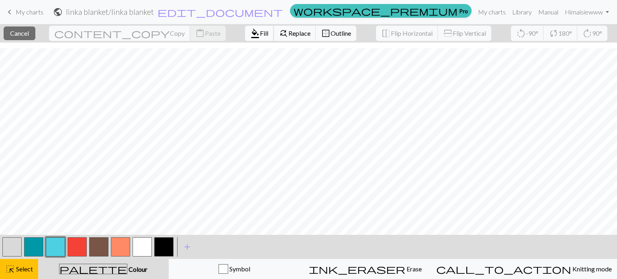
click at [260, 29] on span "Fill" at bounding box center [264, 33] width 8 height 8
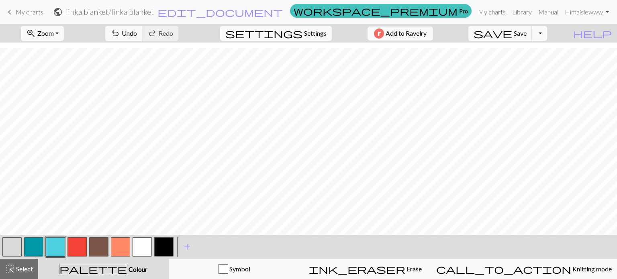
click at [35, 243] on button "button" at bounding box center [33, 246] width 19 height 19
click at [57, 247] on button "button" at bounding box center [55, 246] width 19 height 19
click at [75, 249] on button "button" at bounding box center [76, 246] width 19 height 19
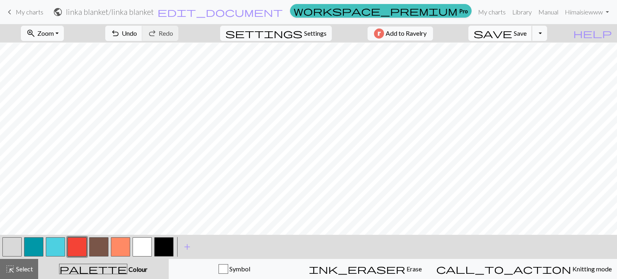
click at [512, 33] on span "save" at bounding box center [492, 33] width 39 height 11
click at [64, 34] on button "zoom_in Zoom Zoom" at bounding box center [42, 33] width 43 height 15
click at [69, 138] on button "200%" at bounding box center [52, 134] width 63 height 13
click at [58, 38] on button "zoom_in Zoom Zoom" at bounding box center [42, 33] width 43 height 15
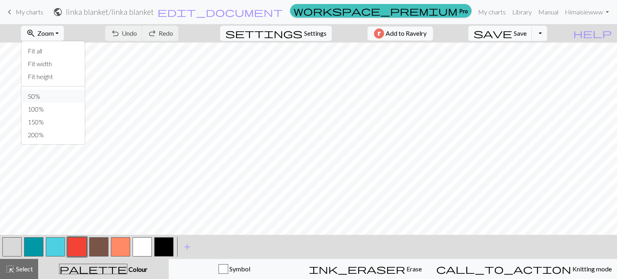
click at [57, 94] on button "50%" at bounding box center [52, 96] width 63 height 13
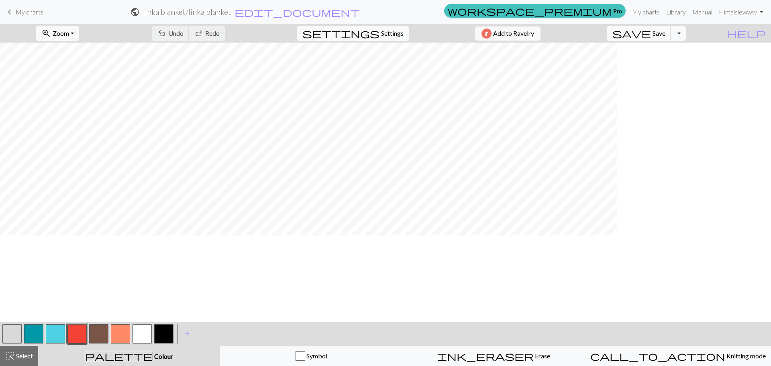
scroll to position [218, 0]
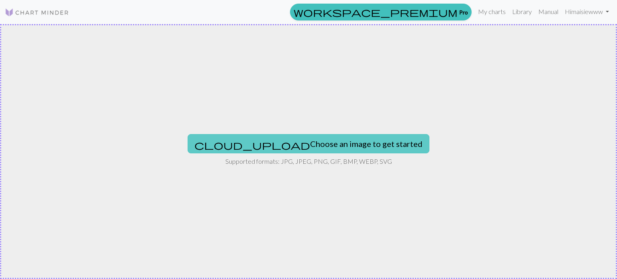
click at [310, 151] on button "cloud_upload Choose an image to get started" at bounding box center [309, 143] width 242 height 19
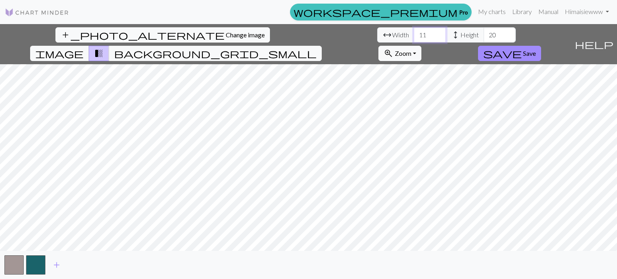
click at [414, 38] on input "11" at bounding box center [430, 34] width 32 height 15
click at [414, 35] on input "11" at bounding box center [430, 34] width 32 height 15
type input "1"
type input "5"
type input "48"
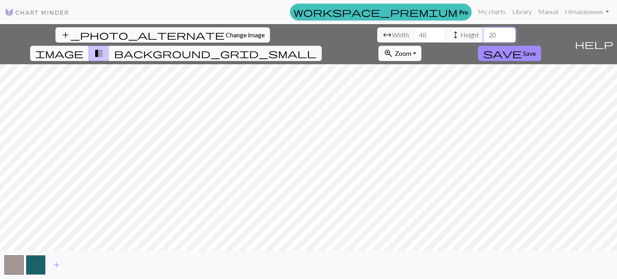
click at [483, 33] on input "20" at bounding box center [499, 34] width 32 height 15
type input "2"
type input "169"
click at [310, 39] on div "add_photo_alternate Change image arrow_range Width 48 height Height 169 image t…" at bounding box center [308, 151] width 617 height 255
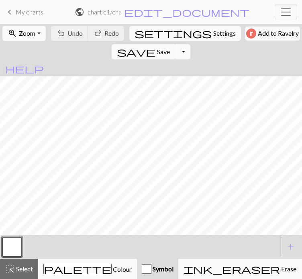
click at [20, 12] on span "My charts" at bounding box center [30, 12] width 28 height 8
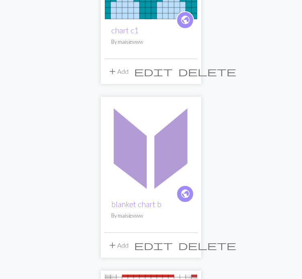
scroll to position [509, 0]
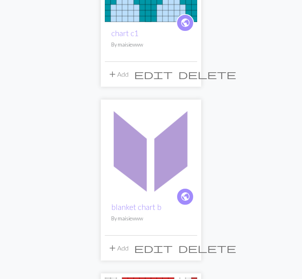
click at [158, 196] on div "public blanket chart b By maisiewww" at bounding box center [151, 215] width 92 height 39
click at [141, 162] on img at bounding box center [151, 150] width 92 height 92
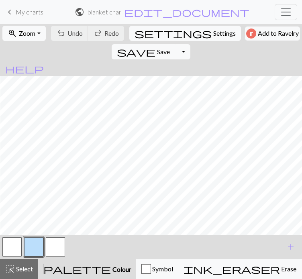
click at [29, 8] on span "My charts" at bounding box center [30, 12] width 28 height 8
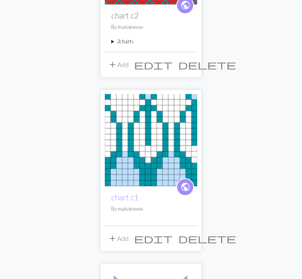
scroll to position [349, 0]
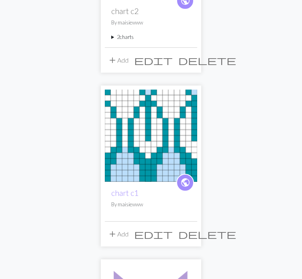
click at [134, 155] on img at bounding box center [151, 136] width 92 height 92
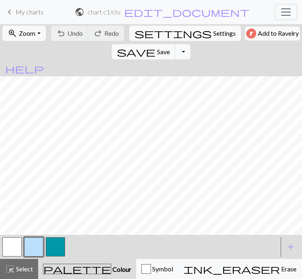
click at [35, 10] on span "My charts" at bounding box center [30, 12] width 28 height 8
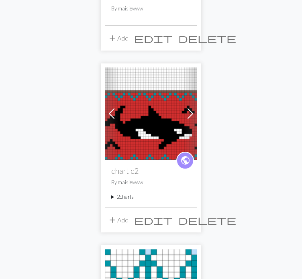
scroll to position [199, 0]
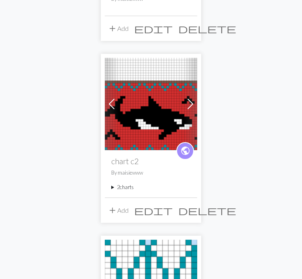
click at [161, 122] on img at bounding box center [151, 104] width 92 height 92
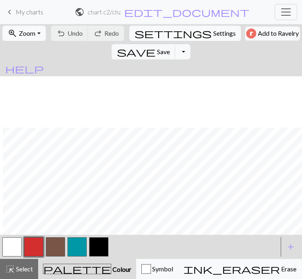
scroll to position [172, 3]
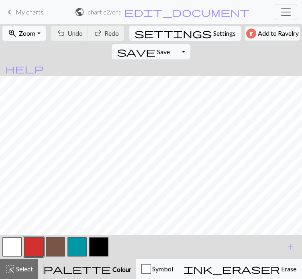
click at [30, 12] on span "My charts" at bounding box center [30, 12] width 28 height 8
